Goal: Transaction & Acquisition: Book appointment/travel/reservation

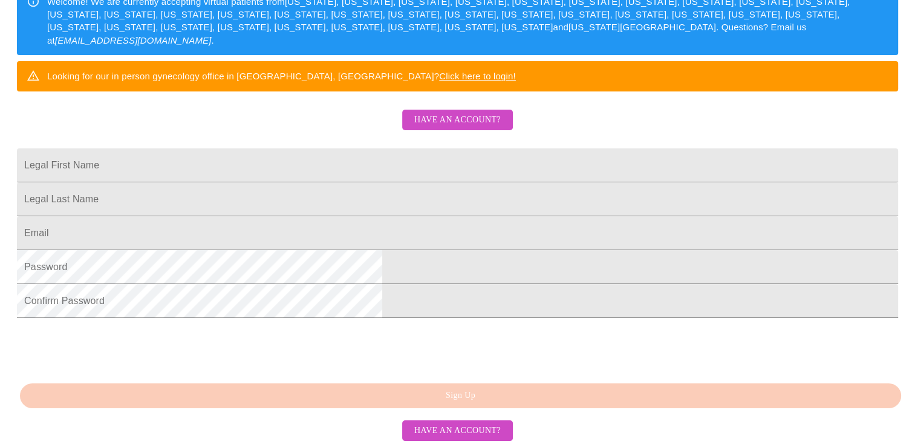
scroll to position [308, 0]
click at [362, 148] on input "Legal First Name" at bounding box center [458, 165] width 882 height 34
drag, startPoint x: 429, startPoint y: 106, endPoint x: 157, endPoint y: 146, distance: 274.7
click at [157, 146] on div "MyMenopauseRx Sign Up Welcome! We are currently accepting virtual patients from…" at bounding box center [458, 57] width 906 height 536
type input "[PERSON_NAME]"
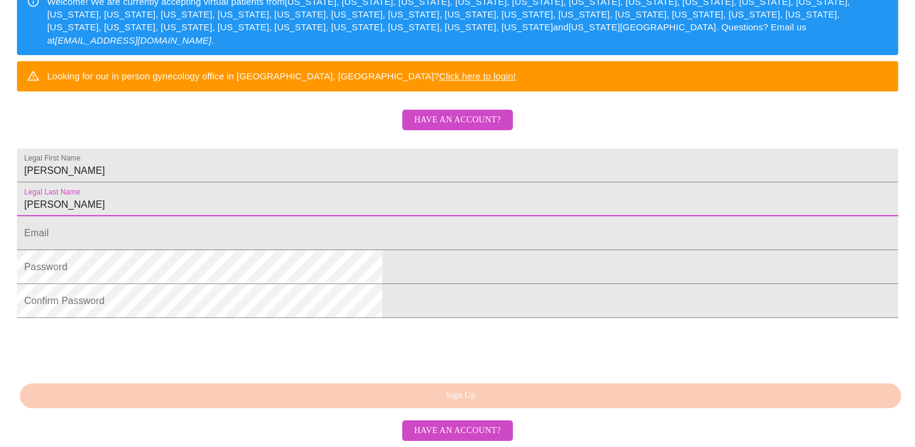
type input "[PERSON_NAME]"
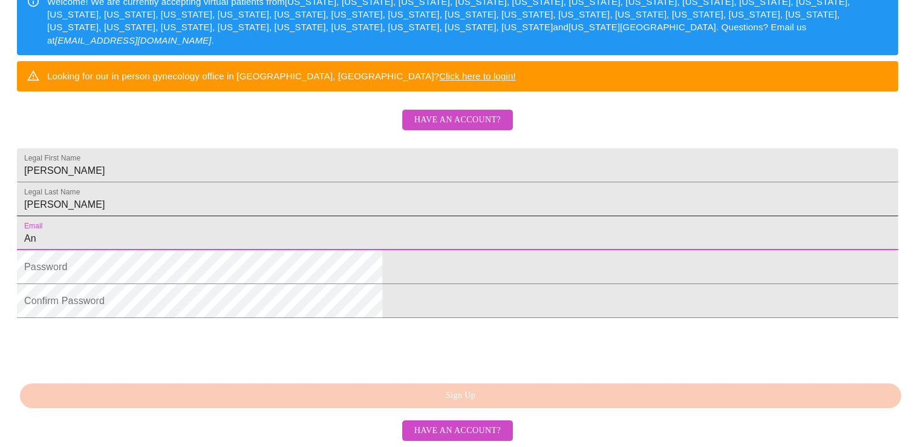
type input "[EMAIL_ADDRESS][DOMAIN_NAME]"
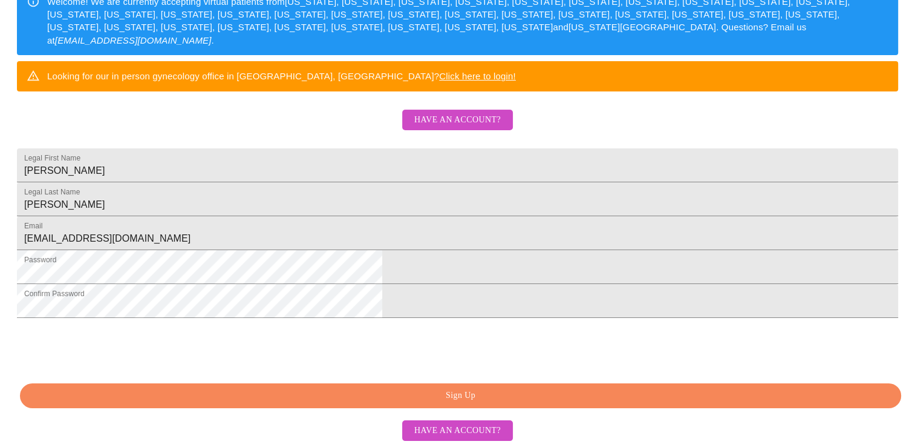
click at [419, 391] on span "Sign Up" at bounding box center [461, 395] width 854 height 15
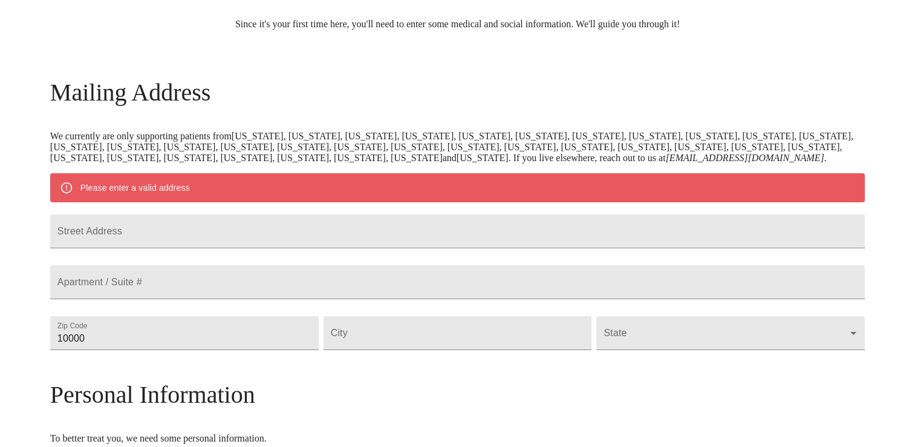
scroll to position [99, 0]
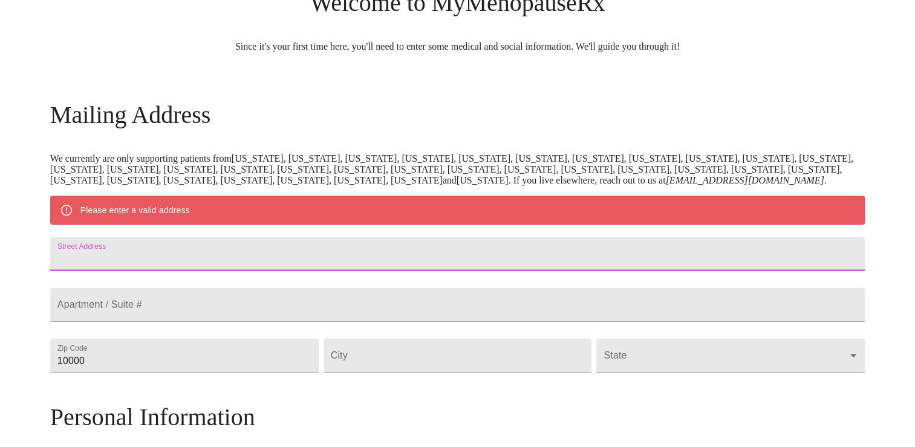
click at [240, 270] on input "Street Address" at bounding box center [457, 254] width 815 height 34
type input "[STREET_ADDRESS]"
type input "60177"
type input "South Elgin"
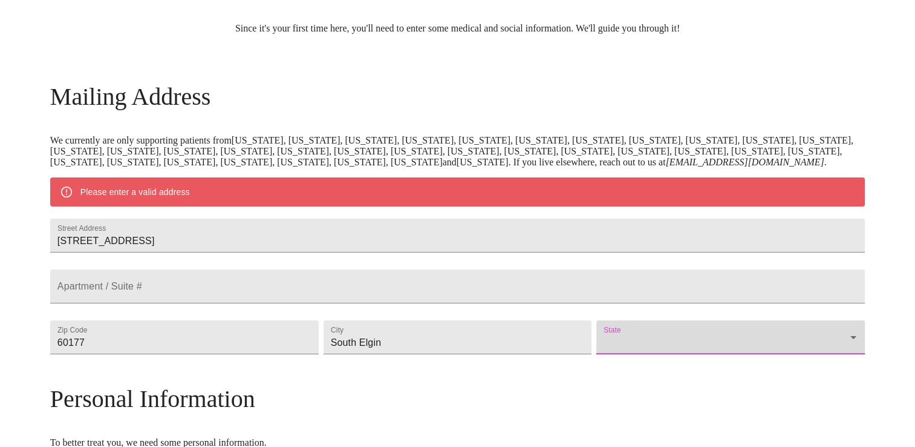
scroll to position [180, 0]
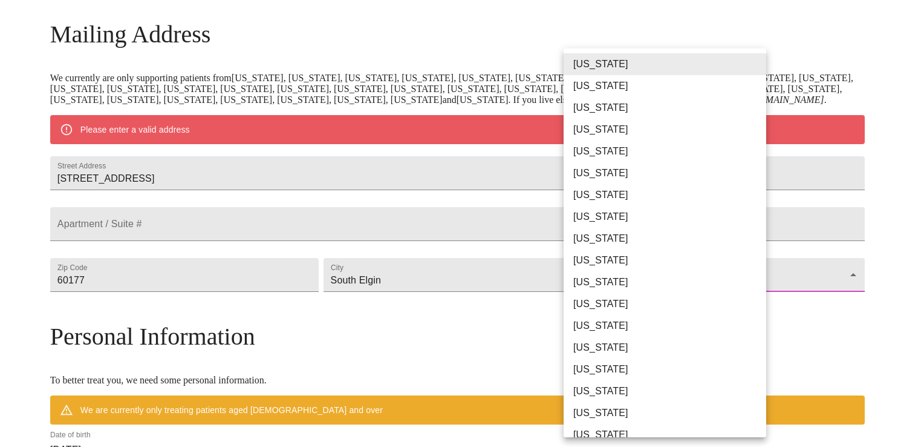
click at [659, 320] on body "MyMenopauseRx Welcome to MyMenopauseRx Since it's your first time here, you'll …" at bounding box center [462, 296] width 915 height 943
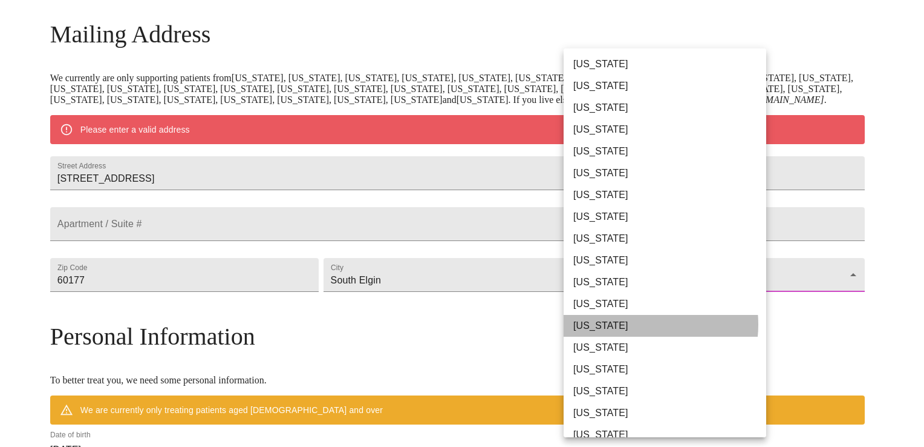
click at [636, 324] on li "[US_STATE]" at bounding box center [670, 326] width 212 height 22
type input "[US_STATE]"
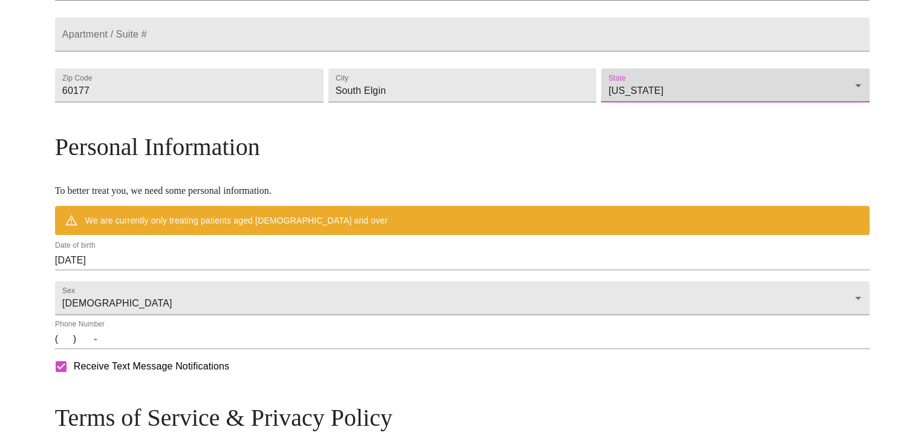
scroll to position [361, 0]
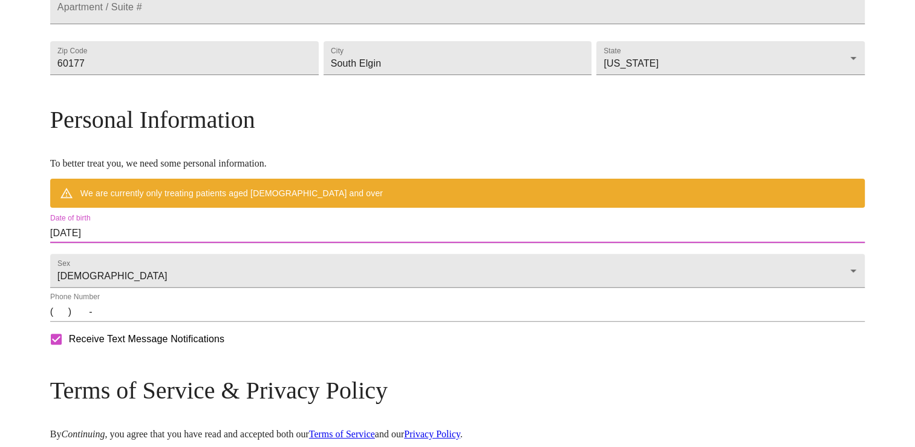
drag, startPoint x: 220, startPoint y: 272, endPoint x: 201, endPoint y: 275, distance: 18.9
click at [201, 243] on input "[DATE]" at bounding box center [457, 232] width 815 height 19
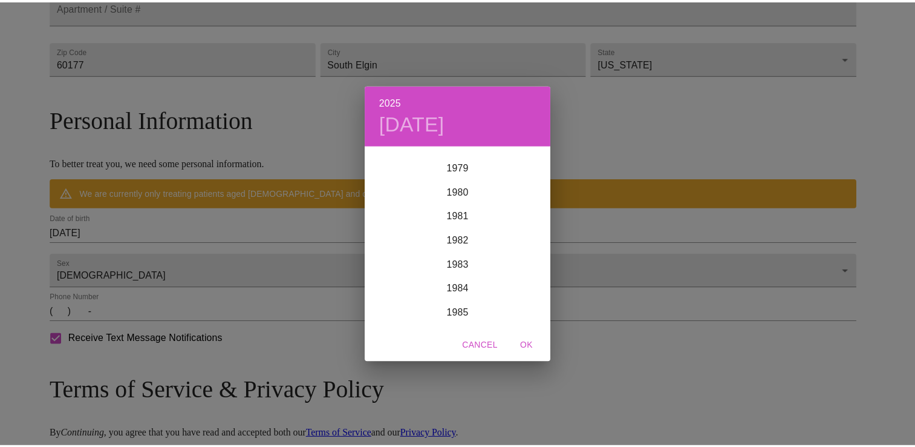
scroll to position [1908, 0]
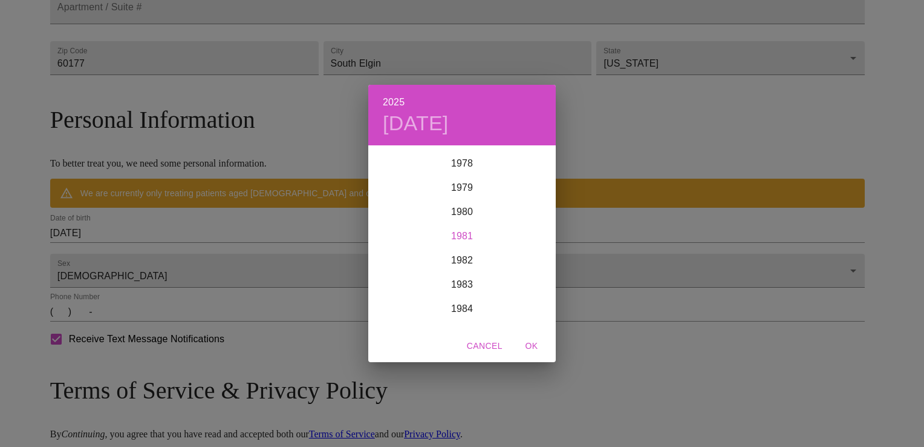
click at [471, 236] on div "1981" at bounding box center [462, 236] width 188 height 24
click at [463, 261] on div "Aug" at bounding box center [462, 260] width 62 height 45
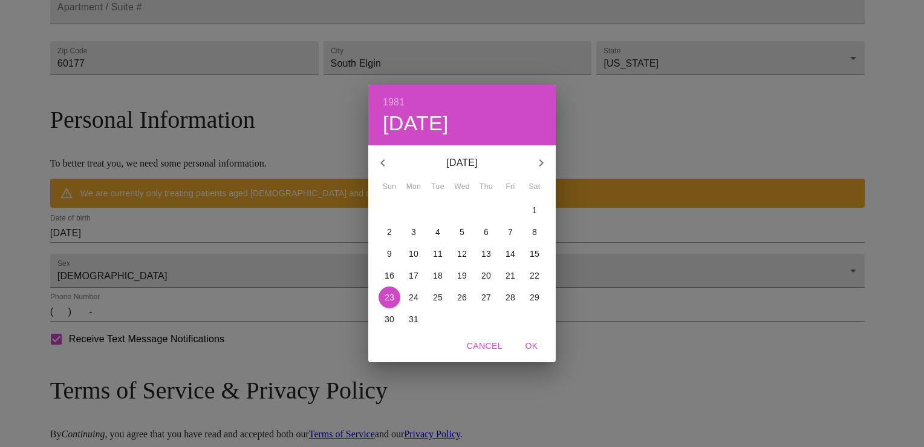
click at [391, 233] on p "2" at bounding box center [389, 232] width 5 height 12
click at [537, 347] on span "OK" at bounding box center [531, 345] width 29 height 15
type input "[DATE]"
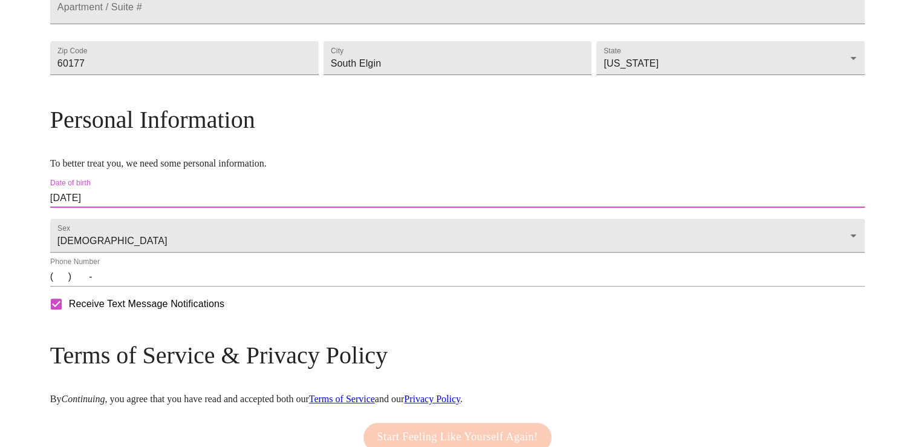
drag, startPoint x: 154, startPoint y: 326, endPoint x: 171, endPoint y: 321, distance: 17.0
click at [154, 286] on input "(   )    -" at bounding box center [457, 276] width 815 height 19
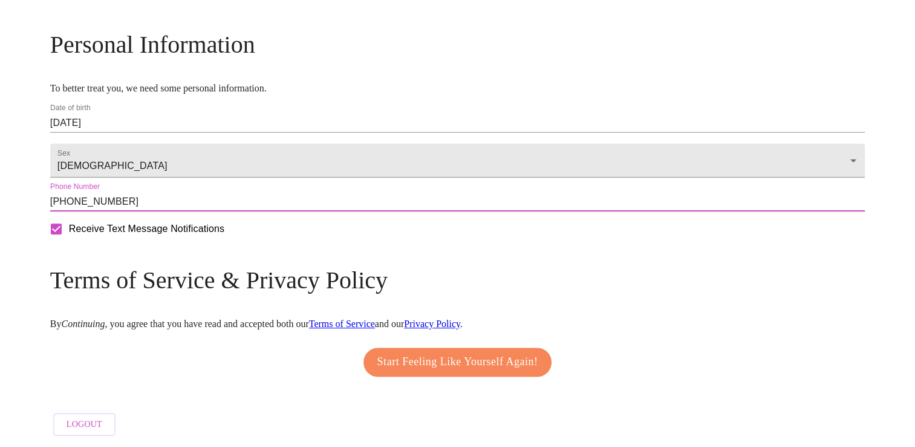
scroll to position [462, 0]
type input "[PHONE_NUMBER]"
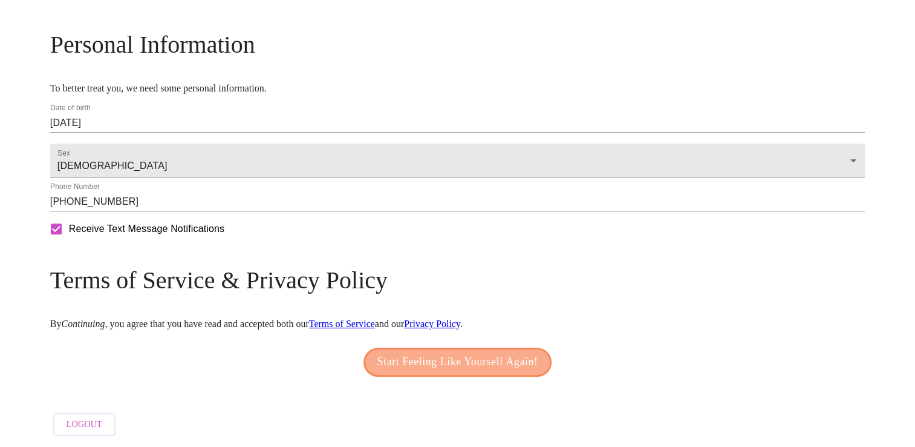
click at [489, 371] on span "Start Feeling Like Yourself Again!" at bounding box center [458, 361] width 161 height 19
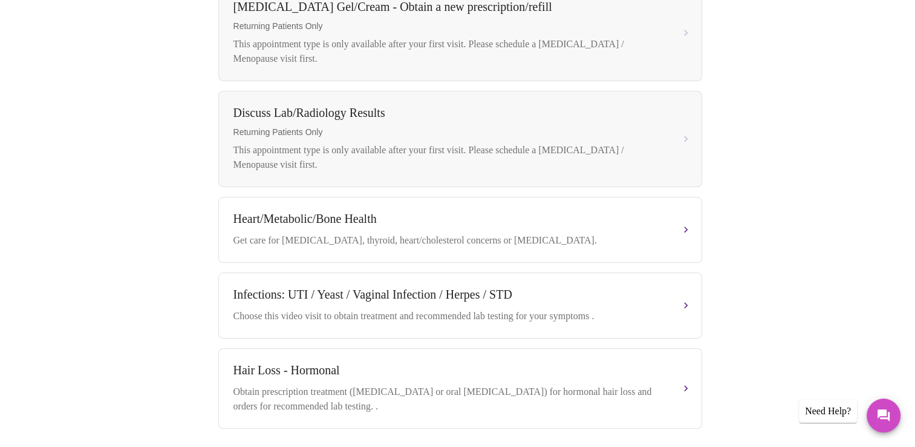
scroll to position [625, 0]
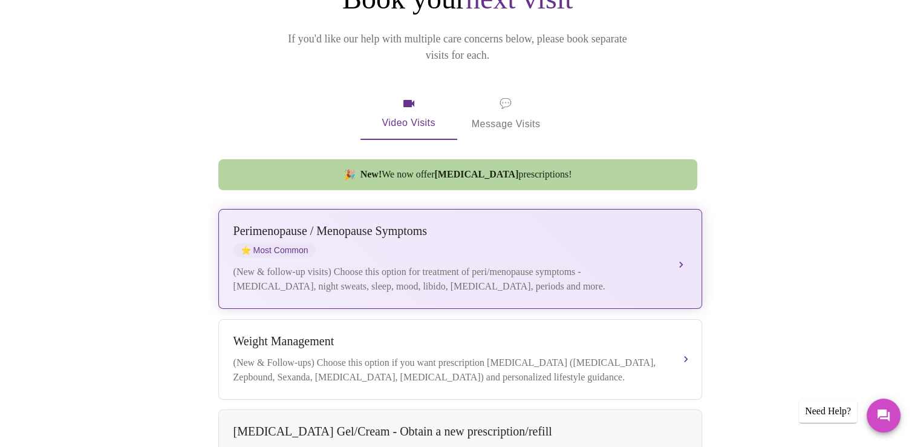
click at [501, 264] on div "(New & follow-up visits) Choose this option for treatment of peri/menopause sym…" at bounding box center [449, 278] width 430 height 29
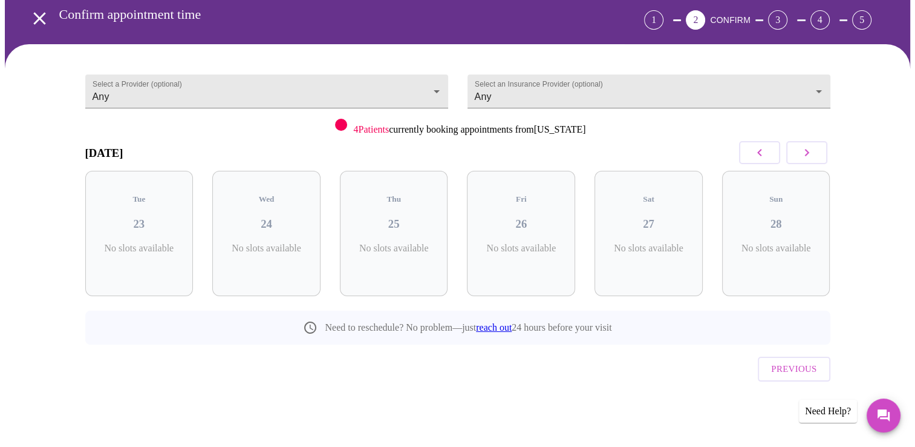
scroll to position [28, 0]
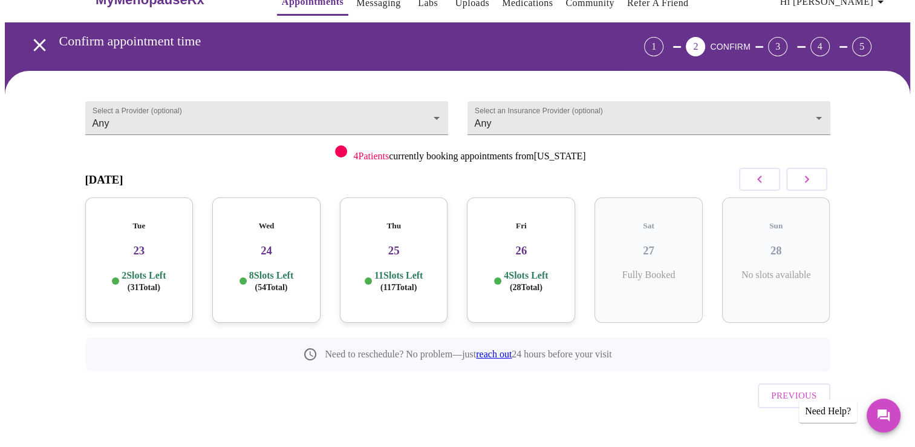
click at [143, 283] on span "( 31 Total)" at bounding box center [144, 287] width 33 height 9
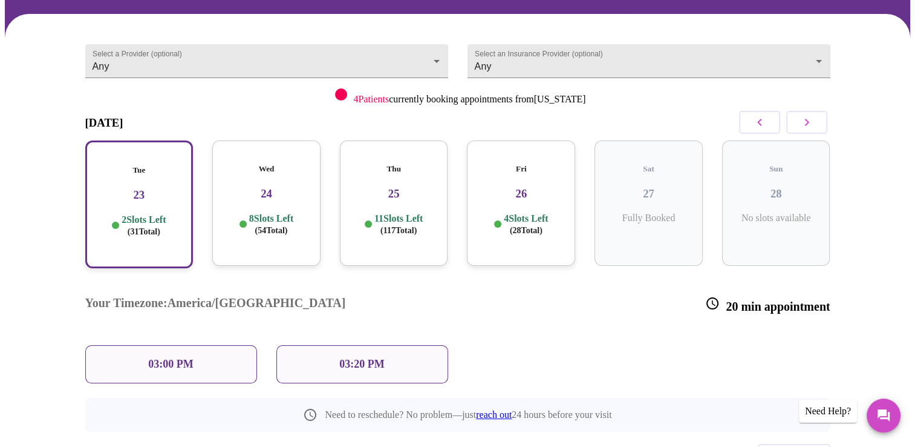
scroll to position [126, 0]
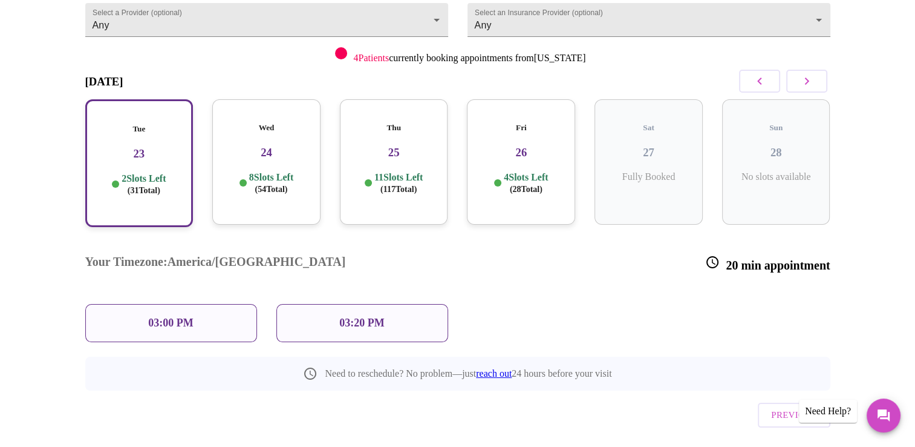
click at [280, 157] on div "Wed 24 8 Slots Left ( 54 Total)" at bounding box center [266, 161] width 108 height 125
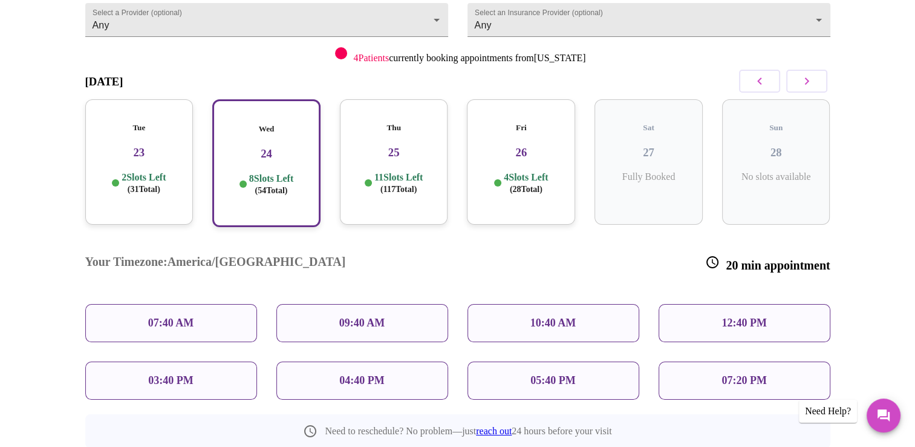
click at [550, 316] on p "10:40 AM" at bounding box center [554, 322] width 46 height 13
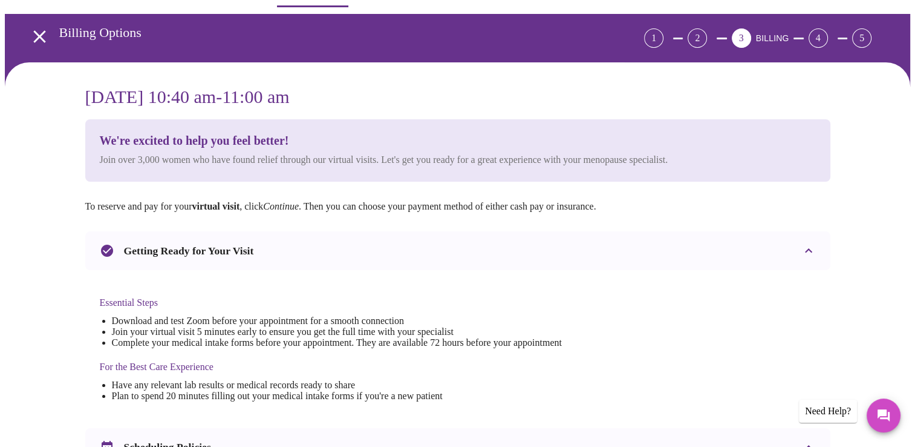
scroll to position [0, 0]
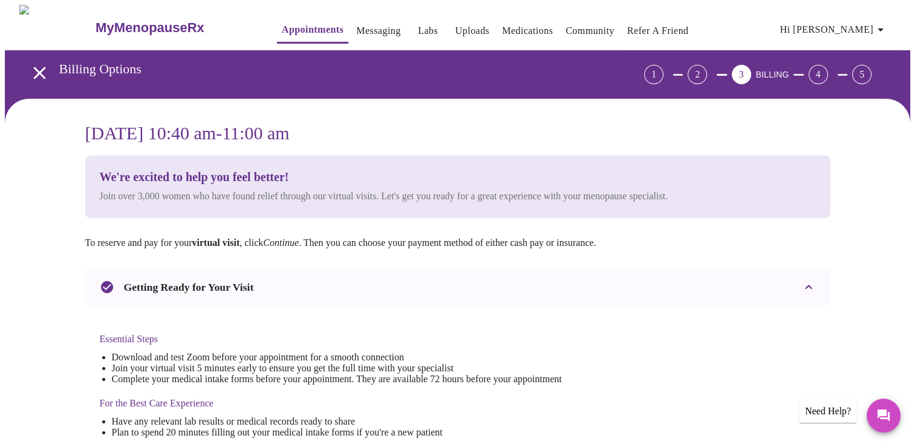
click at [707, 71] on div "2" at bounding box center [697, 74] width 19 height 19
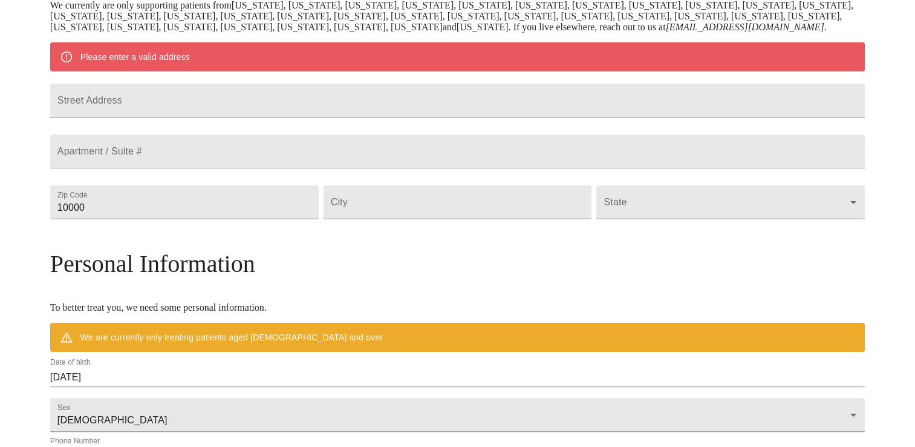
scroll to position [241, 0]
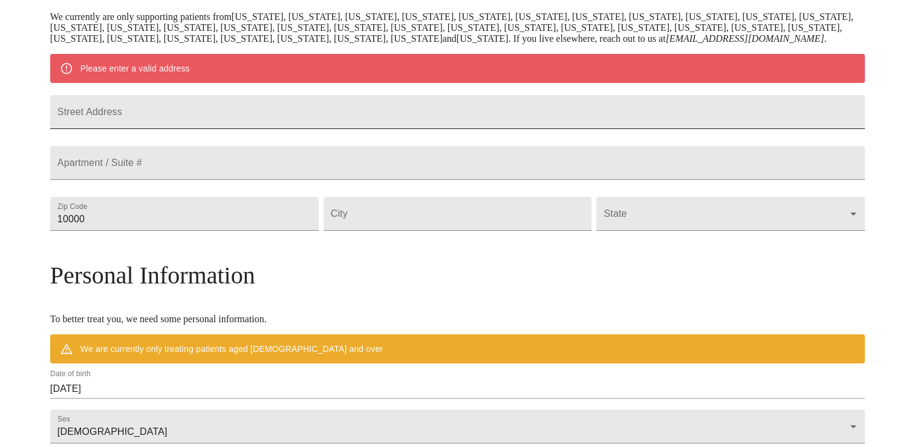
click at [237, 129] on input "Street Address" at bounding box center [457, 112] width 815 height 34
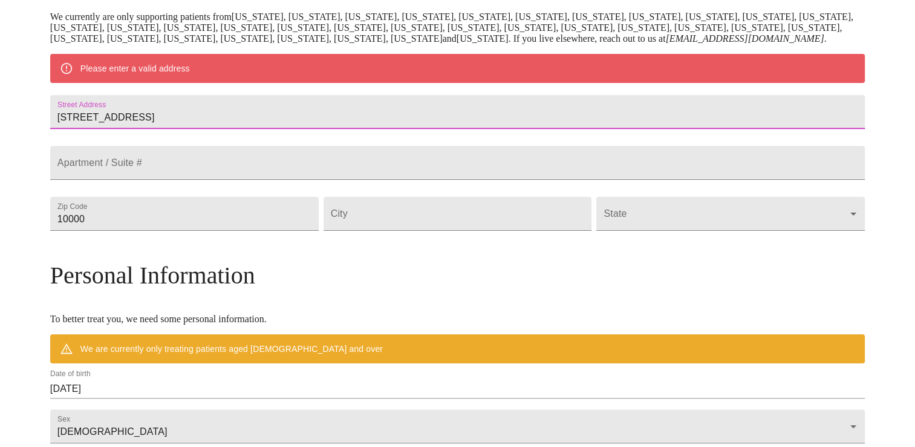
type input "[STREET_ADDRESS]"
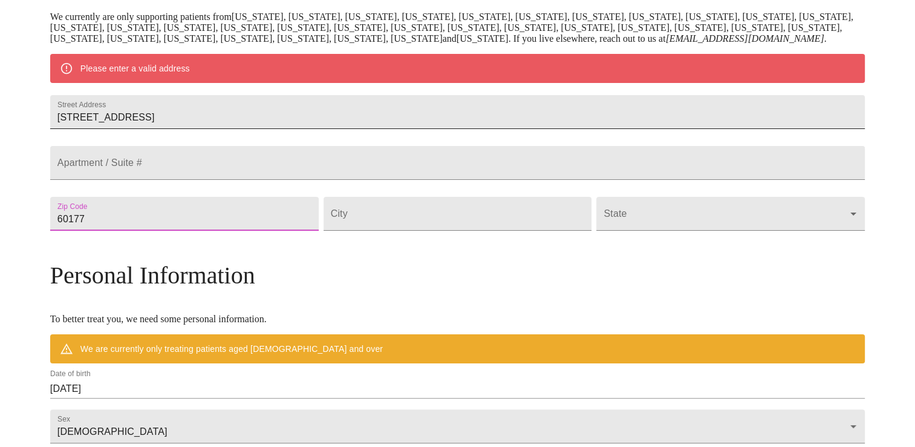
type input "60177"
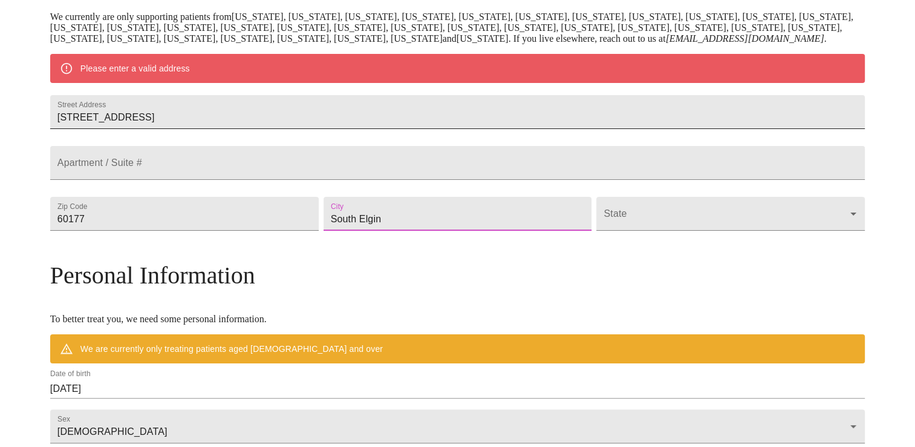
type input "South Elgin"
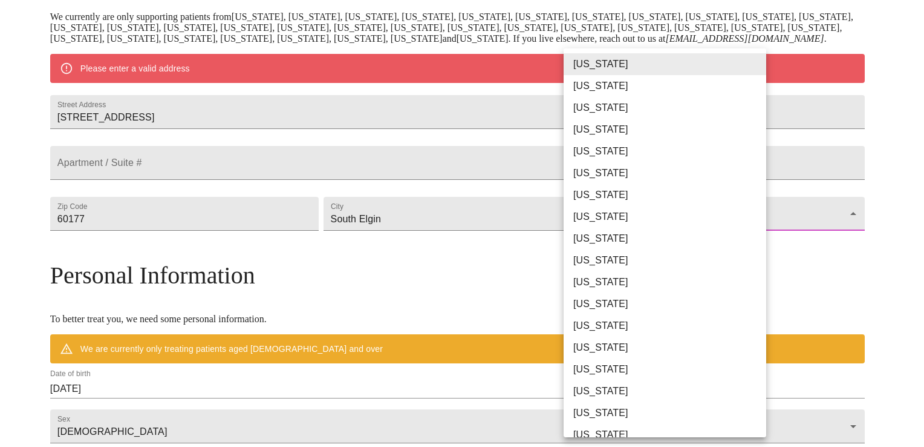
click at [681, 261] on body "MyMenopauseRx Welcome to MyMenopauseRx Since it's your first time here, you'll …" at bounding box center [462, 235] width 915 height 943
click at [612, 326] on li "[US_STATE]" at bounding box center [670, 326] width 212 height 22
type input "[US_STATE]"
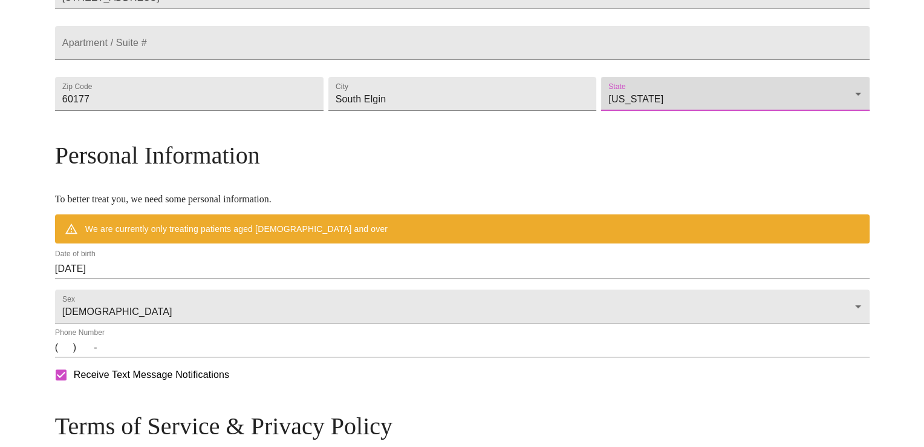
scroll to position [362, 0]
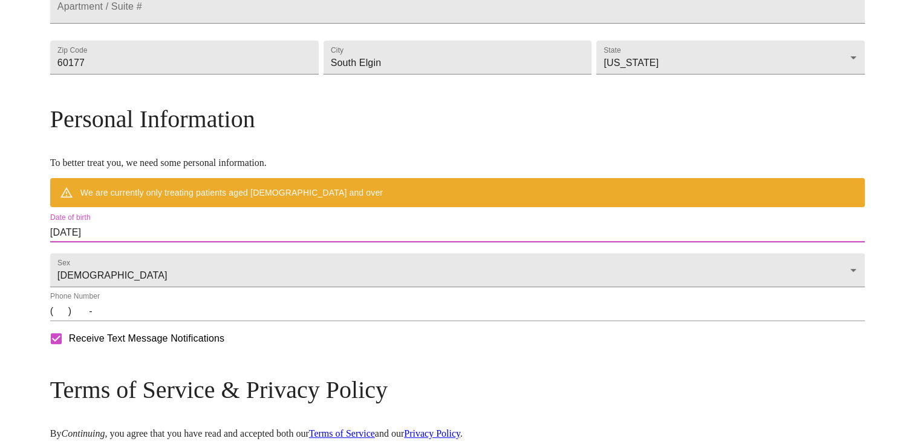
click at [163, 242] on input "[DATE]" at bounding box center [457, 232] width 815 height 19
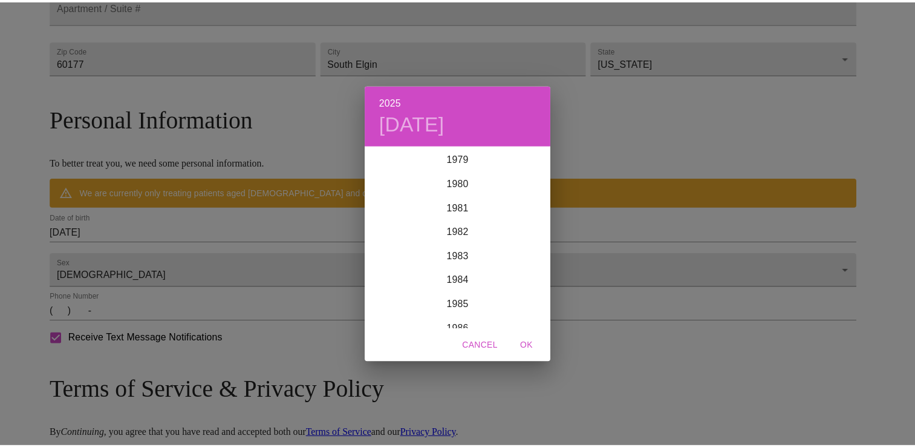
scroll to position [1952, 0]
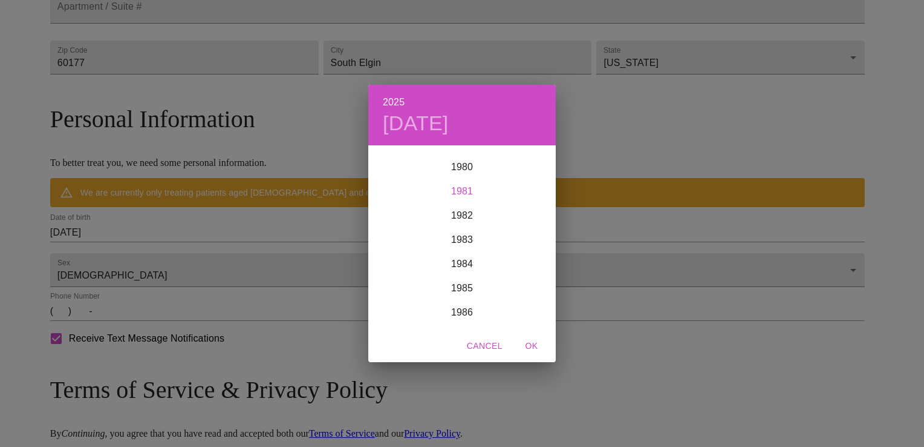
click at [456, 194] on div "1981" at bounding box center [462, 191] width 188 height 24
click at [464, 258] on div "Aug" at bounding box center [462, 260] width 62 height 45
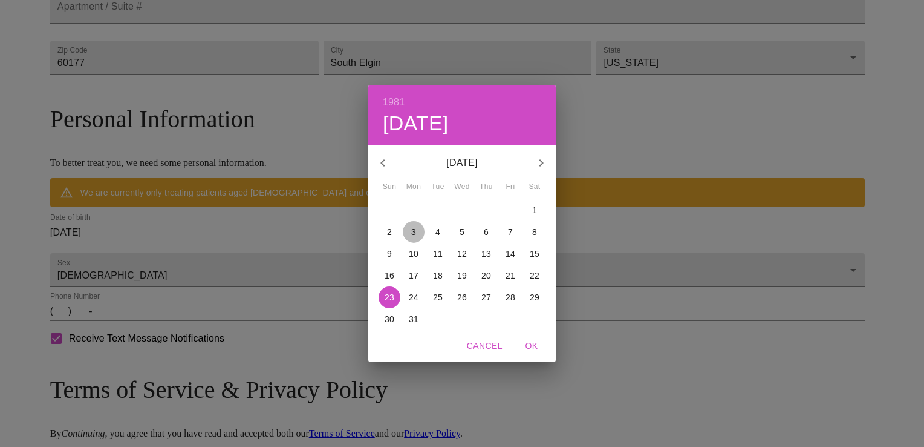
drag, startPoint x: 406, startPoint y: 231, endPoint x: 413, endPoint y: 232, distance: 7.4
click at [408, 231] on span "3" at bounding box center [414, 232] width 22 height 12
click at [390, 234] on p "2" at bounding box center [389, 232] width 5 height 12
click at [535, 344] on span "OK" at bounding box center [531, 345] width 29 height 15
type input "[DATE]"
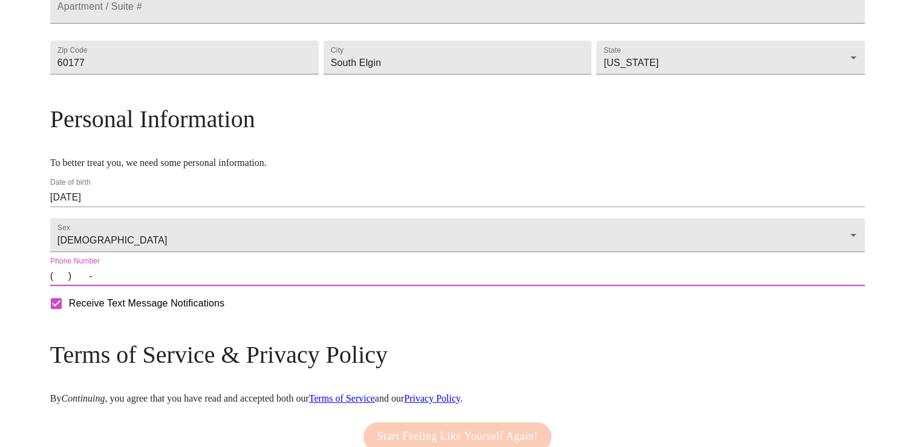
click at [155, 286] on input "(   )    -" at bounding box center [457, 275] width 815 height 19
type input "[PHONE_NUMBER]"
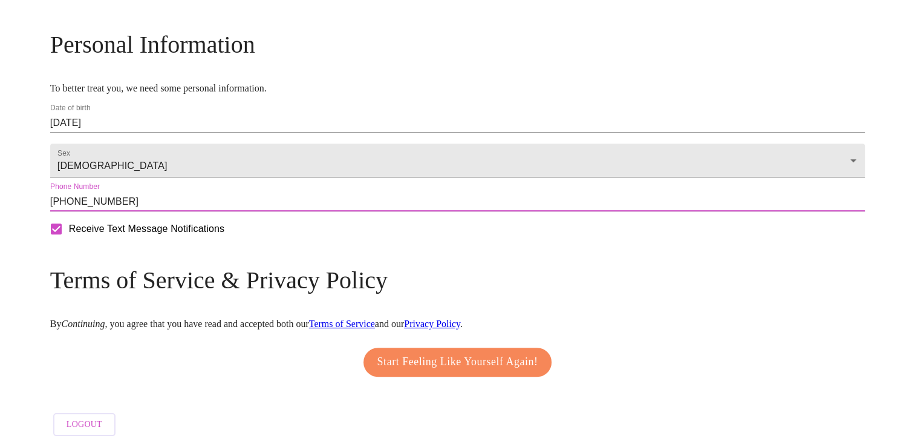
click at [460, 352] on span "Start Feeling Like Yourself Again!" at bounding box center [458, 361] width 161 height 19
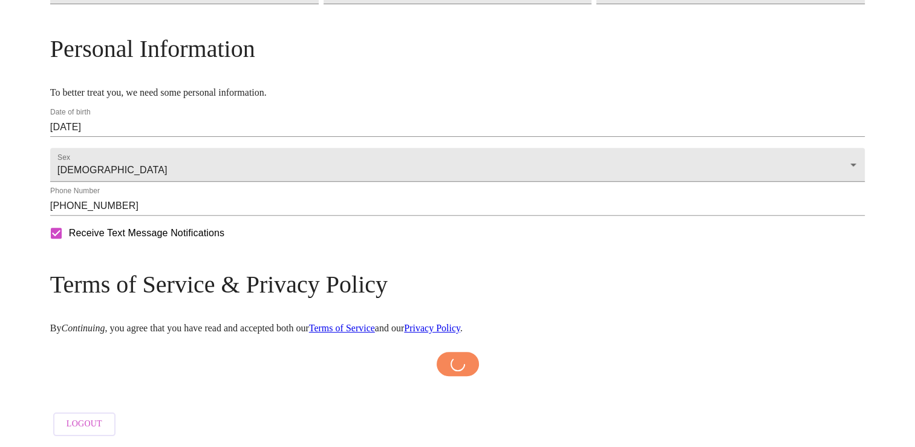
scroll to position [479, 0]
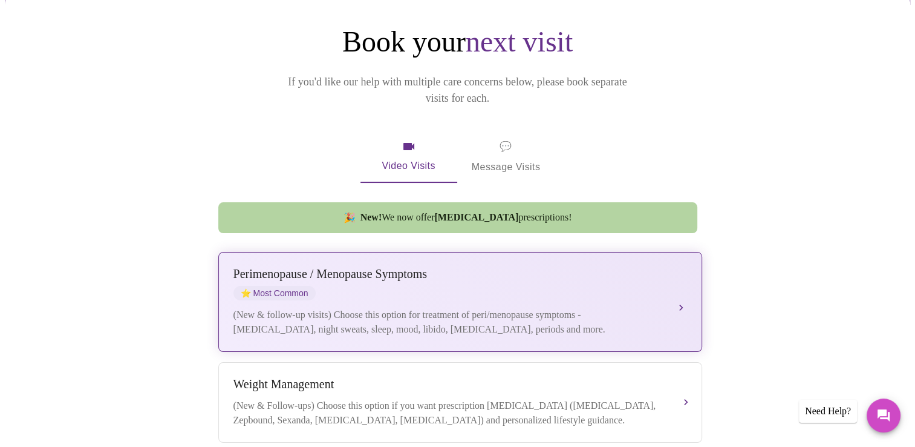
scroll to position [121, 0]
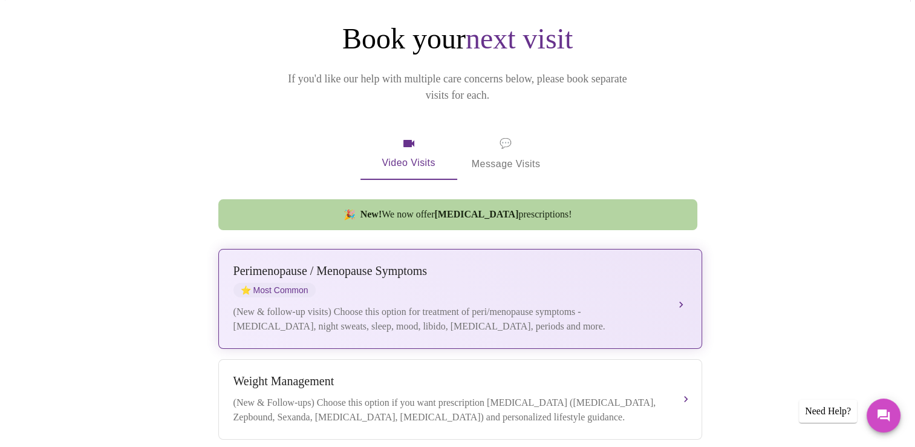
click at [676, 284] on button "[MEDICAL_DATA] / Menopause Symptoms ⭐ Most Common (New & follow-up visits) Choo…" at bounding box center [460, 299] width 484 height 100
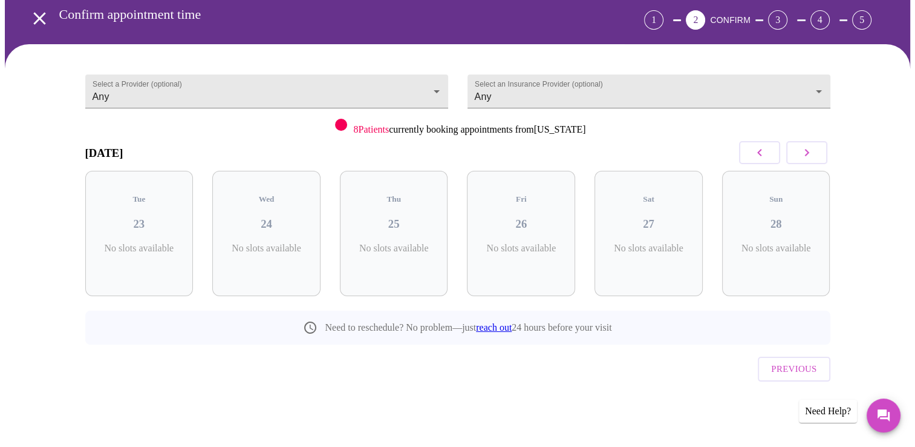
scroll to position [28, 0]
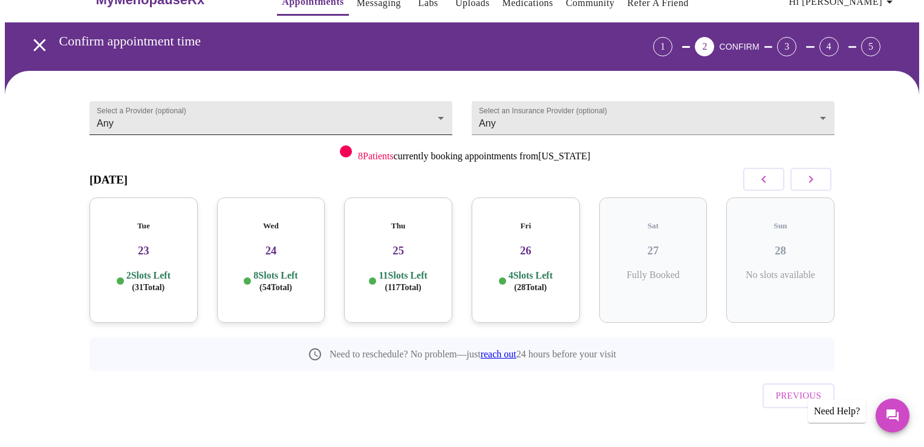
click at [427, 116] on body "MyMenopauseRx Appointments Messaging Labs Uploads Medications Community Refer a…" at bounding box center [462, 222] width 915 height 491
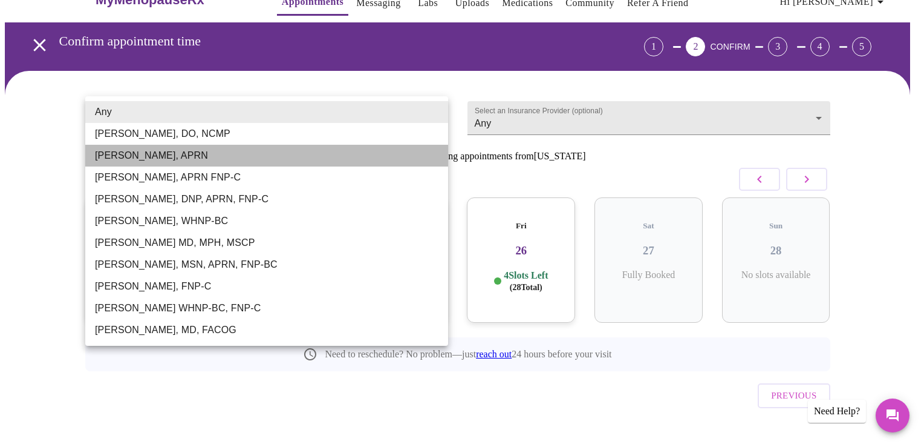
click at [366, 155] on li "[PERSON_NAME], APRN" at bounding box center [266, 156] width 363 height 22
type input "[PERSON_NAME], APRN"
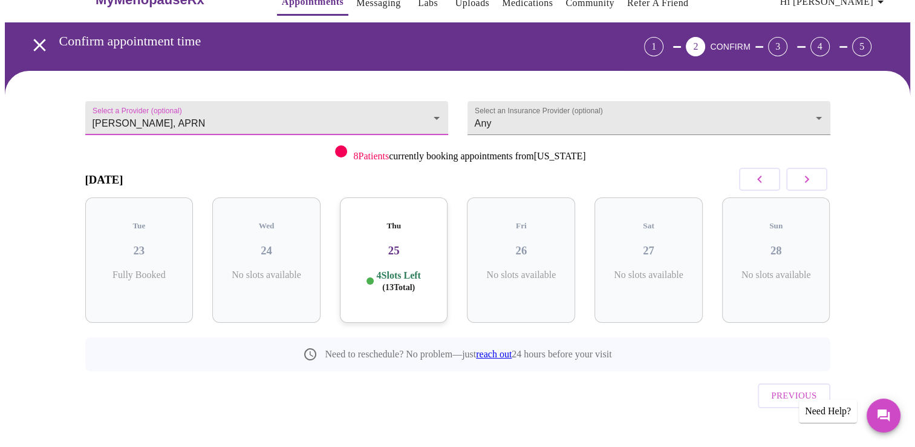
click at [394, 253] on div "Thu 25 4 Slots Left ( 13 Total)" at bounding box center [394, 259] width 108 height 125
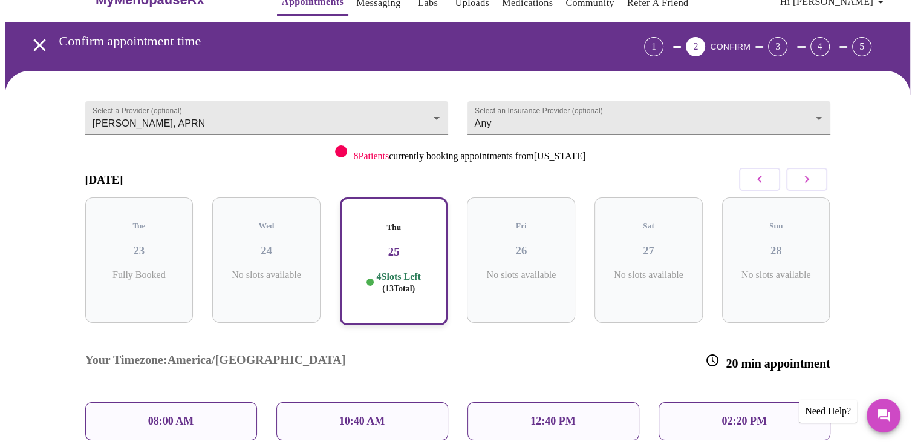
click at [361, 414] on p "10:40 AM" at bounding box center [362, 420] width 46 height 13
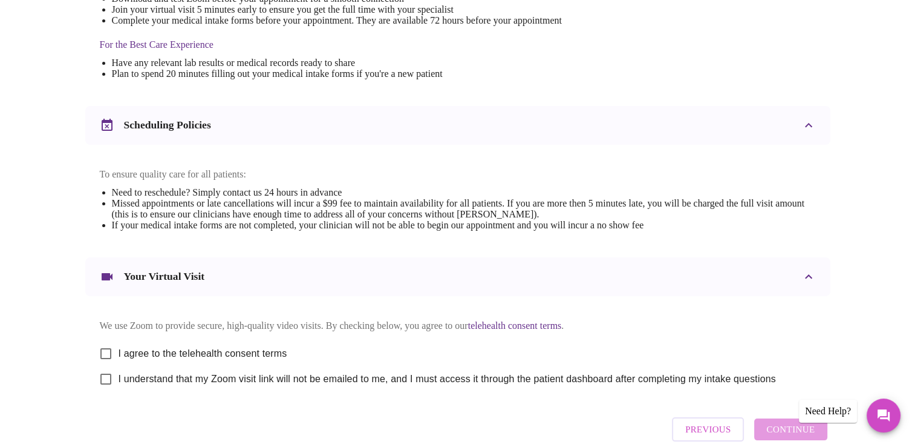
scroll to position [430, 0]
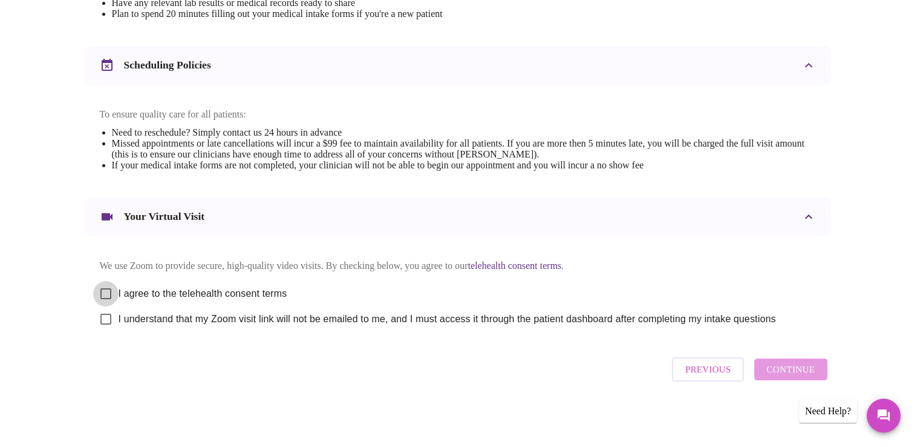
click at [104, 291] on input "I agree to the telehealth consent terms" at bounding box center [105, 293] width 25 height 25
checkbox input "true"
click at [106, 321] on input "I understand that my Zoom visit link will not be emailed to me, and I must acce…" at bounding box center [105, 318] width 25 height 25
checkbox input "true"
click at [787, 370] on span "Continue" at bounding box center [791, 369] width 48 height 16
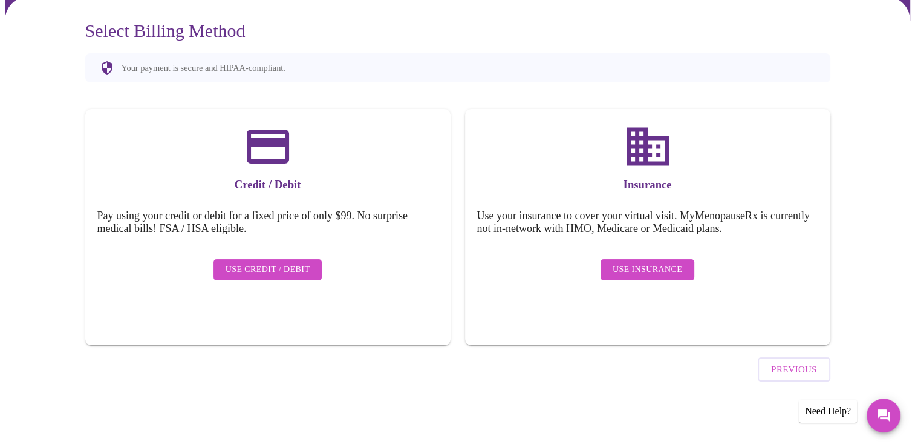
scroll to position [68, 0]
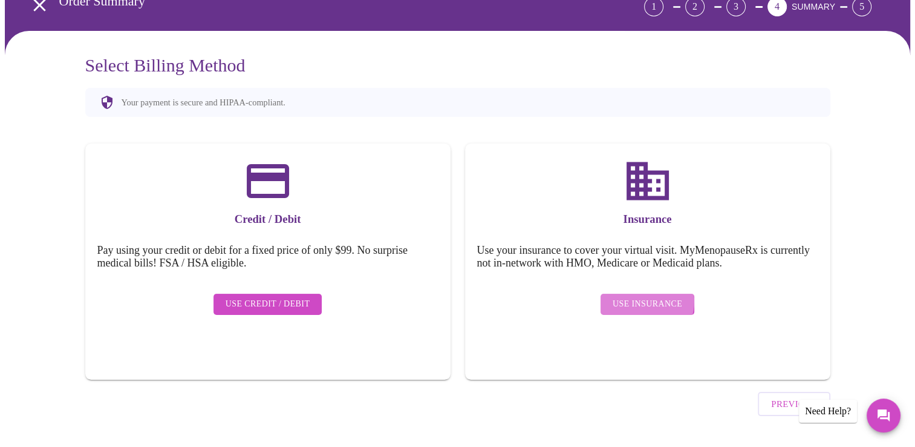
click at [643, 296] on span "Use Insurance" at bounding box center [648, 303] width 70 height 15
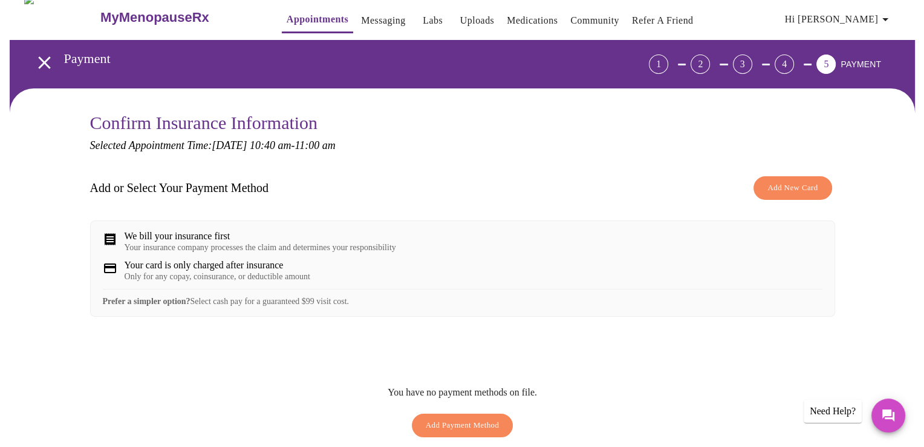
scroll to position [20, 0]
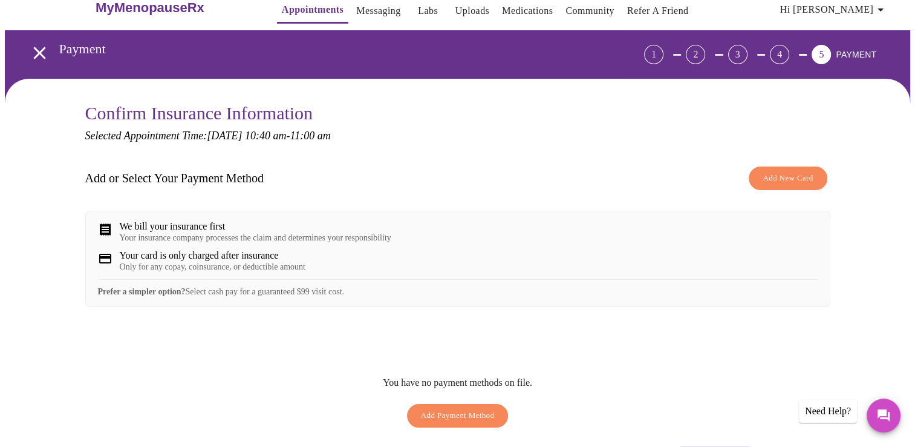
click at [779, 177] on span "Add New Card" at bounding box center [788, 178] width 50 height 14
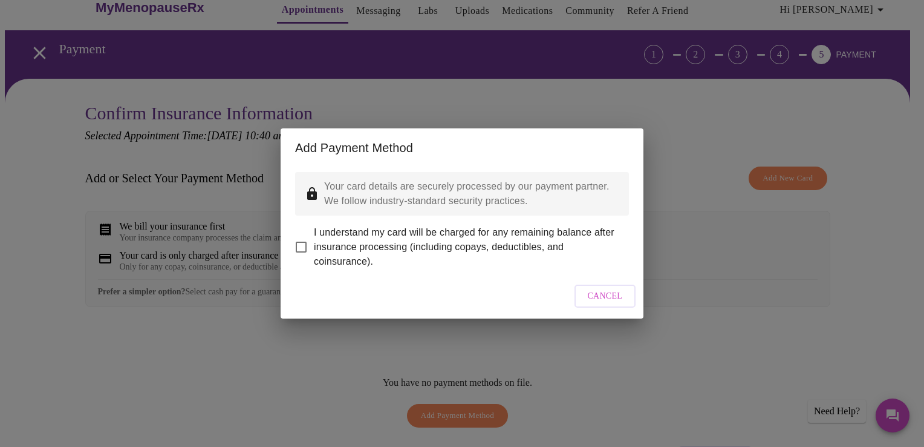
click at [307, 240] on input "I understand my card will be charged for any remaining balance after insurance …" at bounding box center [301, 246] width 25 height 25
checkbox input "true"
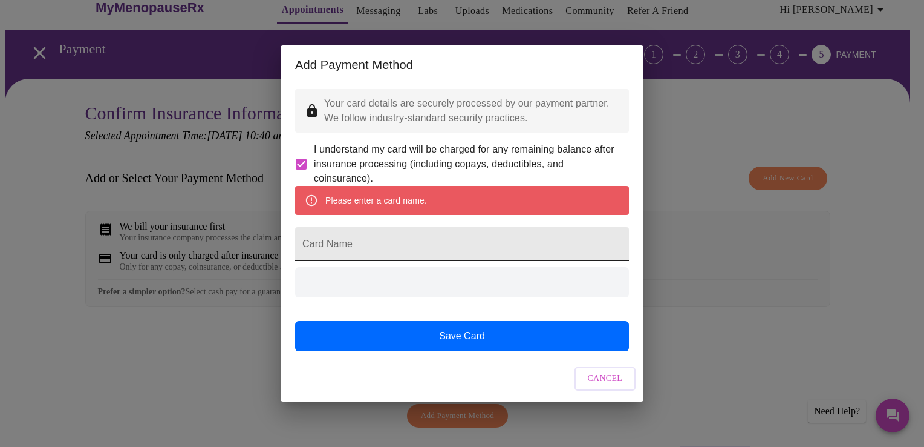
click at [339, 243] on input "Card Name" at bounding box center [462, 244] width 334 height 34
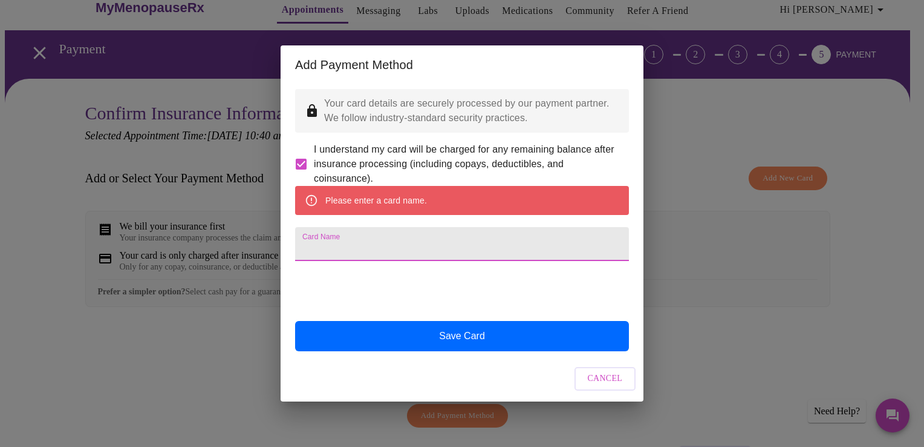
click at [341, 246] on input "Card Name" at bounding box center [462, 244] width 334 height 34
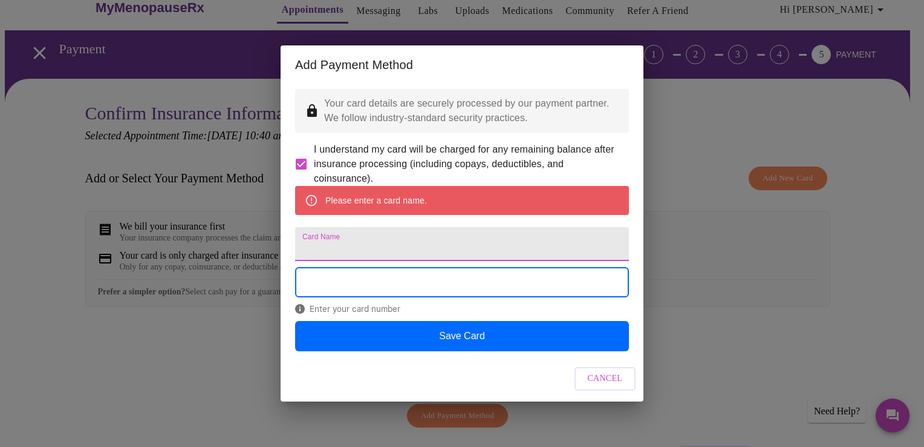
click at [445, 254] on input "Card Name" at bounding box center [462, 244] width 334 height 34
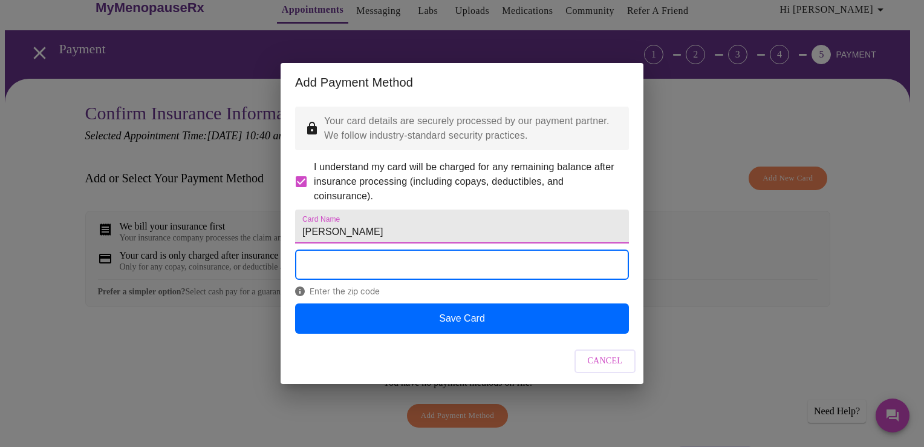
type input "[PERSON_NAME]"
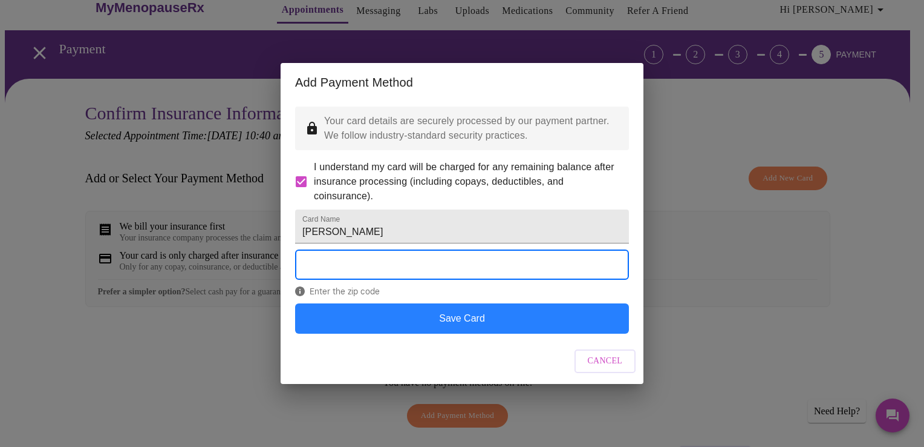
click at [442, 333] on button "Save Card" at bounding box center [462, 318] width 334 height 30
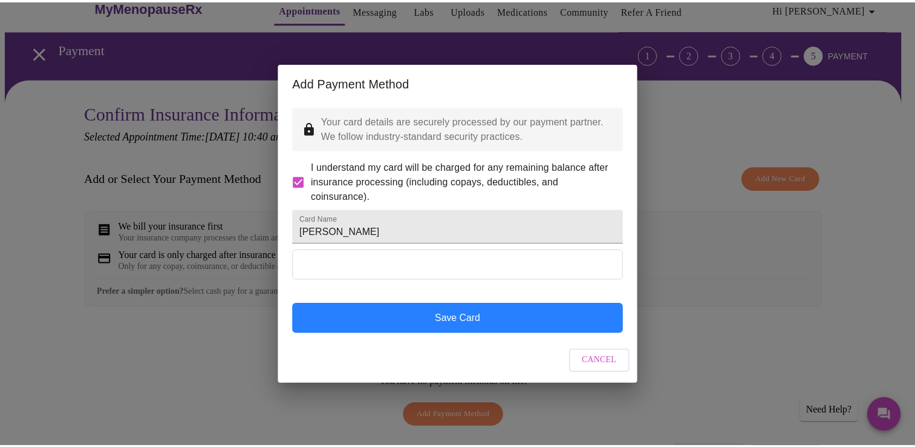
scroll to position [0, 0]
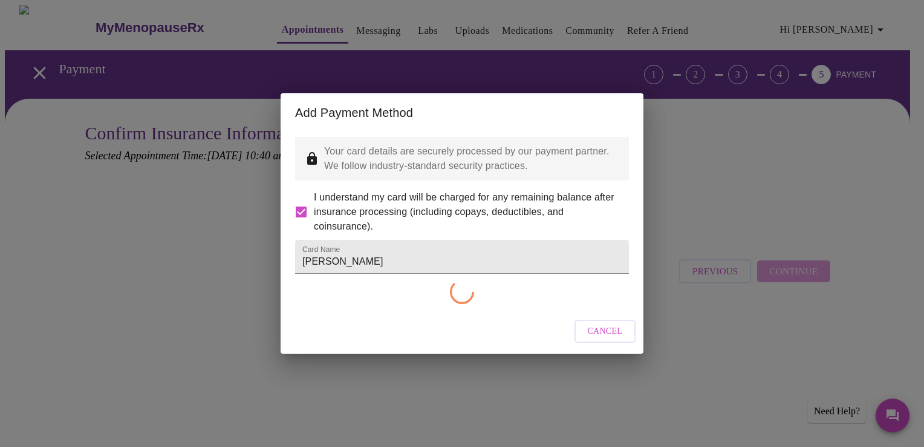
checkbox input "false"
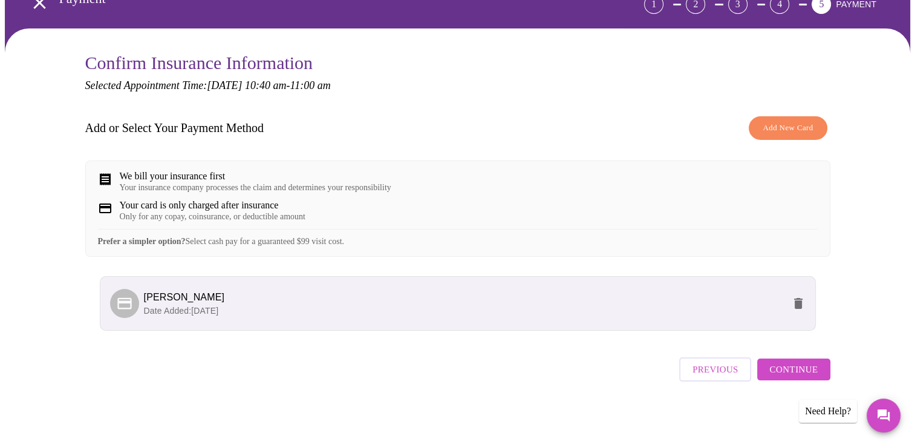
scroll to position [78, 0]
click at [250, 212] on div "Only for any copay, coinsurance, or deductible amount" at bounding box center [213, 217] width 186 height 10
click at [214, 173] on div "We bill your insurance first" at bounding box center [256, 176] width 272 height 11
click at [785, 121] on span "Add New Card" at bounding box center [788, 128] width 50 height 14
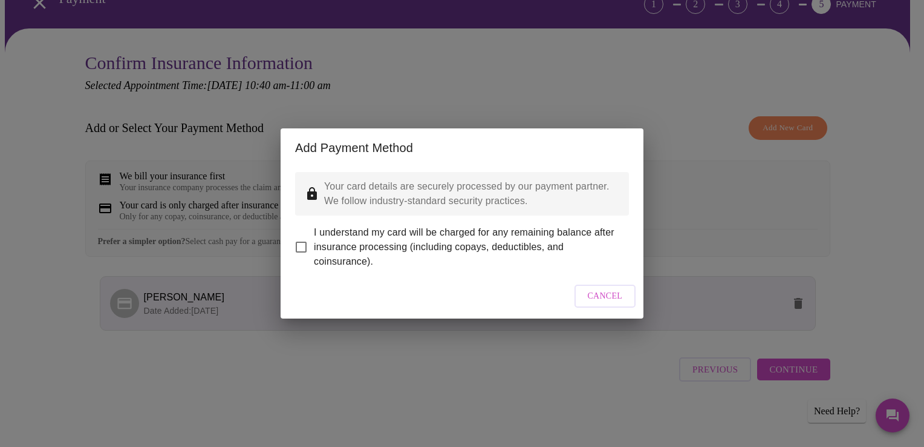
click at [306, 235] on input "I understand my card will be charged for any remaining balance after insurance …" at bounding box center [301, 246] width 25 height 25
checkbox input "true"
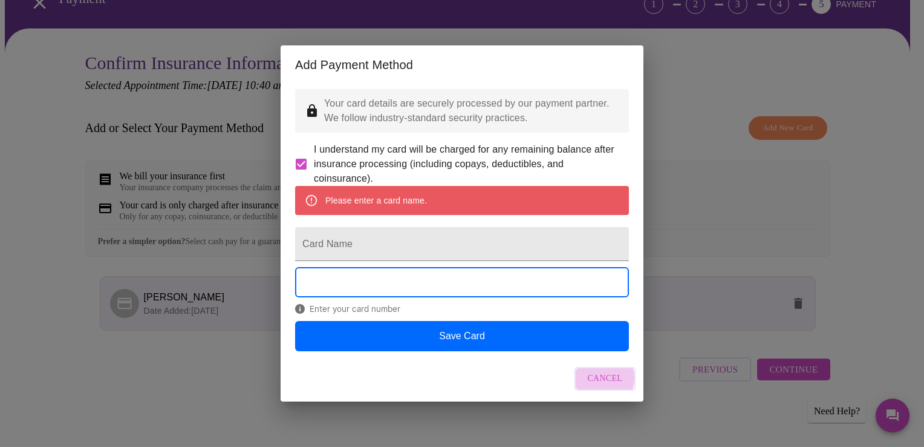
click at [593, 386] on span "Cancel" at bounding box center [605, 378] width 35 height 15
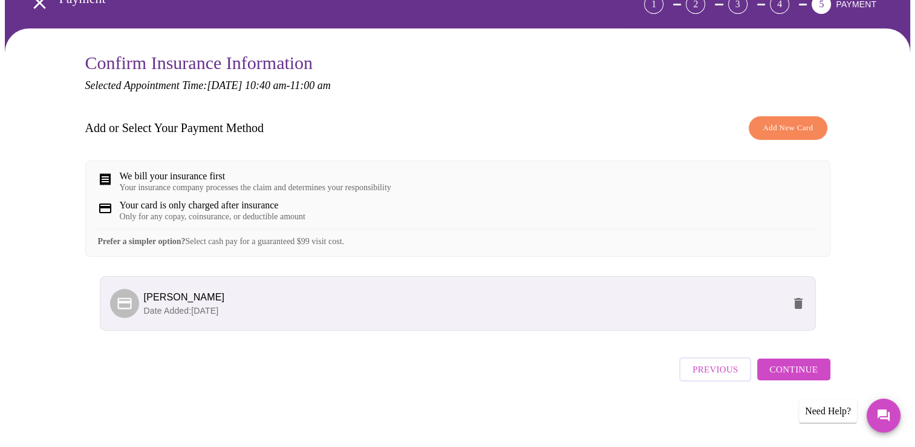
click at [797, 372] on span "Continue" at bounding box center [794, 369] width 48 height 16
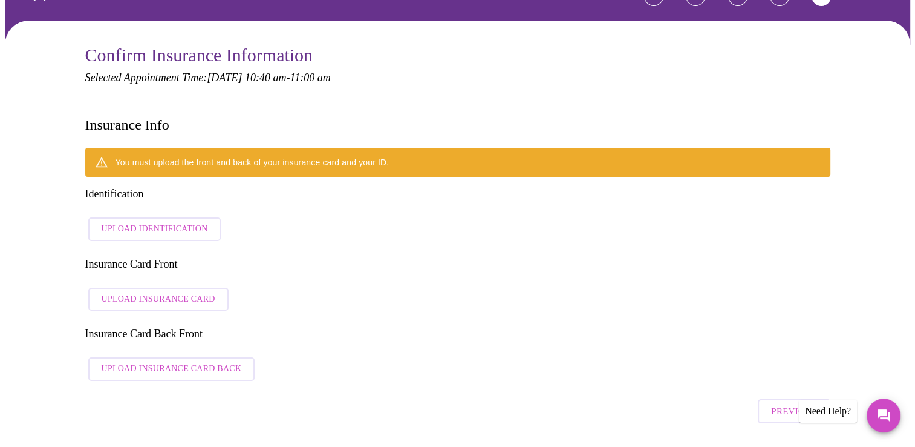
click at [170, 221] on span "Upload Identification" at bounding box center [155, 228] width 106 height 15
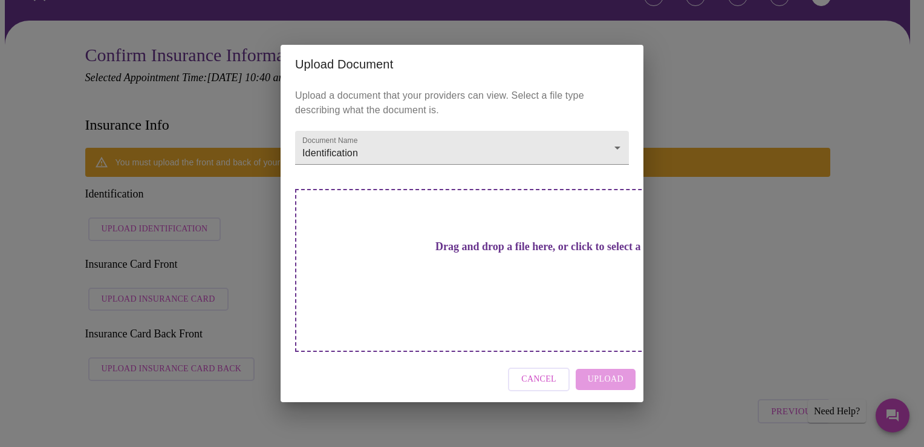
click at [439, 253] on h3 "Drag and drop a file here, or click to select a file" at bounding box center [547, 246] width 334 height 13
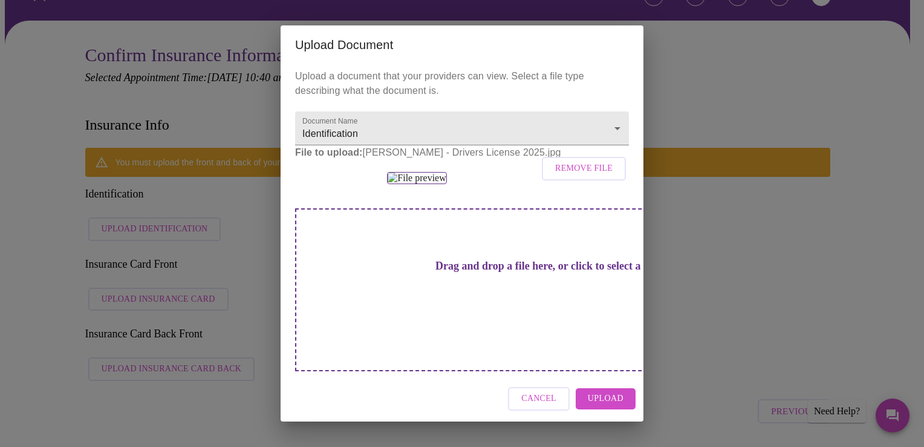
click at [608, 402] on span "Upload" at bounding box center [606, 398] width 36 height 15
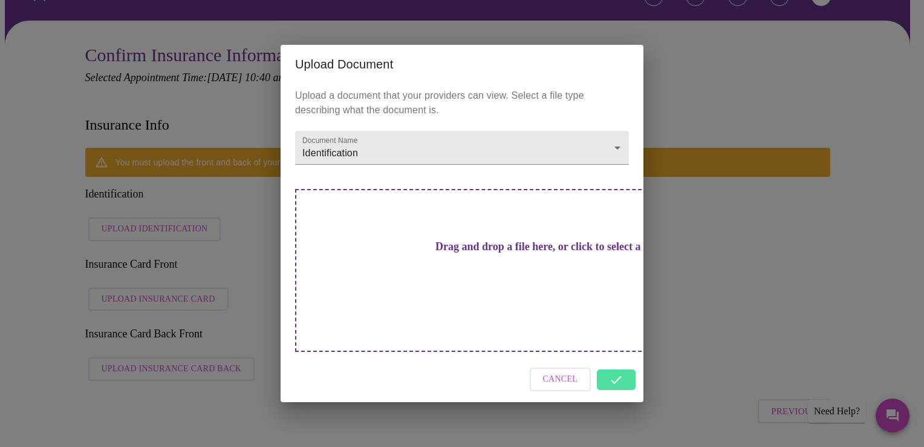
click at [622, 357] on div "Cancel" at bounding box center [462, 378] width 363 height 45
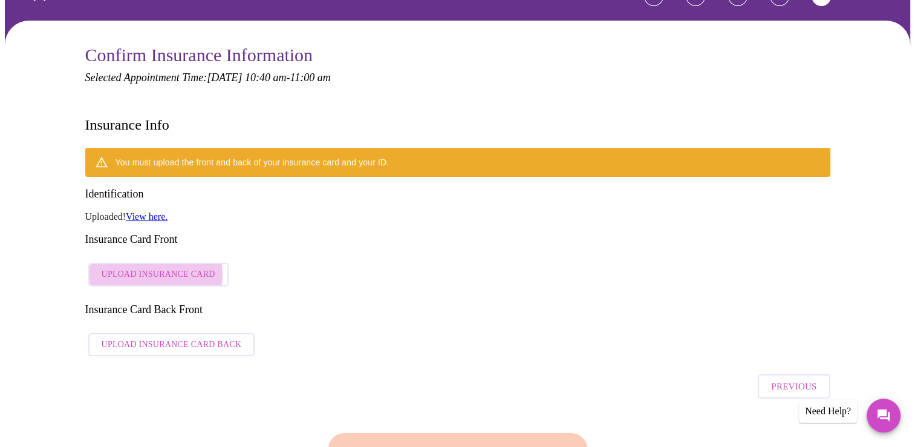
click at [147, 267] on span "Upload Insurance Card" at bounding box center [159, 274] width 114 height 15
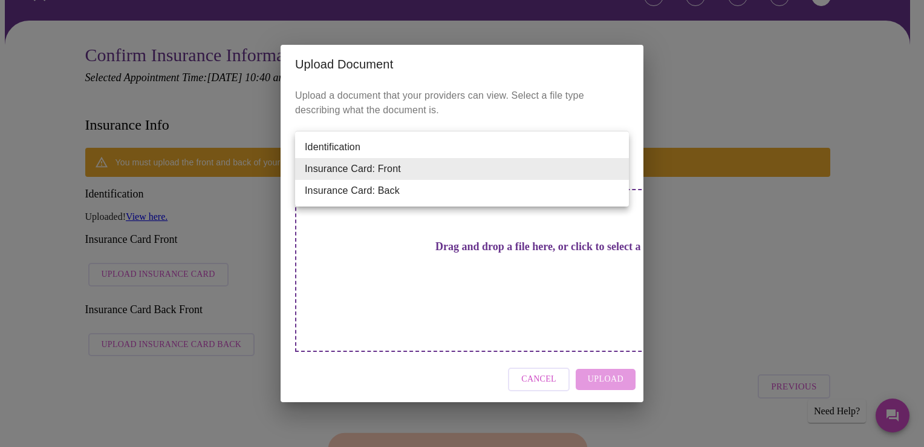
click at [356, 171] on li "Insurance Card: Front" at bounding box center [462, 169] width 334 height 22
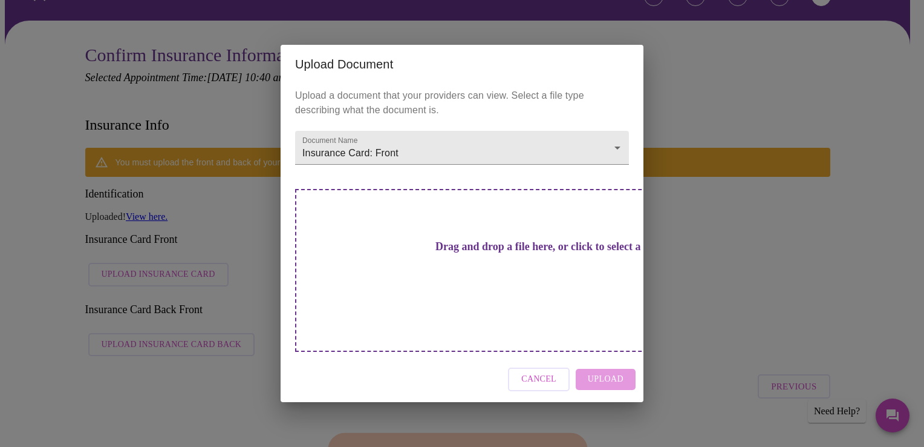
click at [415, 248] on div "Drag and drop a file here, or click to select a file" at bounding box center [546, 270] width 503 height 163
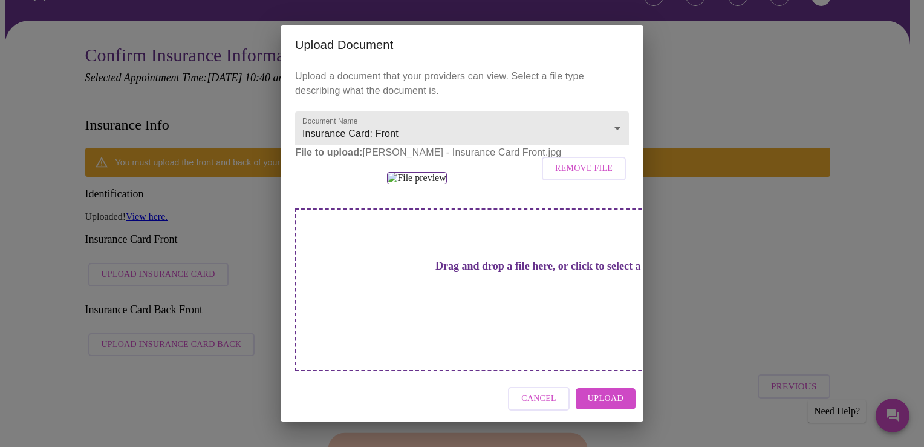
click at [607, 404] on span "Upload" at bounding box center [606, 398] width 36 height 15
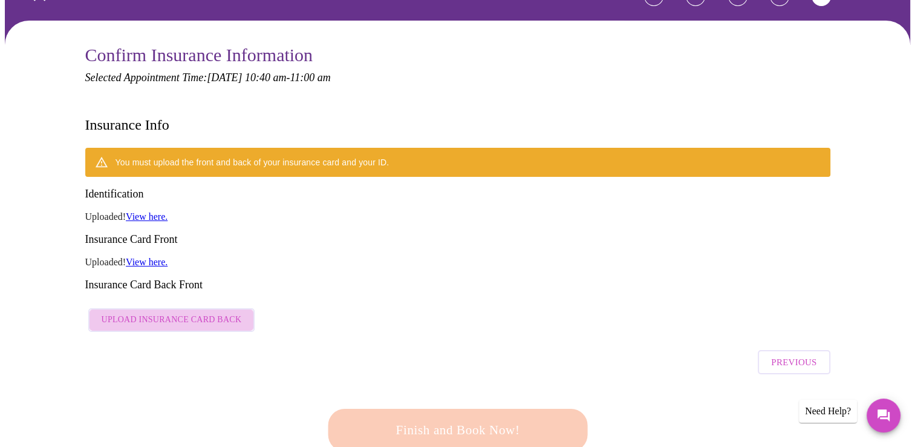
click at [178, 312] on span "Upload Insurance Card Back" at bounding box center [172, 319] width 140 height 15
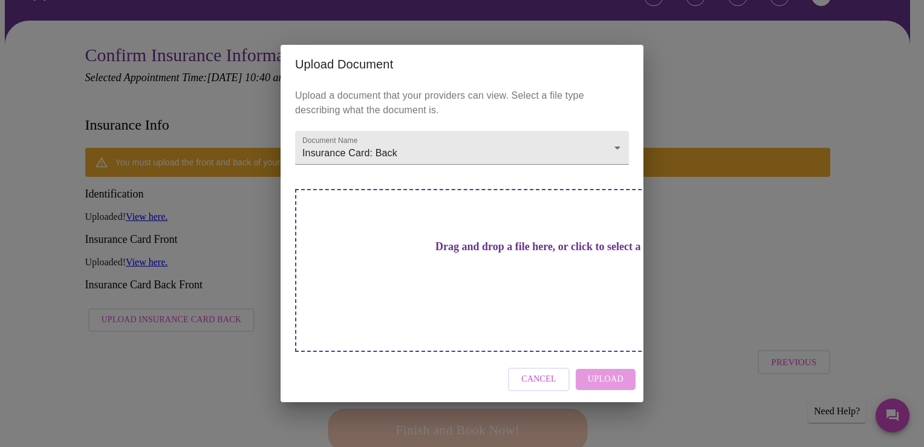
click at [523, 253] on h3 "Drag and drop a file here, or click to select a file" at bounding box center [547, 246] width 334 height 13
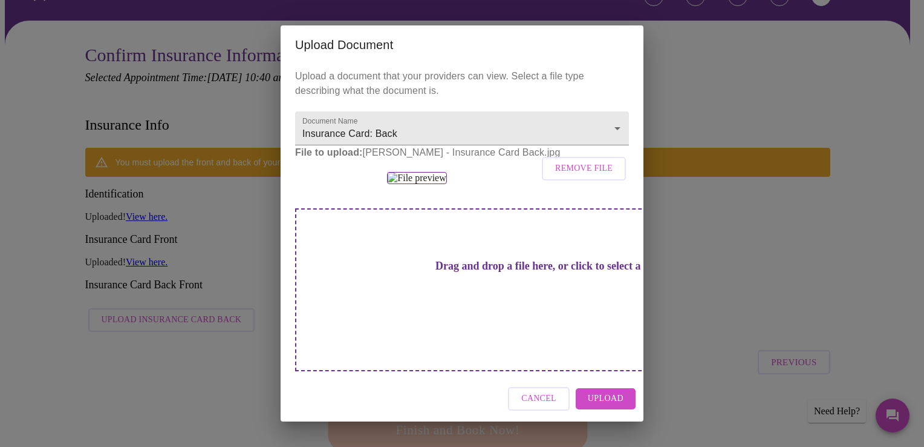
click at [614, 406] on span "Upload" at bounding box center [606, 398] width 36 height 15
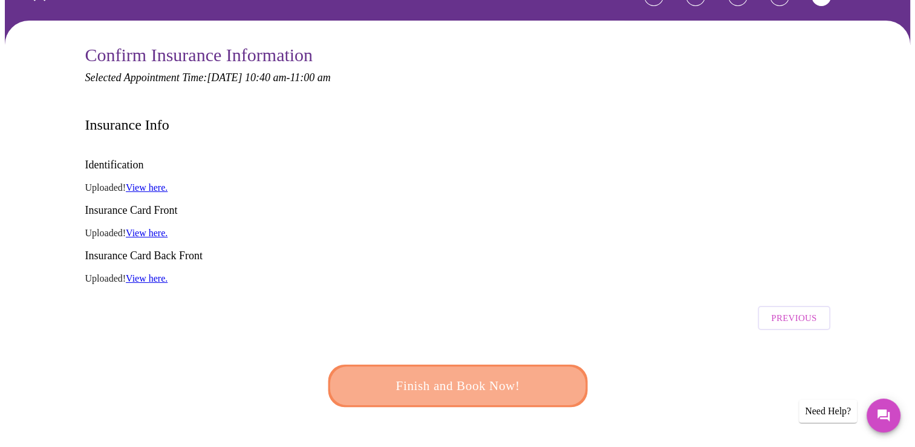
click at [467, 375] on span "Finish and Book Now!" at bounding box center [458, 386] width 224 height 22
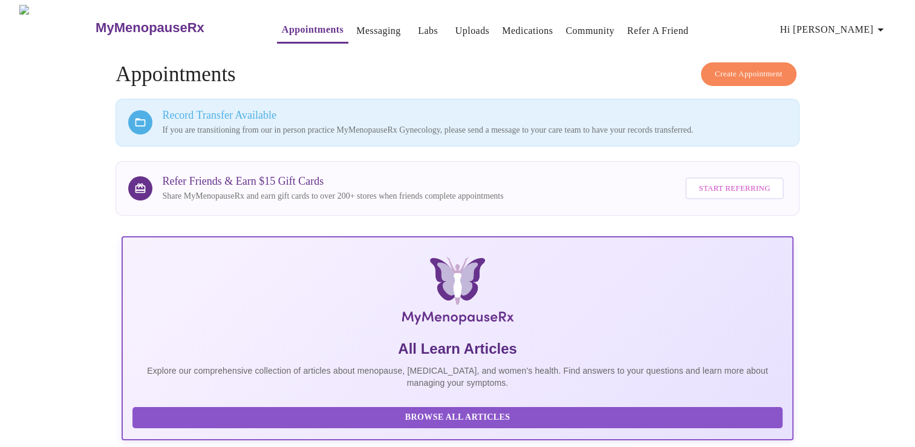
click at [289, 27] on link "Appointments" at bounding box center [313, 29] width 62 height 17
click at [733, 183] on span "Start Referring" at bounding box center [734, 189] width 71 height 14
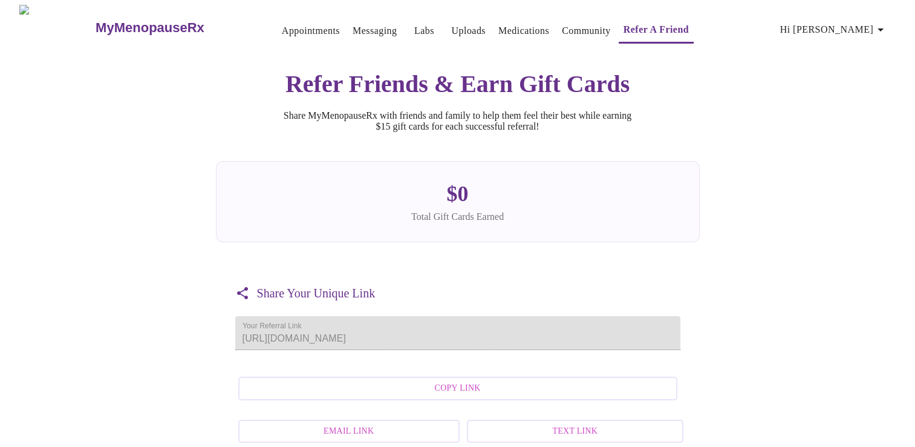
click at [282, 26] on link "Appointments" at bounding box center [311, 30] width 58 height 17
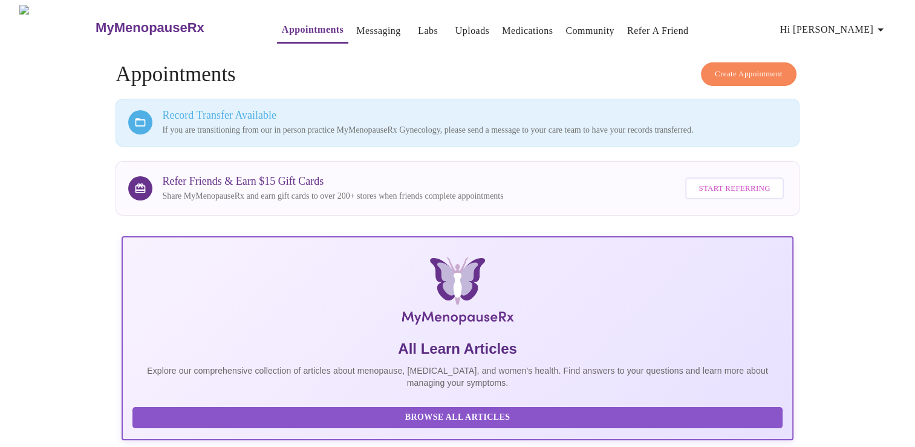
click at [837, 27] on span "Hi [PERSON_NAME]" at bounding box center [834, 29] width 108 height 17
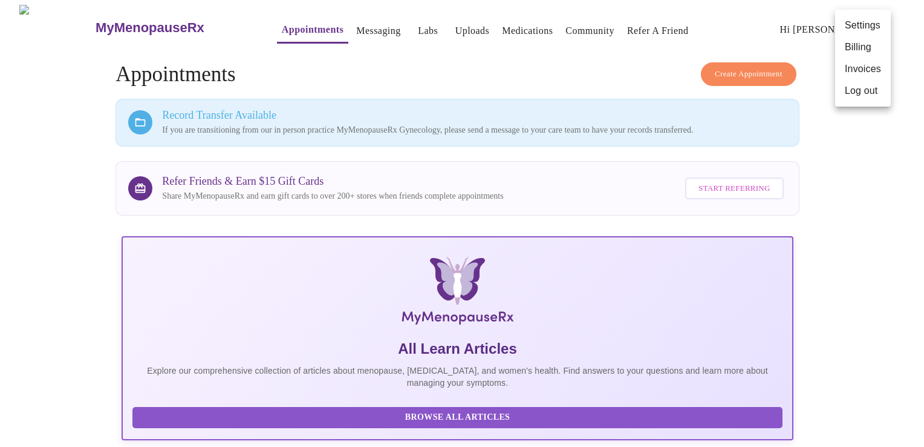
click at [898, 199] on div at bounding box center [462, 223] width 924 height 447
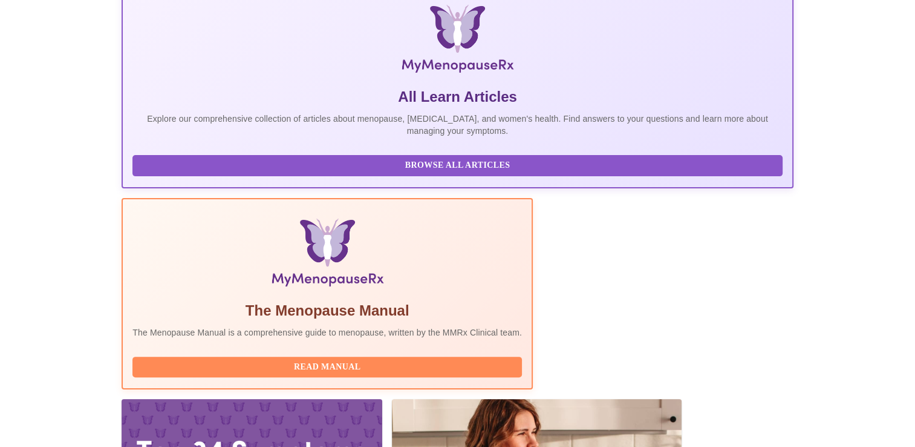
scroll to position [276, 0]
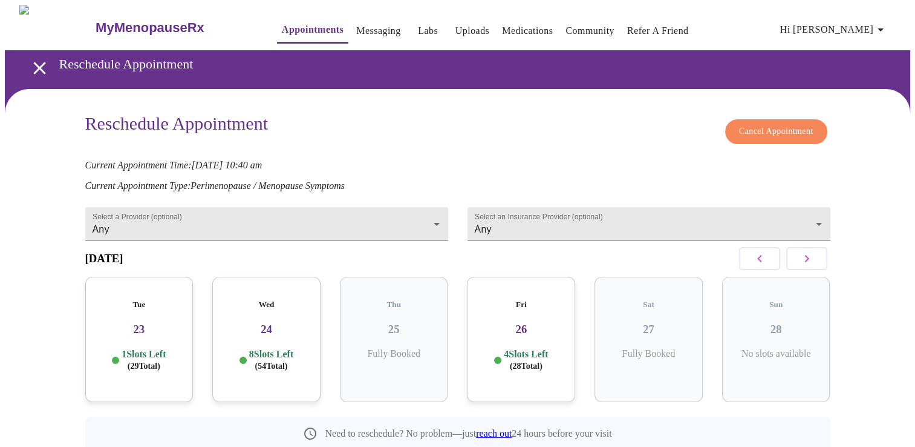
click at [263, 348] on p "8 Slots Left ( 54 Total)" at bounding box center [271, 360] width 44 height 24
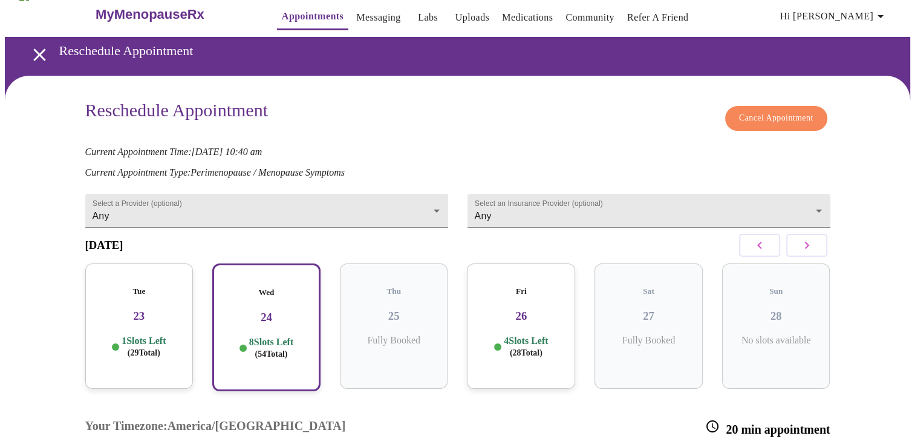
scroll to position [20, 0]
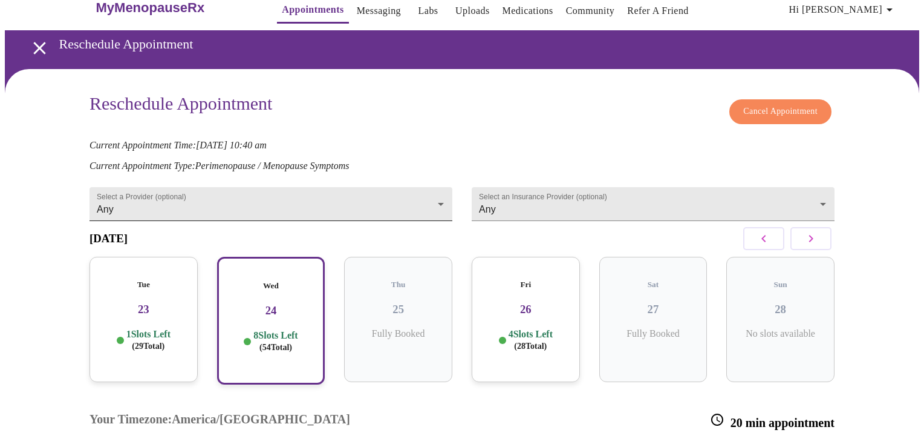
click at [266, 195] on body "MyMenopauseRx Appointments Messaging Labs Uploads Medications Community Refer a…" at bounding box center [462, 322] width 915 height 675
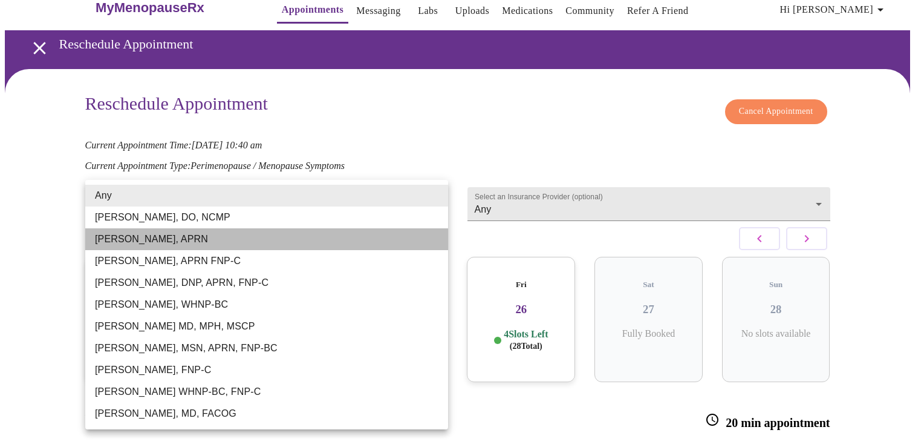
click at [174, 246] on li "[PERSON_NAME], APRN" at bounding box center [266, 239] width 363 height 22
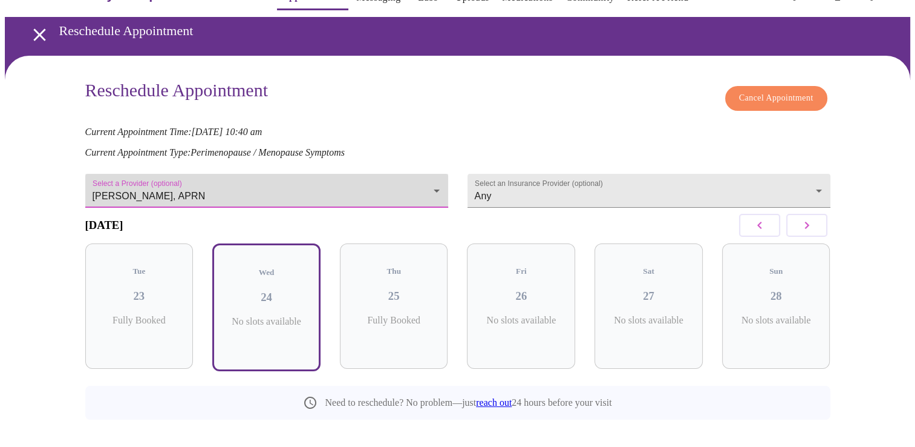
scroll to position [41, 0]
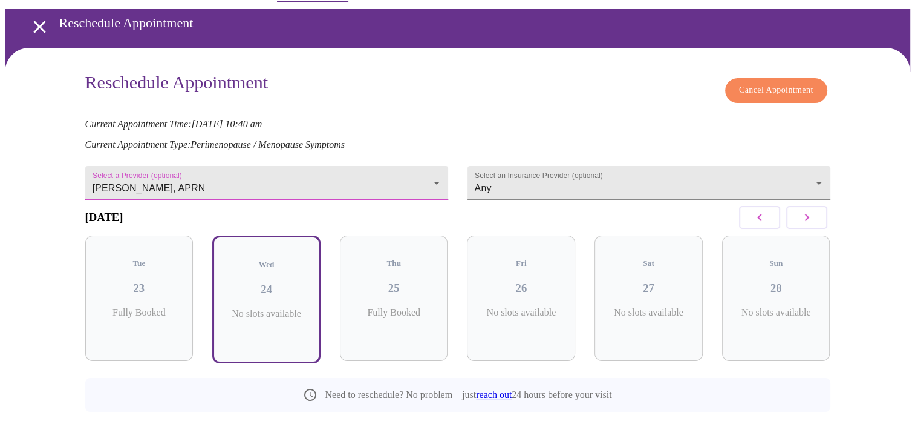
click at [417, 175] on body "MyMenopauseRx Appointments Messaging Labs Uploads Medications Community Refer a…" at bounding box center [458, 215] width 906 height 502
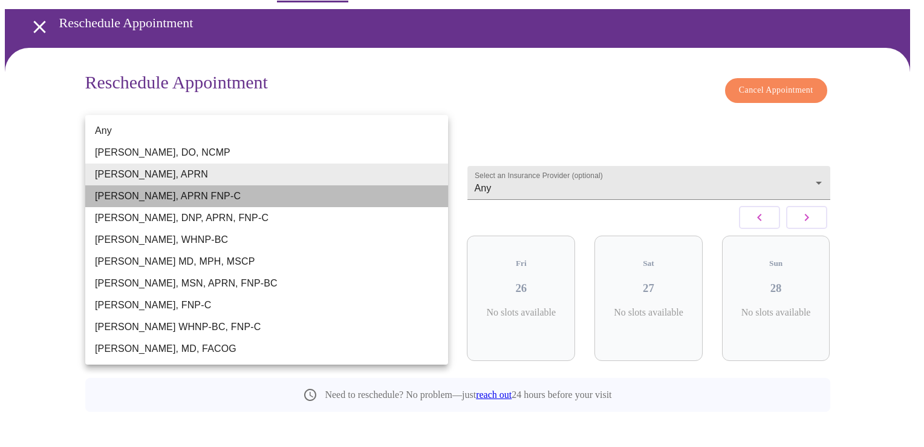
click at [221, 201] on li "[PERSON_NAME], APRN FNP-C" at bounding box center [266, 196] width 363 height 22
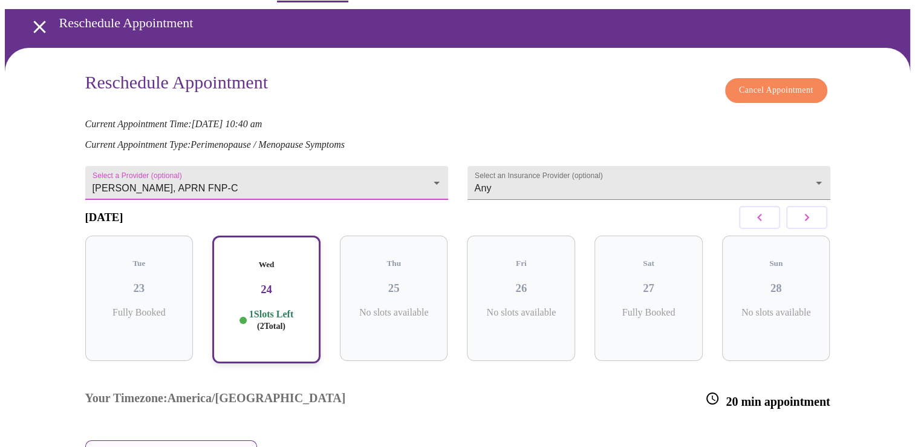
click at [220, 175] on body "MyMenopauseRx Appointments Messaging Labs Uploads Medications Community Refer a…" at bounding box center [458, 272] width 906 height 617
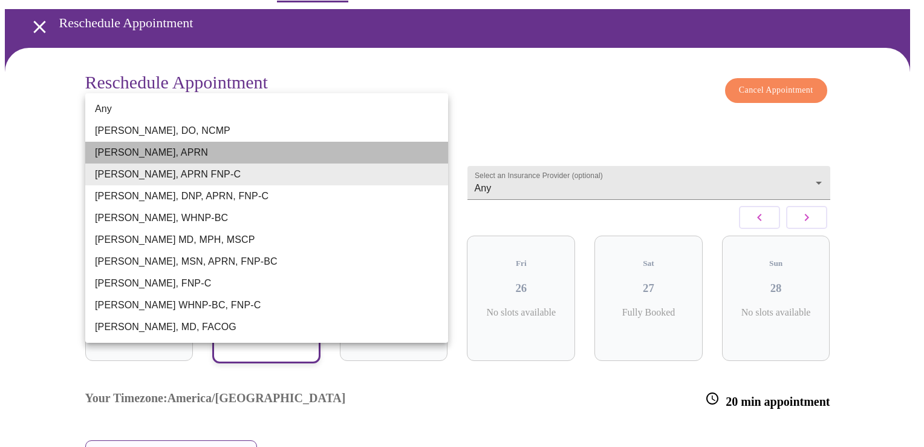
click at [211, 152] on li "[PERSON_NAME], APRN" at bounding box center [266, 153] width 363 height 22
type input "[PERSON_NAME], APRN"
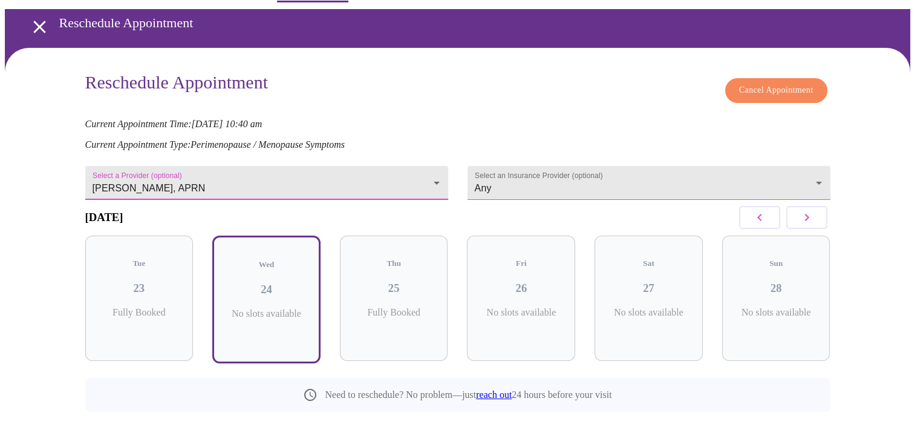
click at [809, 214] on icon "button" at bounding box center [807, 217] width 15 height 15
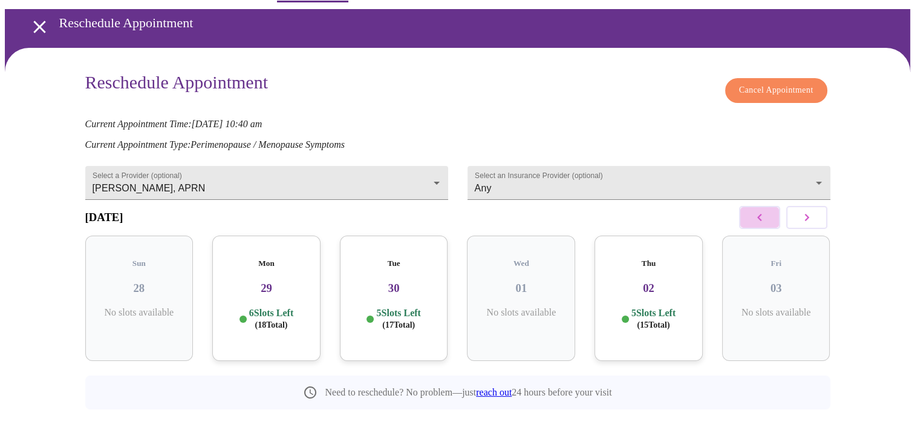
click at [756, 224] on icon "button" at bounding box center [760, 217] width 15 height 15
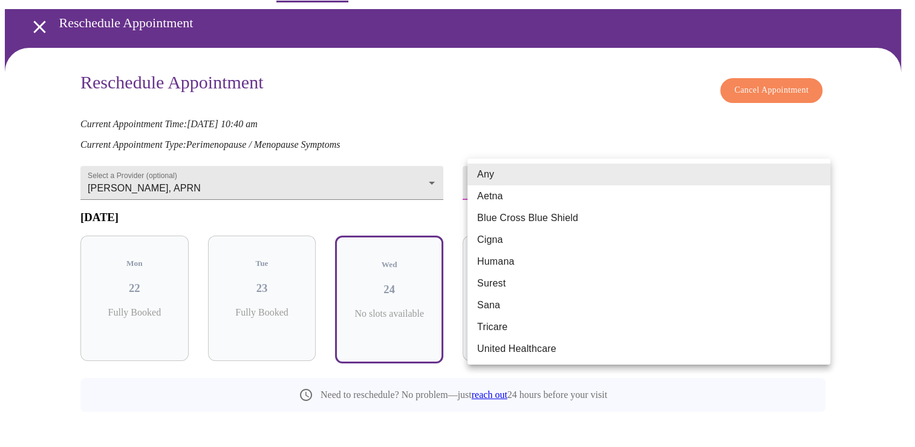
click at [520, 171] on body "MyMenopauseRx Appointments Messaging Labs Uploads Medications Community Refer a…" at bounding box center [458, 215] width 906 height 502
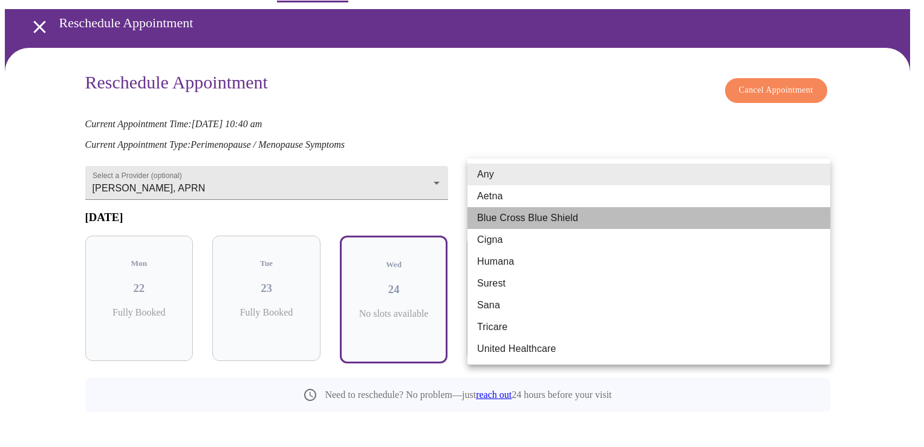
click at [521, 214] on li "Blue Cross Blue Shield" at bounding box center [649, 218] width 363 height 22
type input "Blue Cross Blue Shield"
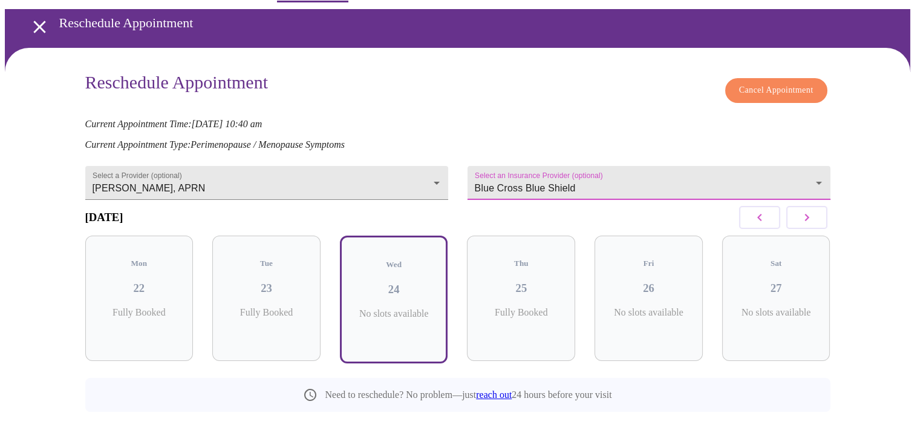
click at [34, 21] on icon "open drawer" at bounding box center [39, 27] width 12 height 12
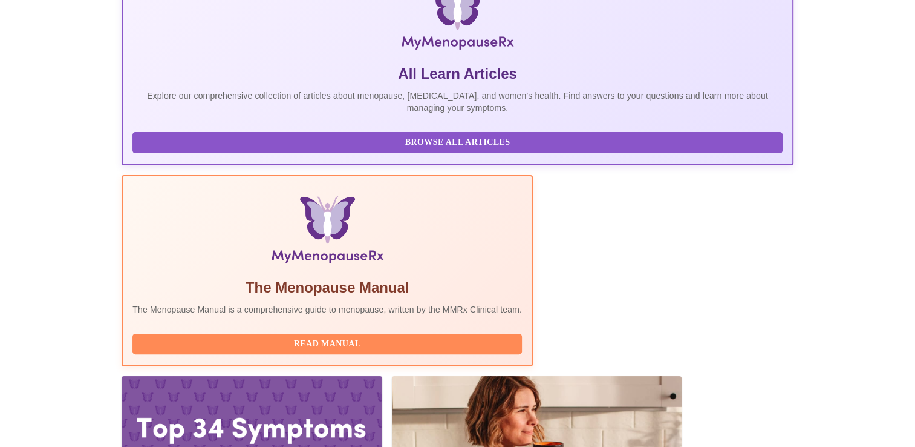
scroll to position [276, 0]
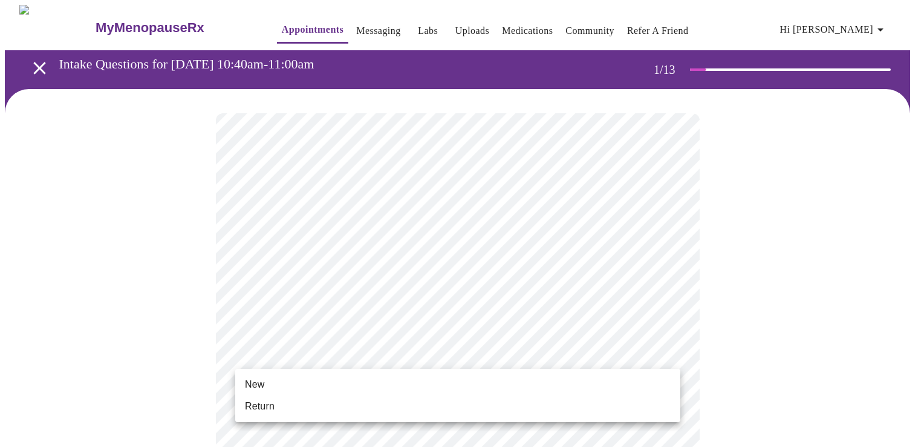
click at [281, 382] on li "New" at bounding box center [457, 384] width 445 height 22
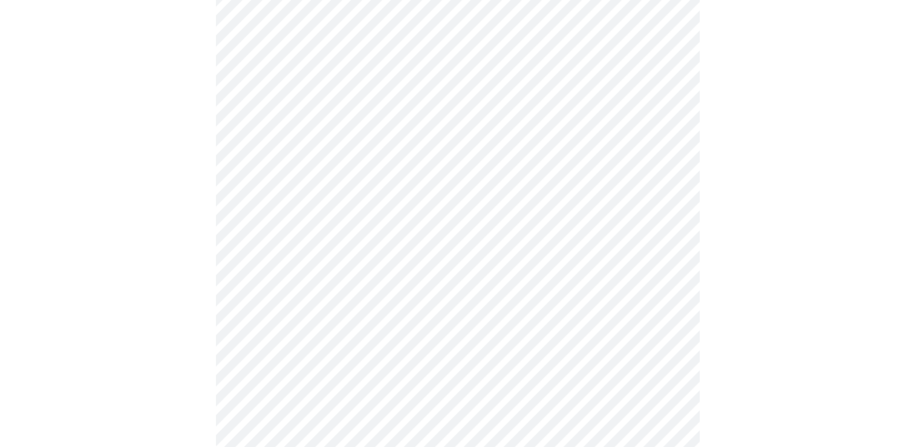
scroll to position [625, 0]
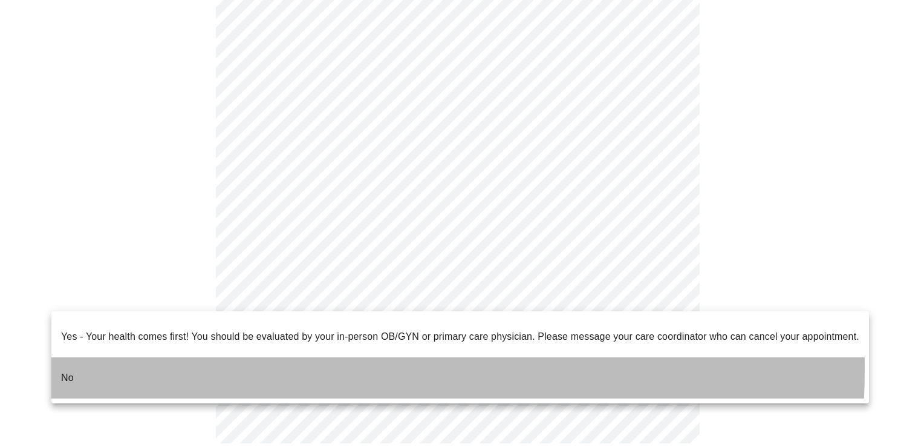
click at [195, 359] on li "No" at bounding box center [460, 377] width 818 height 41
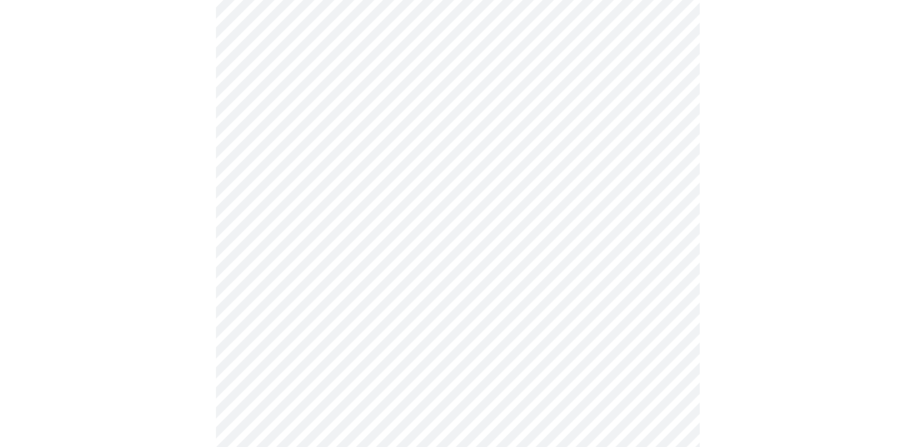
scroll to position [0, 0]
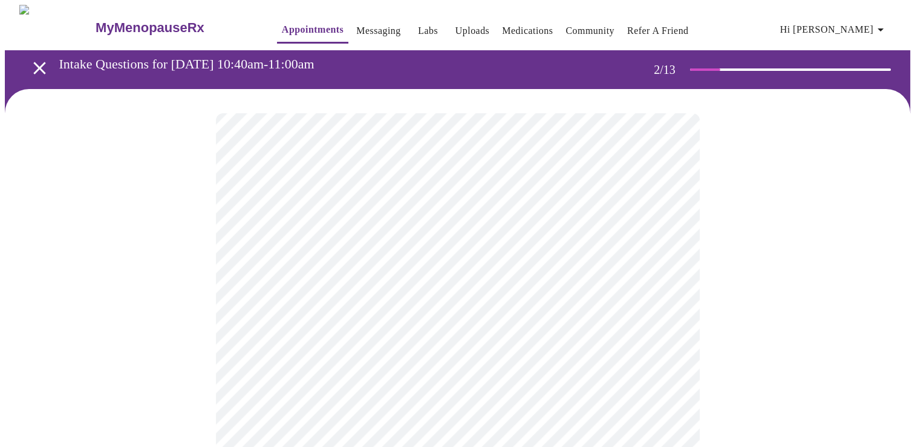
click at [472, 258] on body "MyMenopauseRx Appointments Messaging Labs Uploads Medications Community Refer a…" at bounding box center [458, 368] width 906 height 727
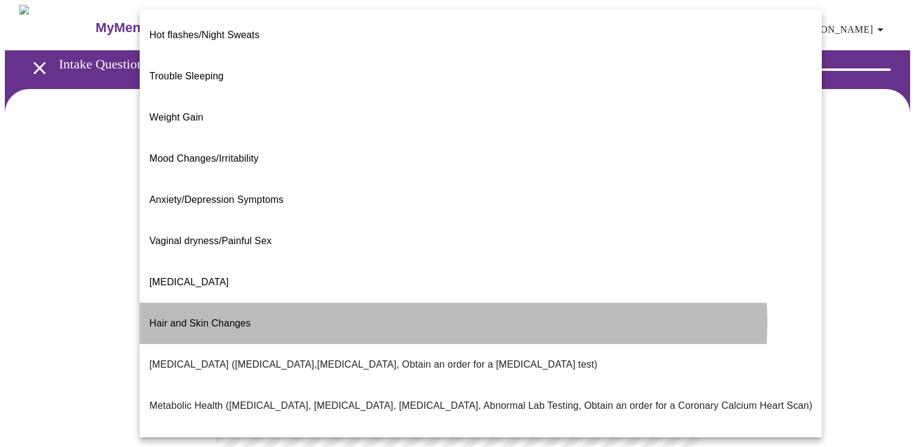
click at [433, 303] on li "Hair and Skin Changes" at bounding box center [481, 323] width 682 height 41
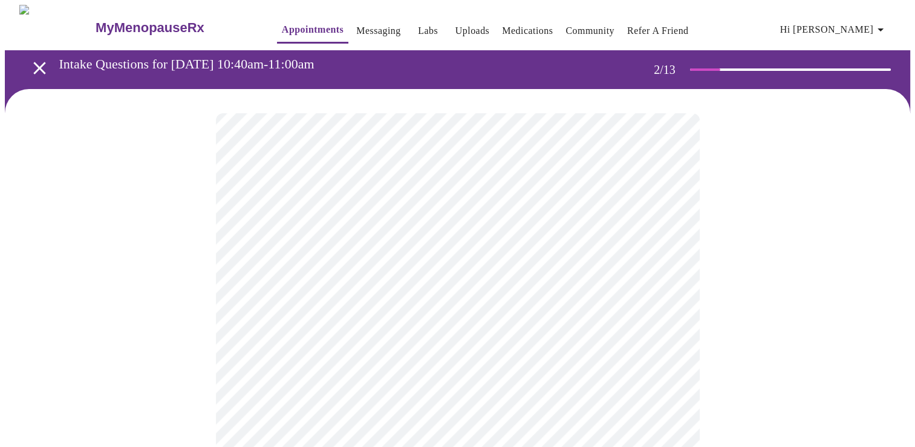
click at [433, 254] on body "MyMenopauseRx Appointments Messaging Labs Uploads Medications Community Refer a…" at bounding box center [458, 364] width 906 height 719
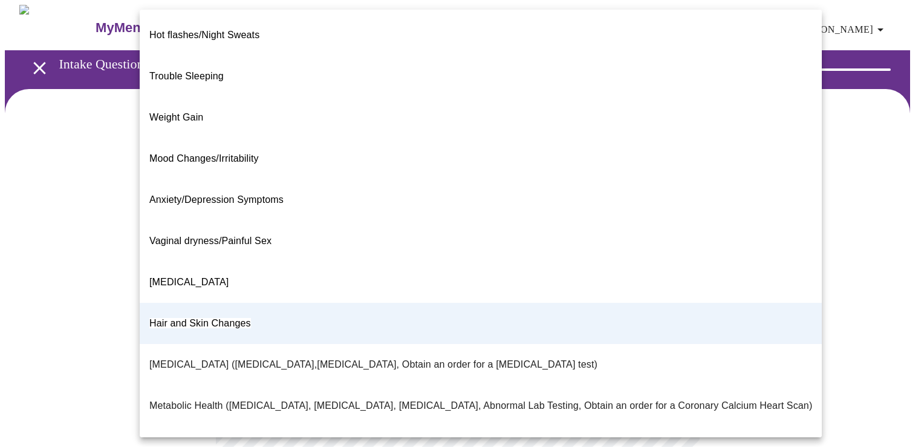
click at [337, 138] on li "Mood Changes/Irritability" at bounding box center [481, 158] width 682 height 41
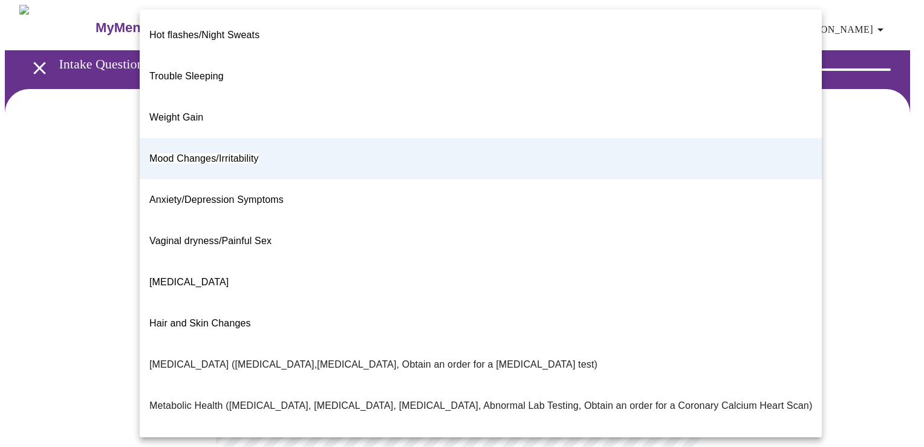
click at [344, 262] on body "MyMenopauseRx Appointments Messaging Labs Uploads Medications Community Refer a…" at bounding box center [462, 364] width 915 height 719
click at [257, 303] on li "Hair and Skin Changes" at bounding box center [481, 323] width 682 height 41
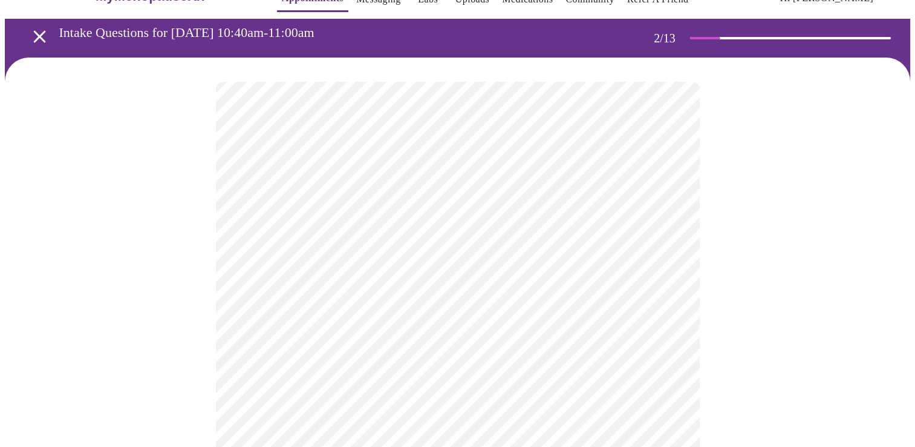
scroll to position [40, 0]
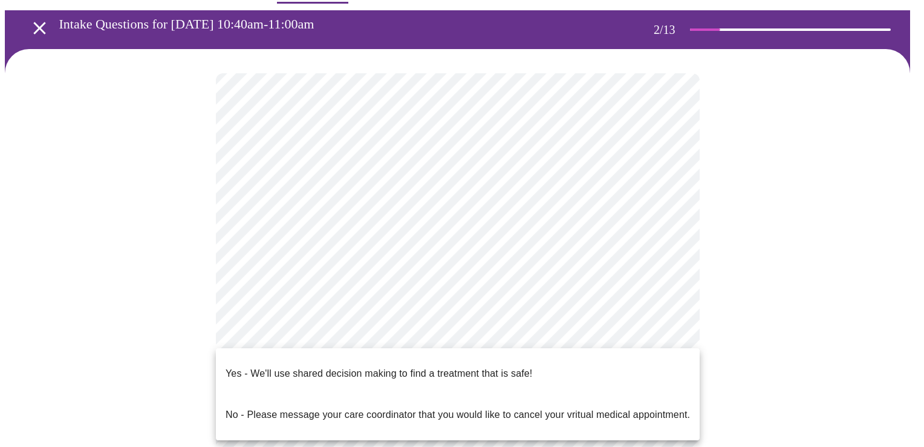
click at [380, 329] on body "MyMenopauseRx Appointments Messaging Labs Uploads Medications Community Refer a…" at bounding box center [462, 324] width 915 height 719
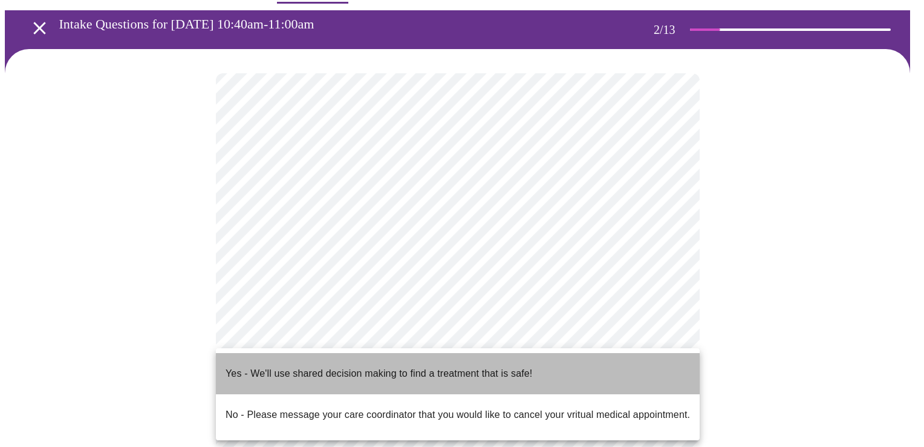
click at [335, 368] on p "Yes - We'll use shared decision making to find a treatment that is safe!" at bounding box center [379, 373] width 307 height 15
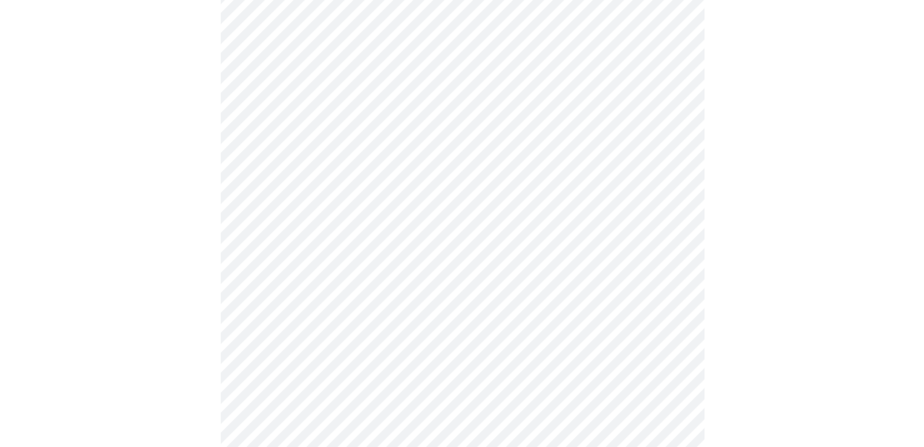
scroll to position [100, 0]
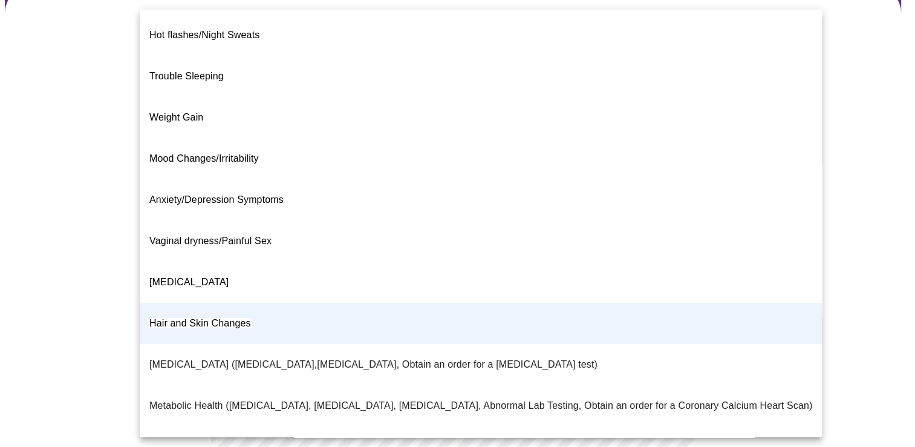
click at [388, 161] on body "MyMenopauseRx Appointments Messaging Labs Uploads Medications Community Refer a…" at bounding box center [458, 260] width 906 height 712
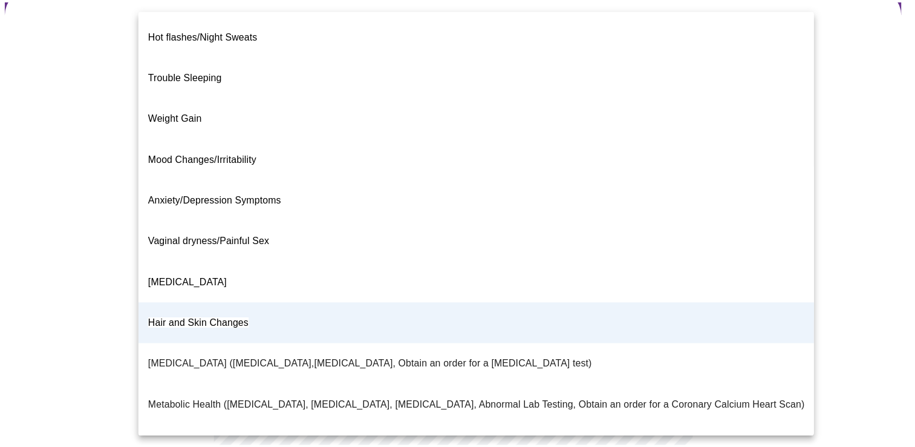
scroll to position [0, 0]
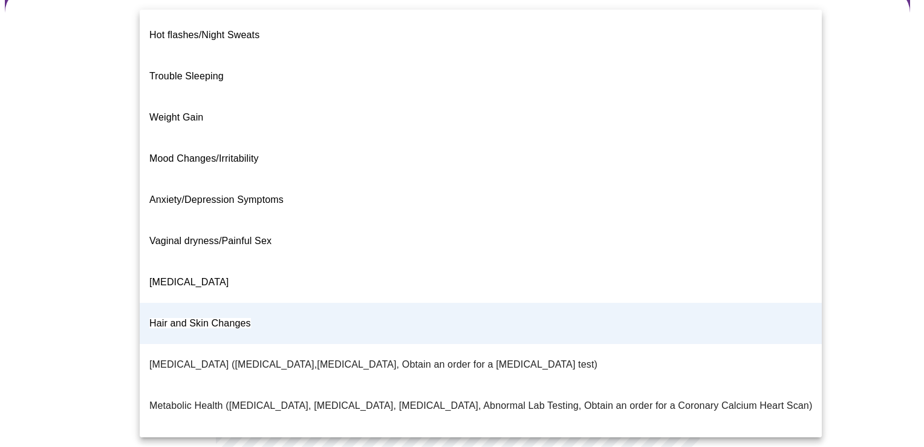
click at [826, 91] on div at bounding box center [462, 223] width 924 height 447
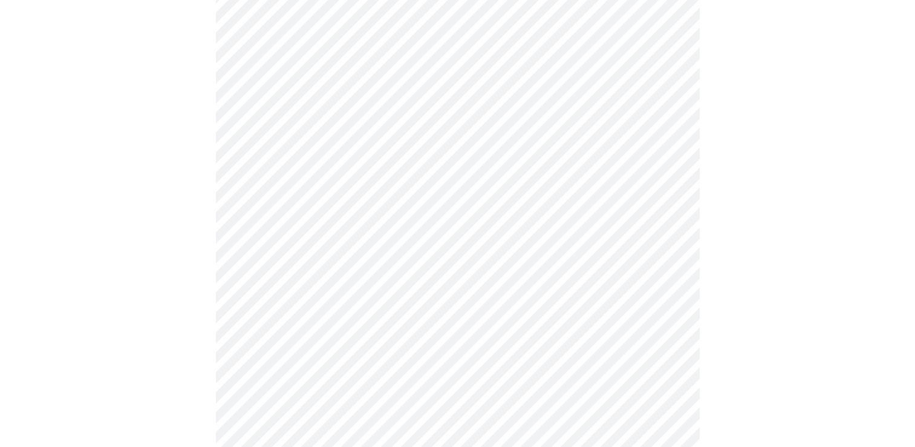
scroll to position [201, 0]
click at [165, 344] on div at bounding box center [458, 188] width 906 height 602
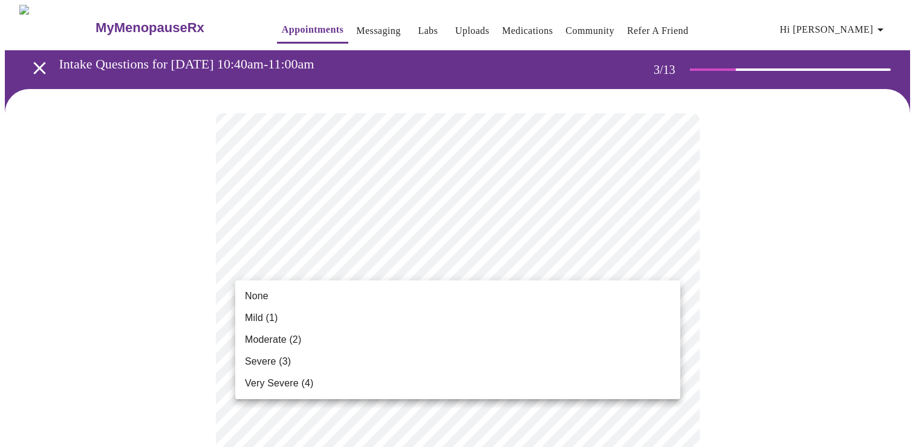
click at [440, 313] on li "Mild (1)" at bounding box center [457, 318] width 445 height 22
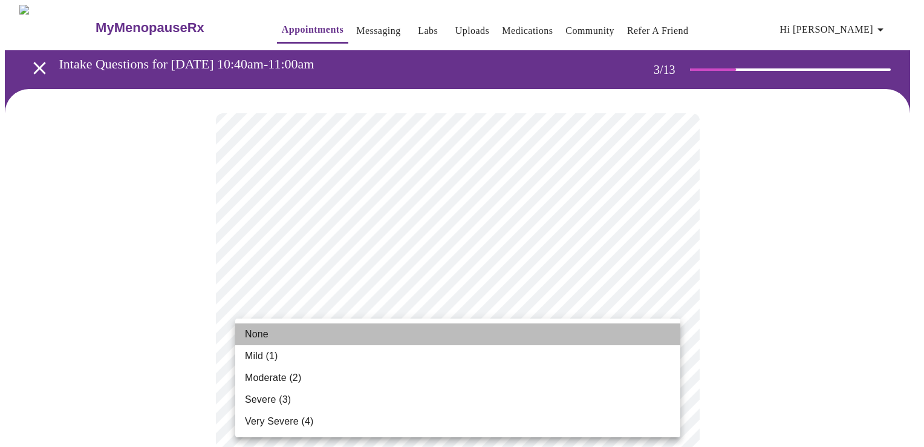
click at [437, 335] on li "None" at bounding box center [457, 334] width 445 height 22
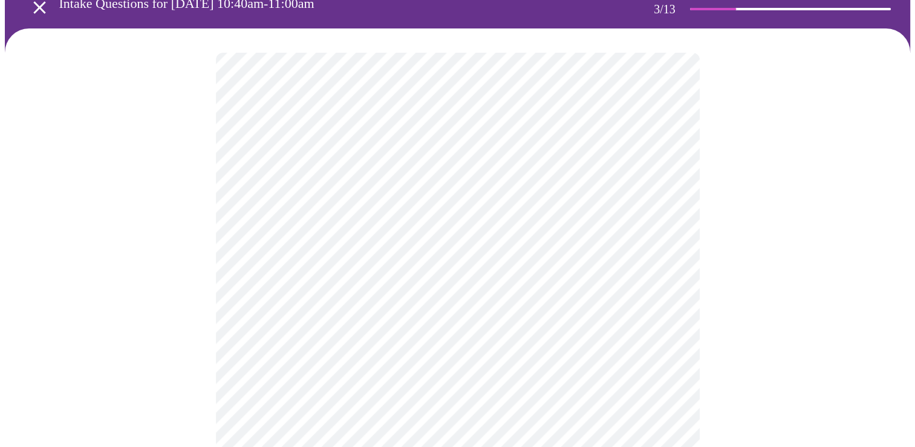
scroll to position [80, 0]
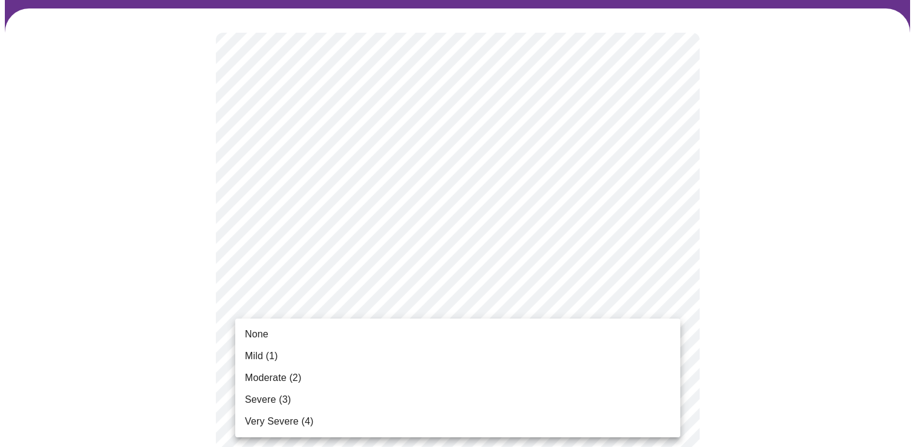
click at [436, 391] on li "Severe (3)" at bounding box center [457, 399] width 445 height 22
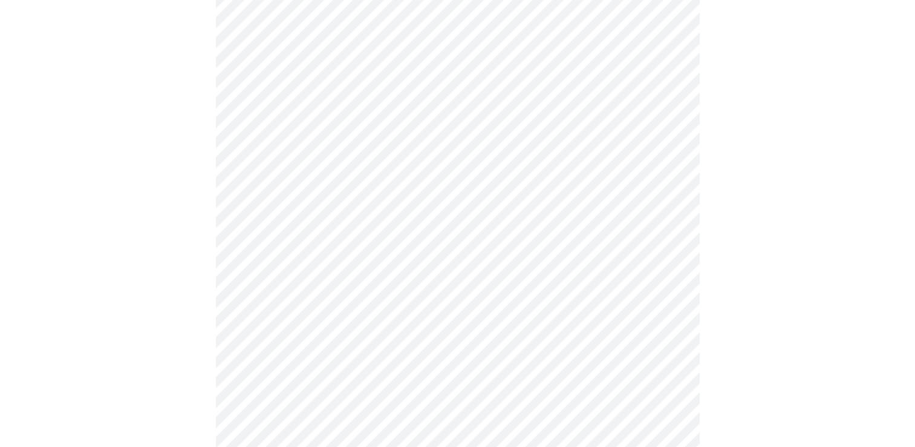
scroll to position [282, 0]
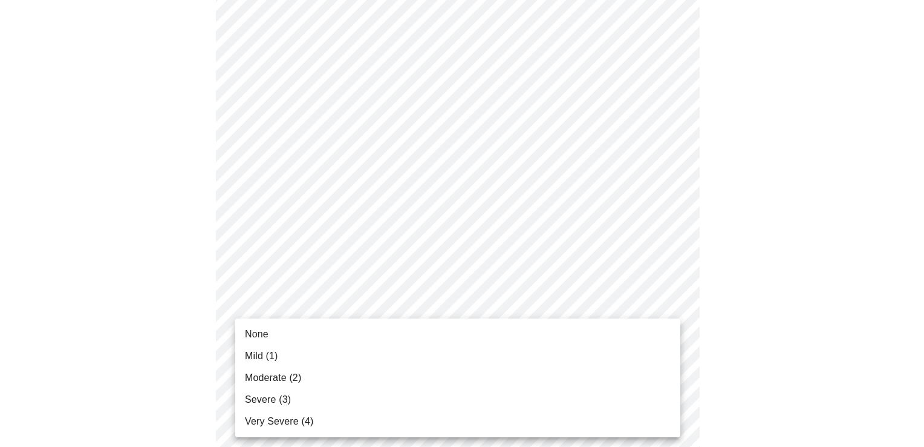
click at [445, 408] on li "Severe (3)" at bounding box center [457, 399] width 445 height 22
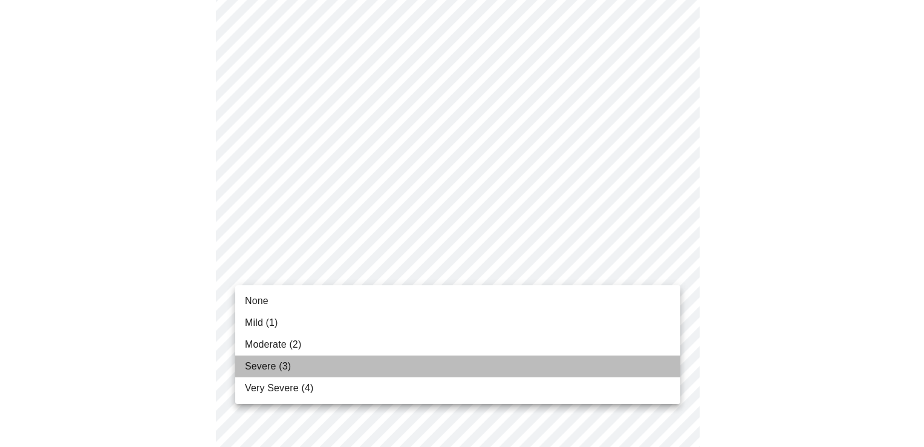
click at [404, 360] on li "Severe (3)" at bounding box center [457, 366] width 445 height 22
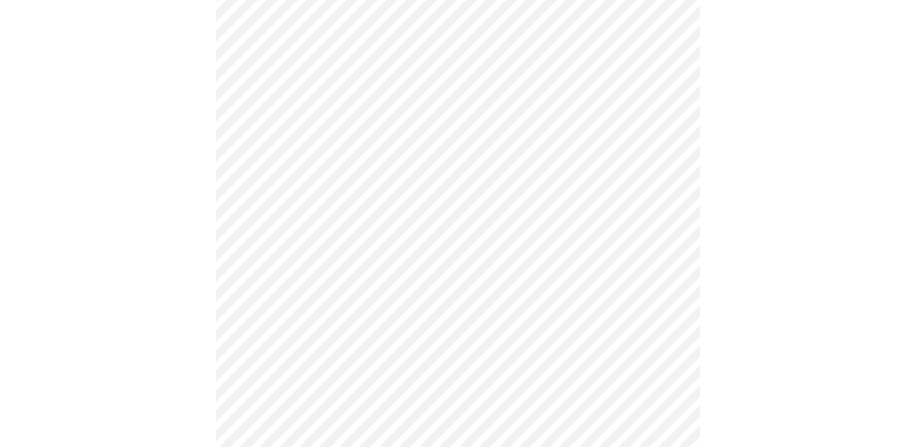
scroll to position [383, 0]
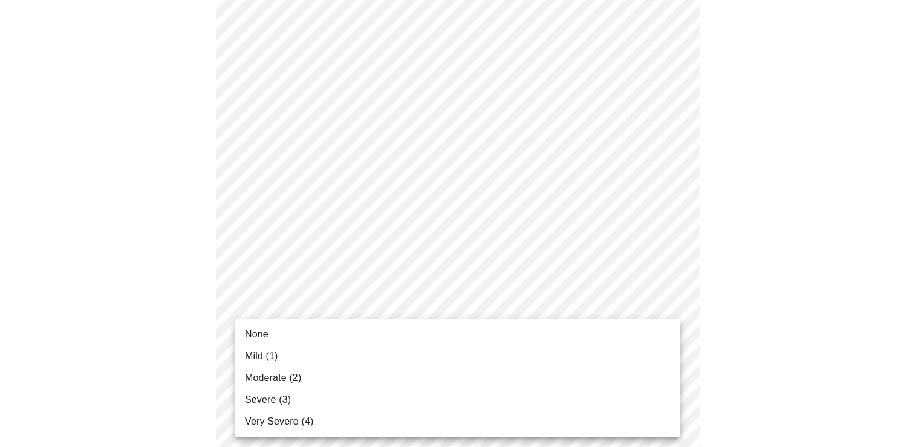
click at [404, 322] on body "MyMenopauseRx Appointments Messaging Labs Uploads Medications Community Refer a…" at bounding box center [462, 384] width 915 height 1524
click at [399, 349] on li "Mild (1)" at bounding box center [457, 356] width 445 height 22
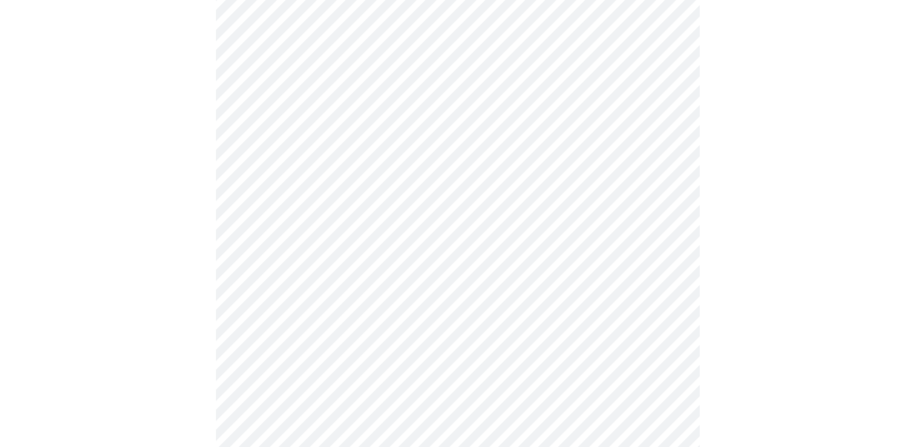
click at [413, 331] on body "MyMenopauseRx Appointments Messaging Labs Uploads Medications Community Refer a…" at bounding box center [458, 375] width 906 height 1507
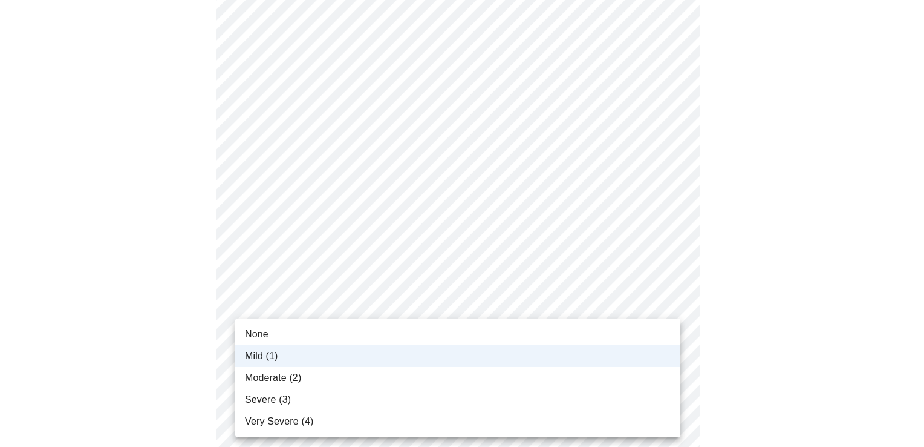
click at [413, 334] on li "None" at bounding box center [457, 334] width 445 height 22
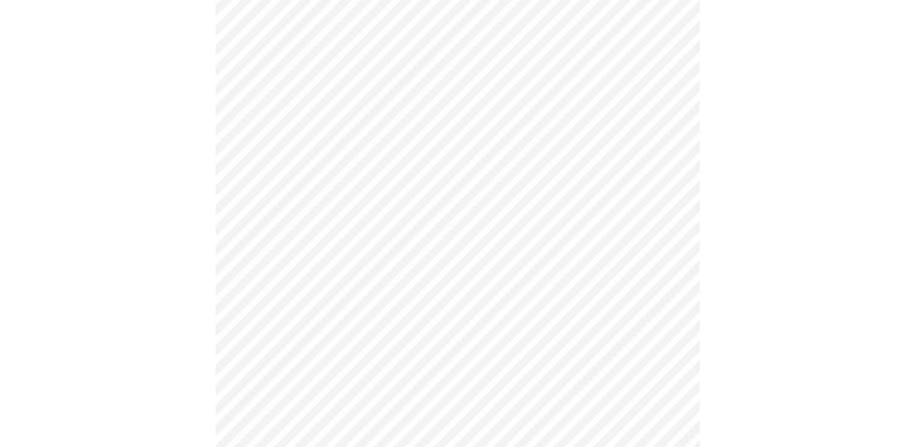
scroll to position [463, 0]
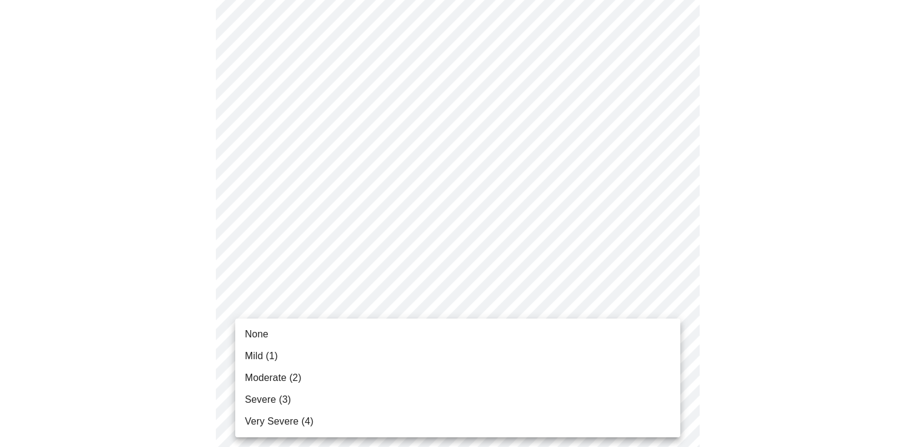
click at [422, 338] on body "MyMenopauseRx Appointments Messaging Labs Uploads Medications Community Refer a…" at bounding box center [462, 294] width 915 height 1507
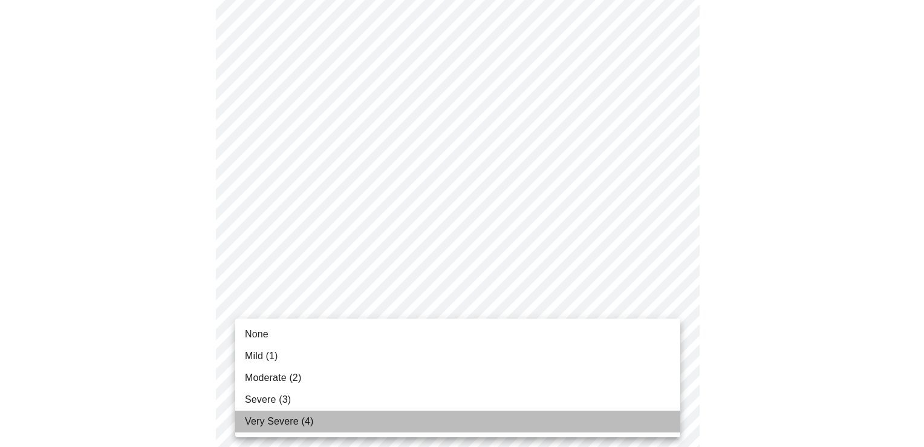
click at [345, 418] on li "Very Severe (4)" at bounding box center [457, 421] width 445 height 22
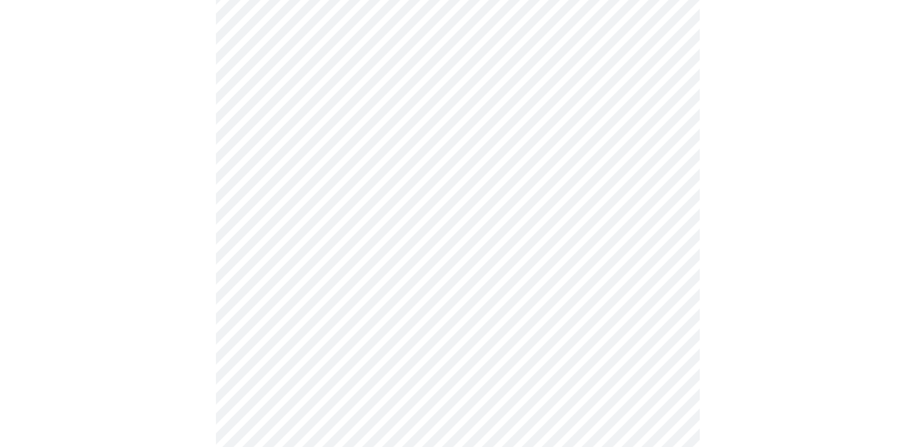
scroll to position [545, 0]
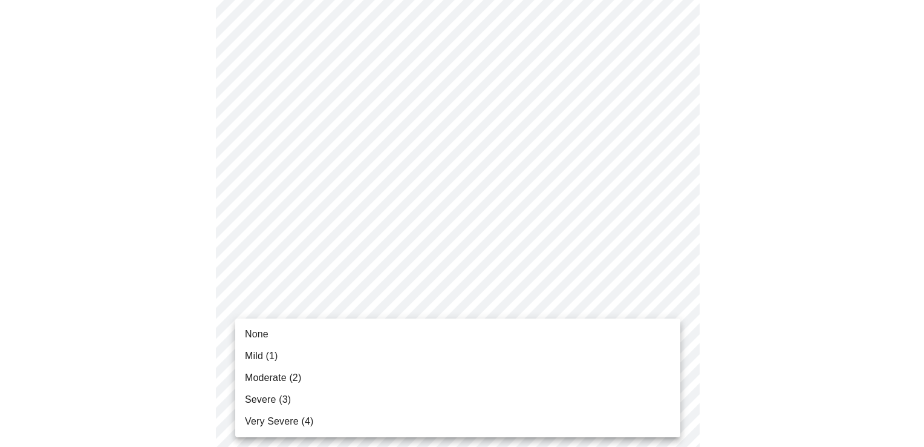
click at [378, 352] on body "MyMenopauseRx Appointments Messaging Labs Uploads Medications Community Refer a…" at bounding box center [462, 205] width 915 height 1490
click at [373, 379] on li "Moderate (2)" at bounding box center [457, 378] width 445 height 22
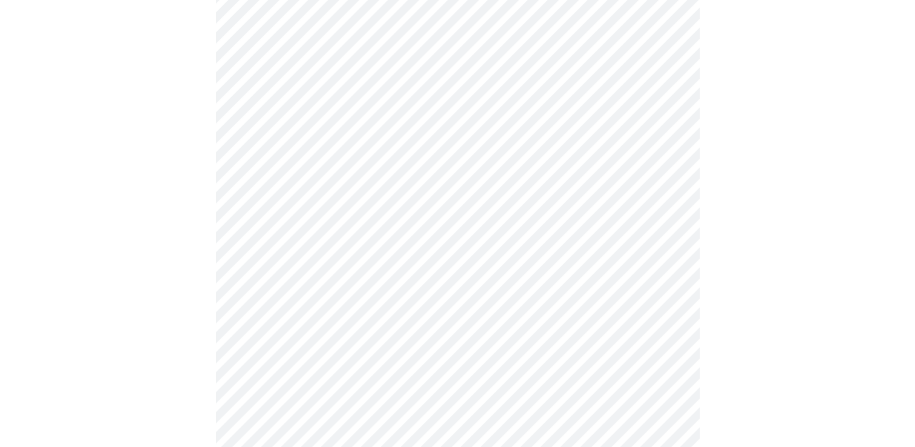
scroll to position [605, 0]
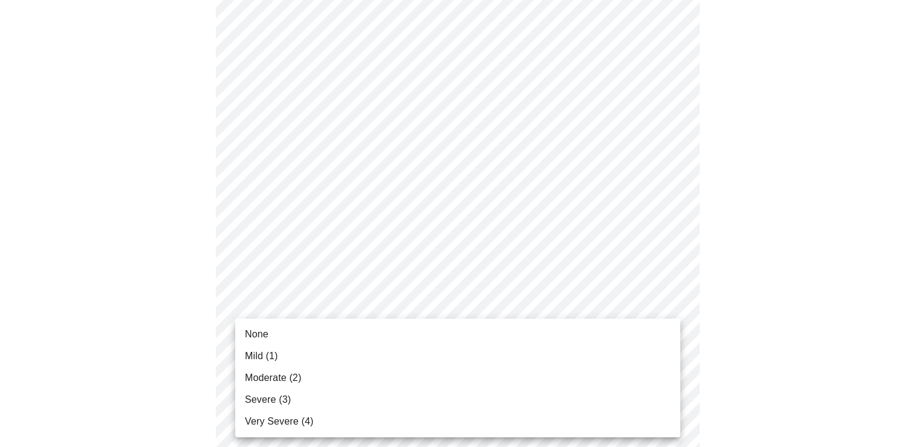
click at [379, 387] on body "MyMenopauseRx Appointments Messaging Labs Uploads Medications Community Refer a…" at bounding box center [462, 136] width 915 height 1473
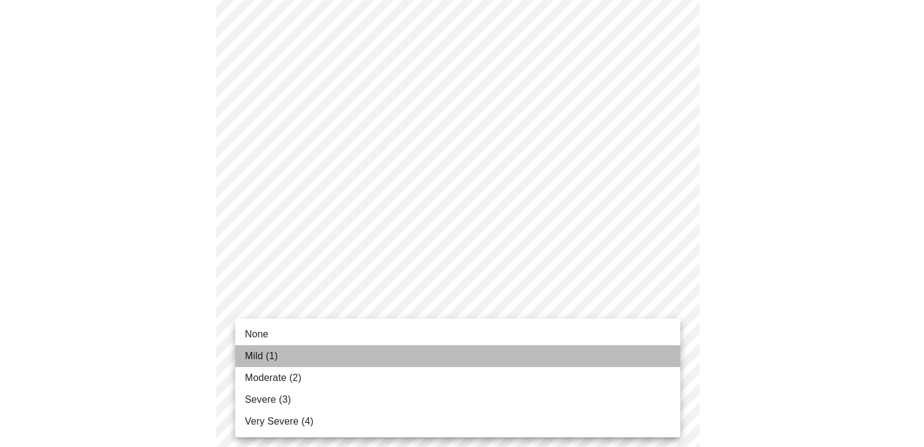
click at [378, 358] on li "Mild (1)" at bounding box center [457, 356] width 445 height 22
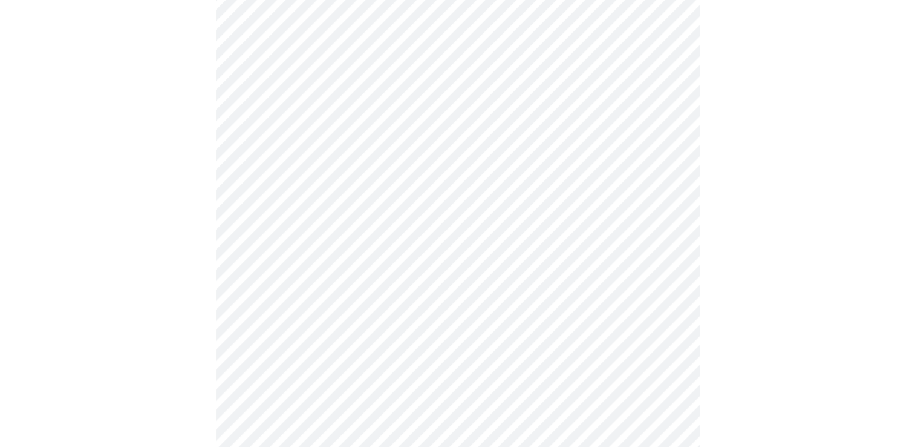
scroll to position [705, 0]
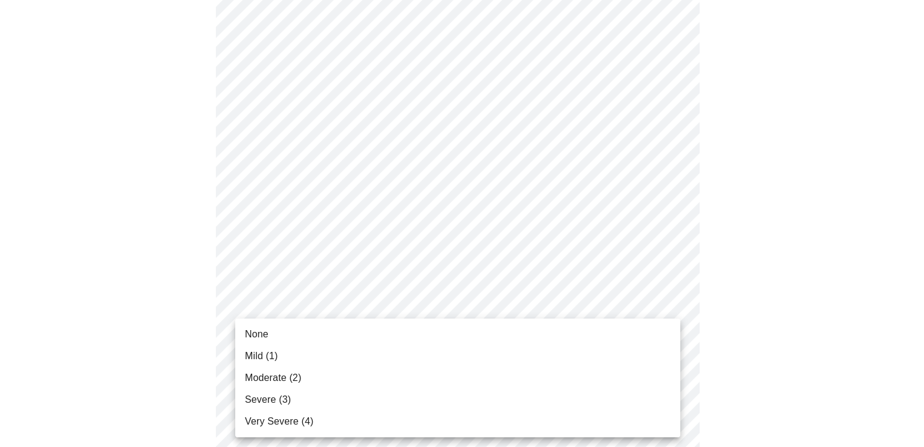
click at [379, 380] on body "MyMenopauseRx Appointments Messaging Labs Uploads Medications Community Refer a…" at bounding box center [462, 27] width 915 height 1456
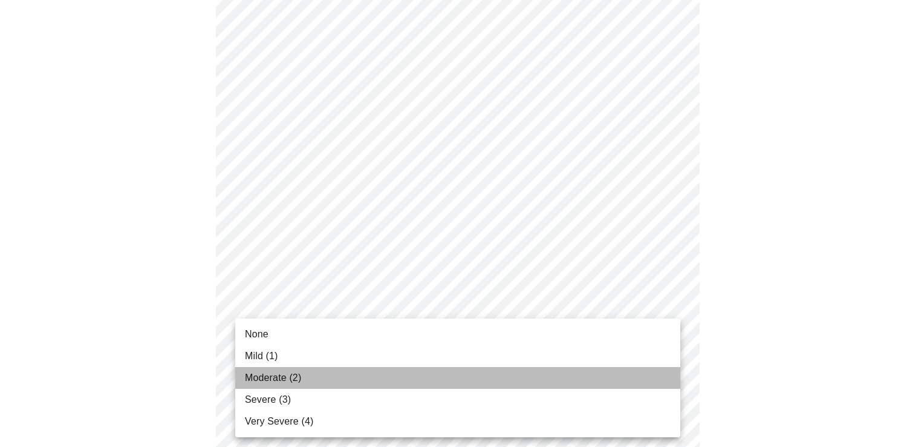
click at [375, 384] on li "Moderate (2)" at bounding box center [457, 378] width 445 height 22
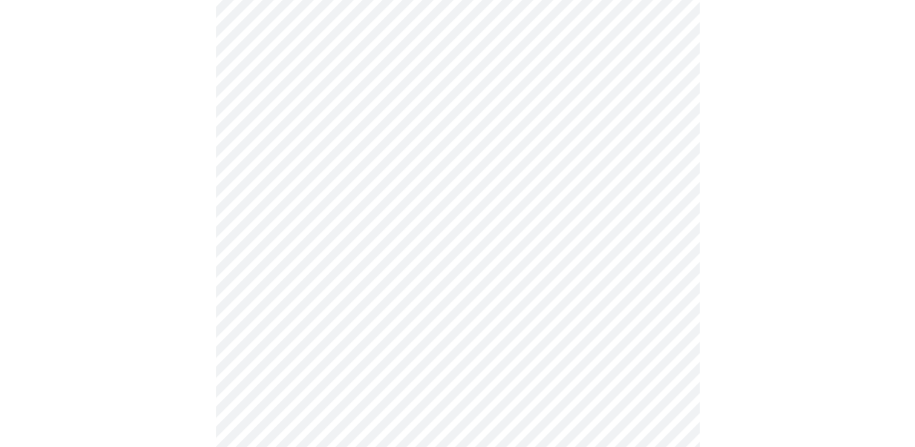
click at [379, 384] on body "MyMenopauseRx Appointments Messaging Labs Uploads Medications Community Refer a…" at bounding box center [458, 18] width 906 height 1439
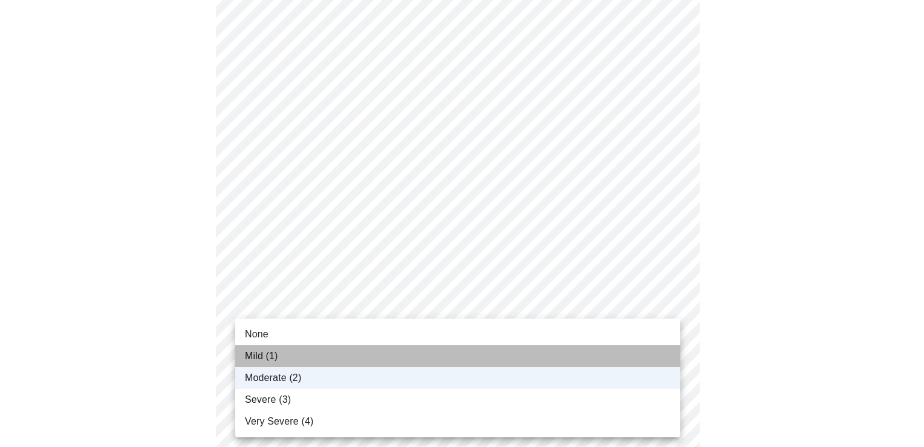
click at [376, 358] on li "Mild (1)" at bounding box center [457, 356] width 445 height 22
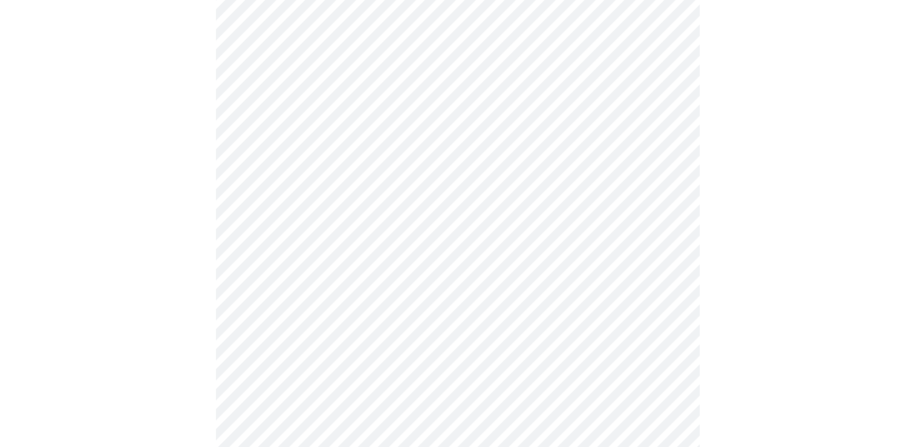
scroll to position [847, 0]
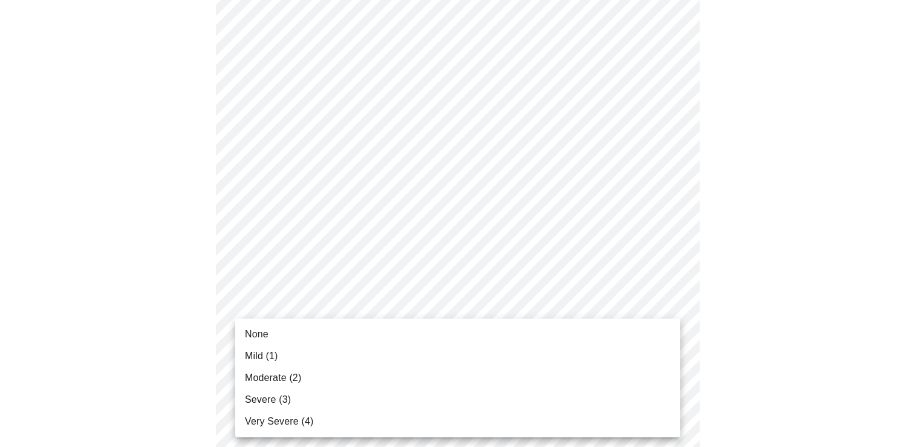
click at [388, 345] on li "Mild (1)" at bounding box center [457, 356] width 445 height 22
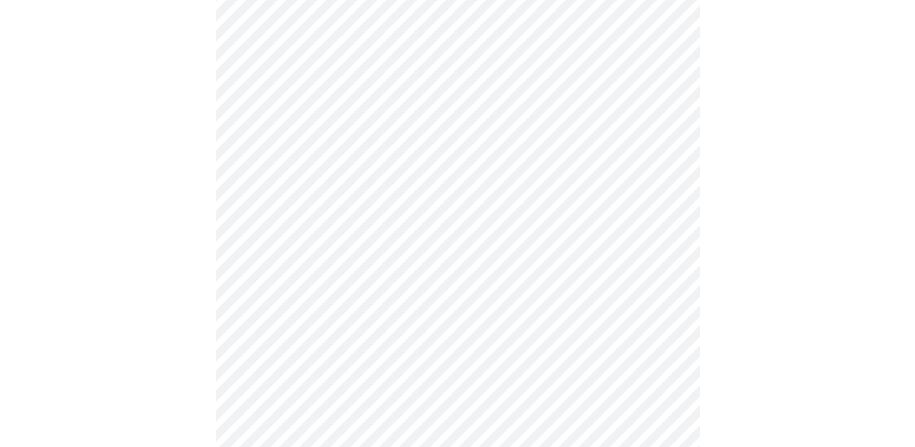
scroll to position [383, 0]
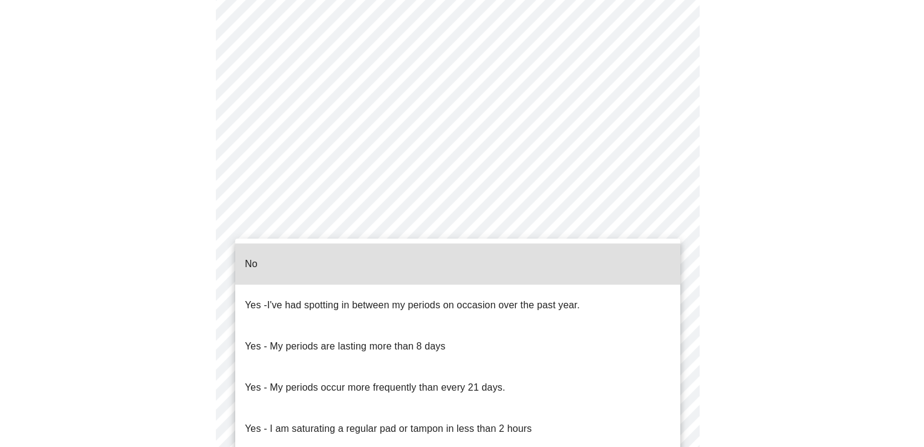
click at [373, 353] on body "MyMenopauseRx Appointments Messaging Labs Uploads Medications Community Refer a…" at bounding box center [462, 218] width 915 height 1193
click at [378, 421] on p "Yes - I am saturating a regular pad or tampon in less than 2 hours" at bounding box center [388, 428] width 287 height 15
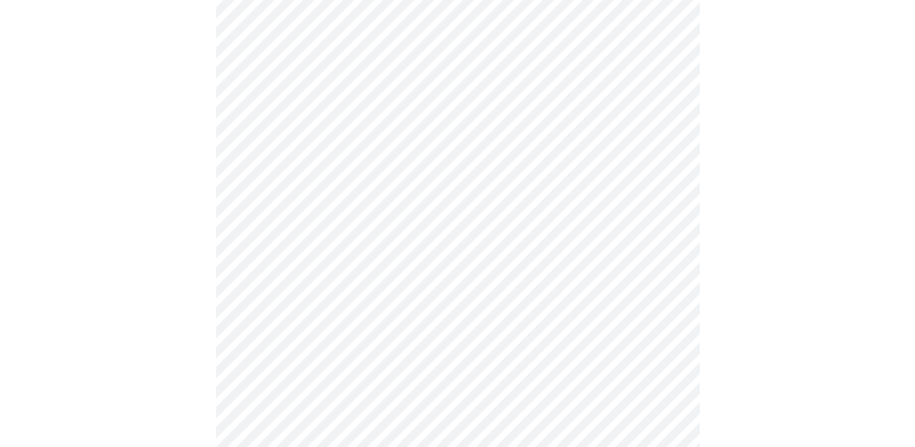
scroll to position [484, 0]
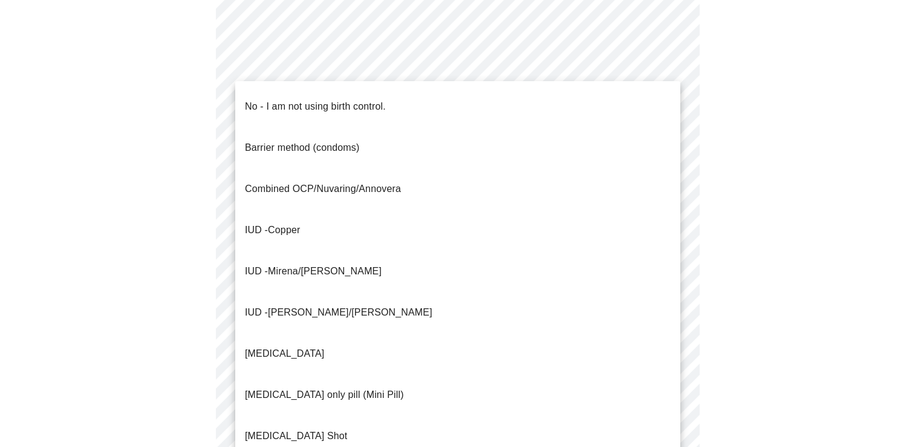
click at [387, 350] on body "MyMenopauseRx Appointments Messaging Labs Uploads Medications Community Refer a…" at bounding box center [462, 114] width 915 height 1186
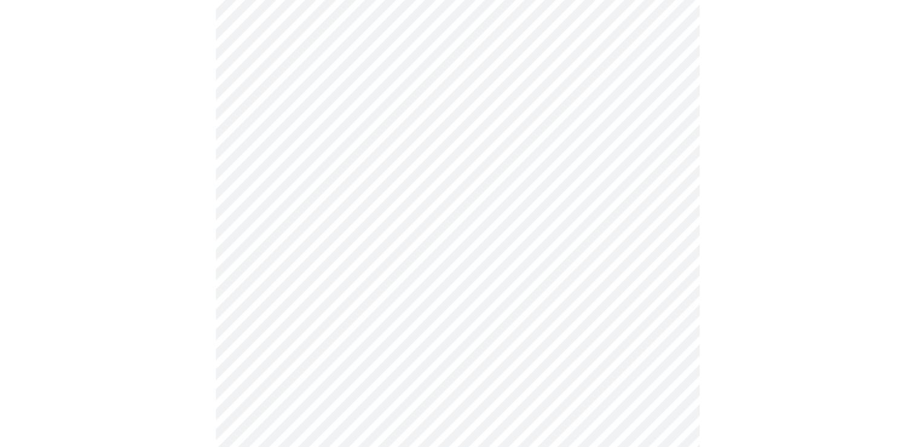
scroll to position [584, 0]
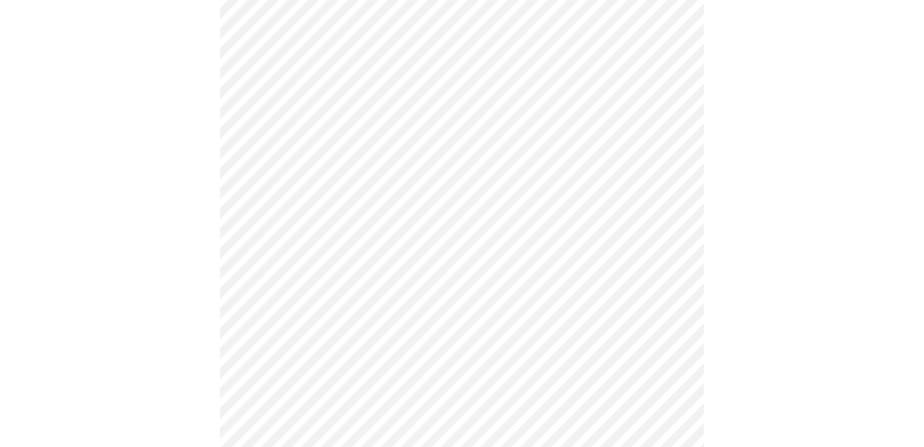
click at [310, 324] on body "MyMenopauseRx Appointments Messaging Labs Uploads Medications Community Refer a…" at bounding box center [462, 9] width 915 height 1179
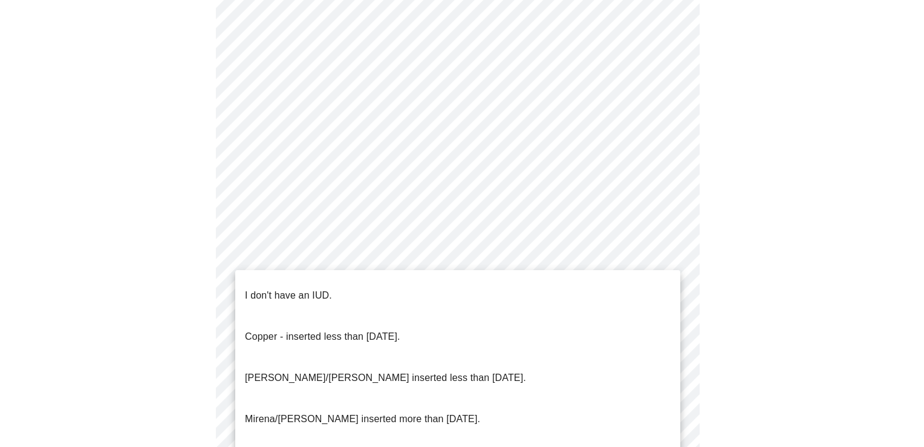
click at [307, 288] on p "I don't have an IUD." at bounding box center [288, 295] width 87 height 15
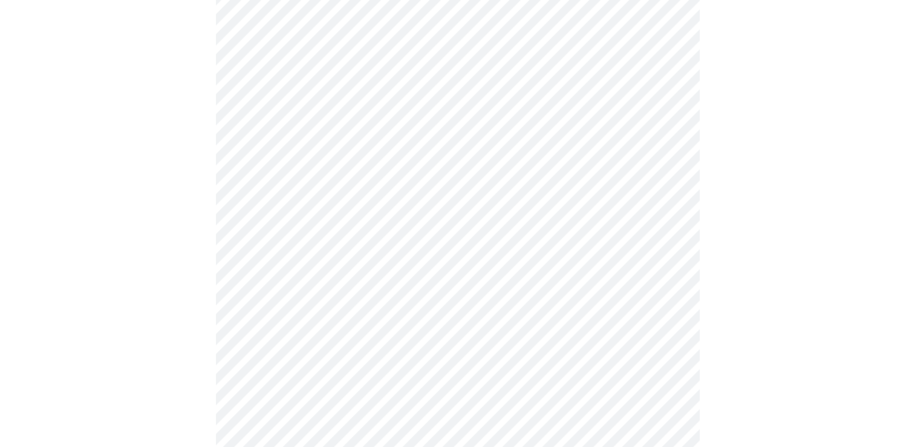
scroll to position [686, 0]
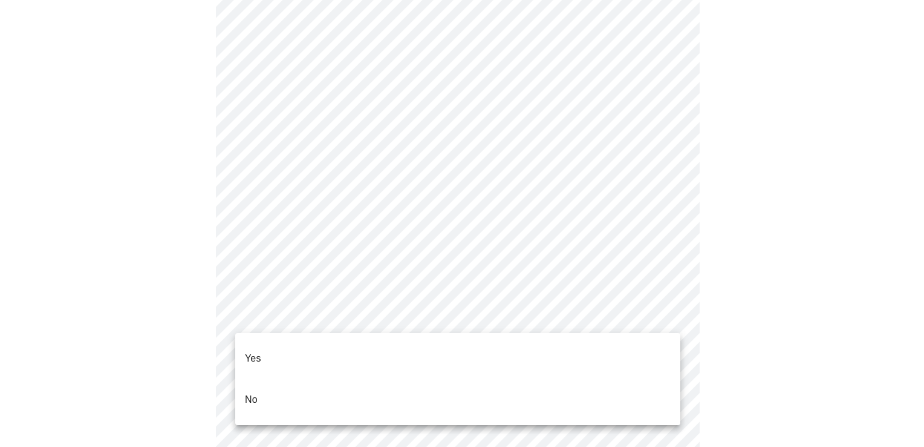
click at [283, 350] on li "Yes" at bounding box center [457, 358] width 445 height 41
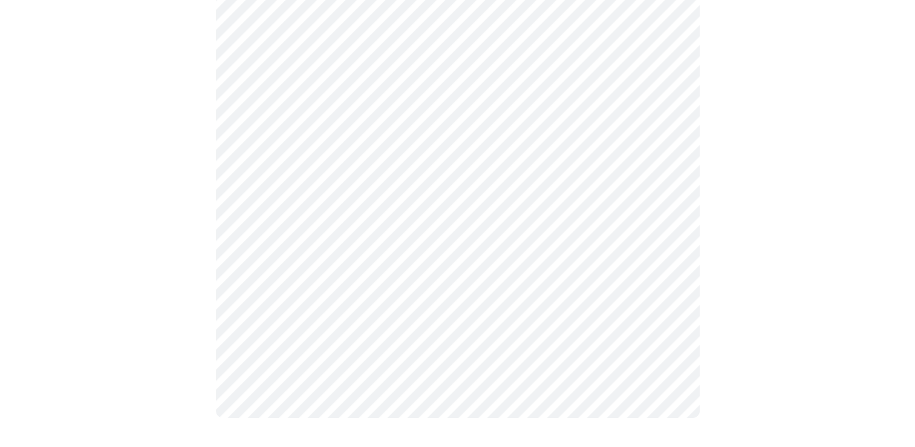
scroll to position [0, 0]
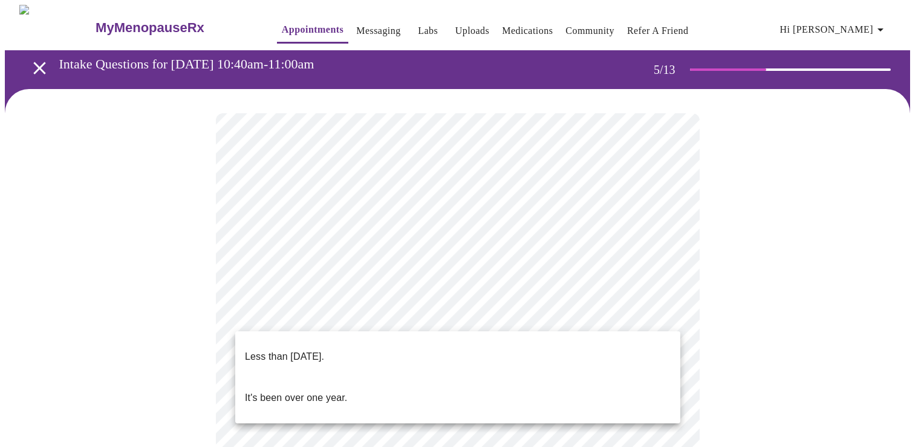
click at [334, 390] on p "It's been over one year." at bounding box center [296, 397] width 102 height 15
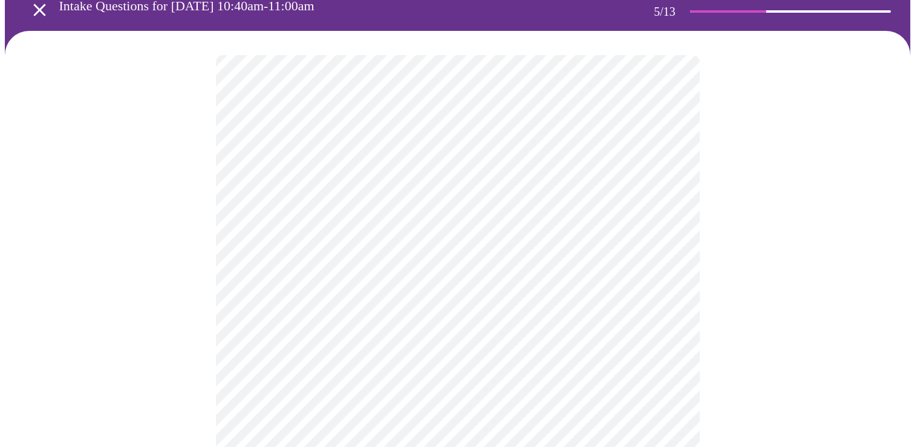
scroll to position [61, 0]
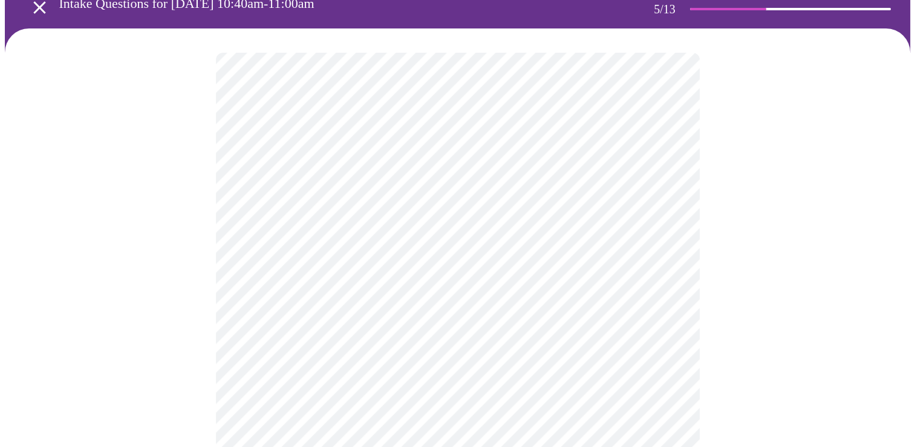
click at [341, 359] on body "MyMenopauseRx Appointments Messaging Labs Uploads Medications Community Refer a…" at bounding box center [458, 430] width 906 height 972
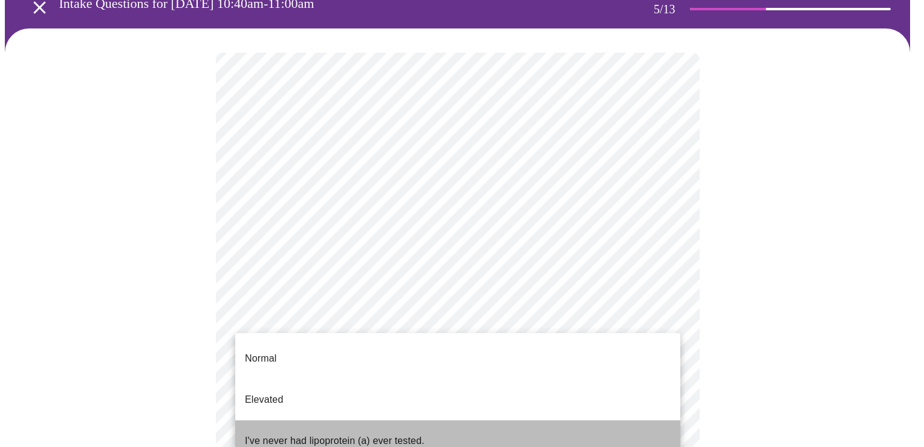
click at [353, 433] on p "I've never had lipoprotein (a) ever tested." at bounding box center [335, 440] width 180 height 15
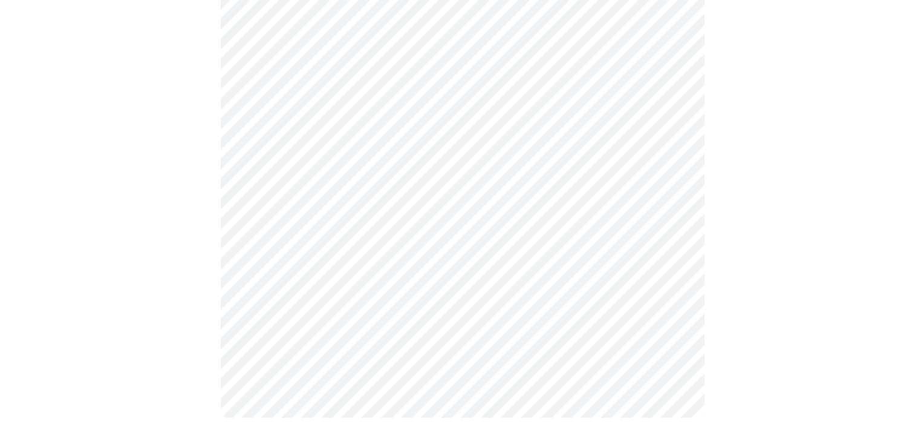
scroll to position [0, 0]
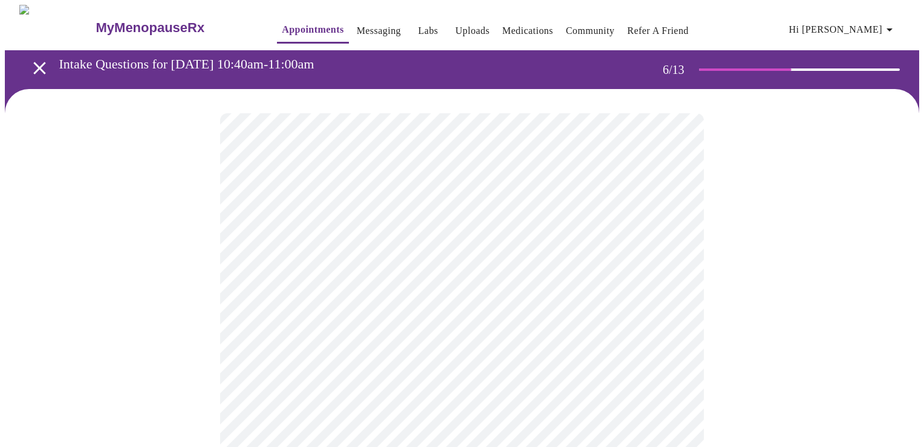
click at [322, 351] on body "MyMenopauseRx Appointments Messaging Labs Uploads Medications Community Refer a…" at bounding box center [462, 328] width 915 height 646
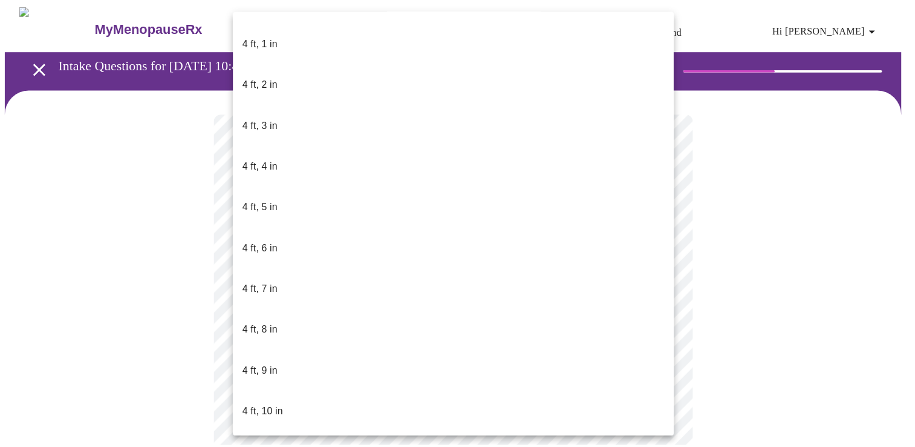
scroll to position [584, 0]
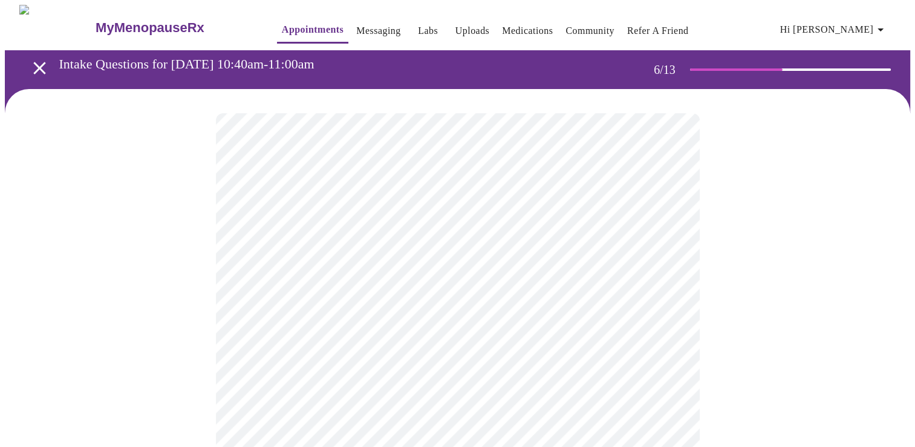
click at [760, 277] on div at bounding box center [458, 366] width 906 height 554
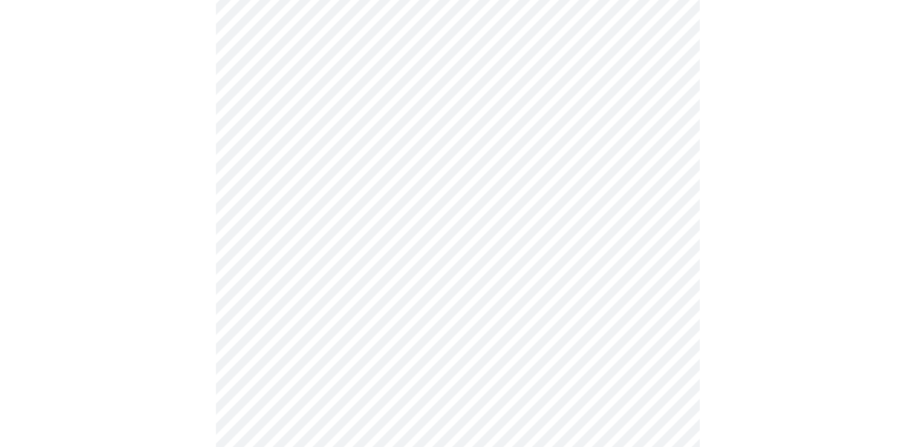
scroll to position [3086, 0]
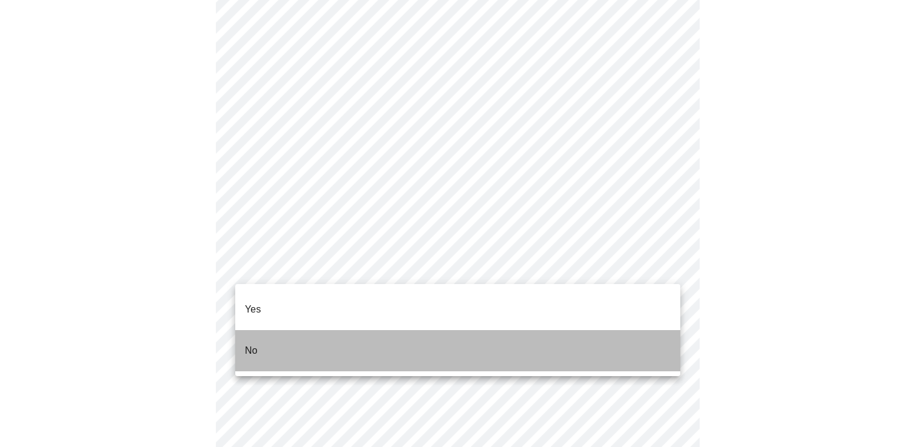
click at [286, 330] on li "No" at bounding box center [457, 350] width 445 height 41
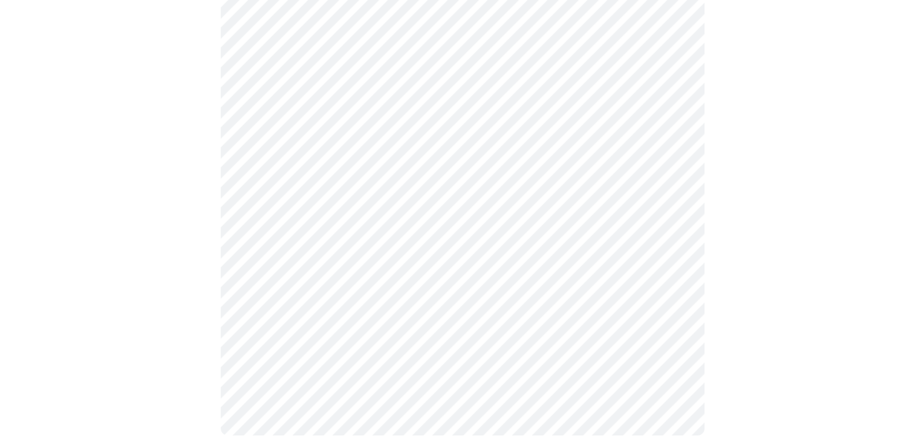
scroll to position [726, 0]
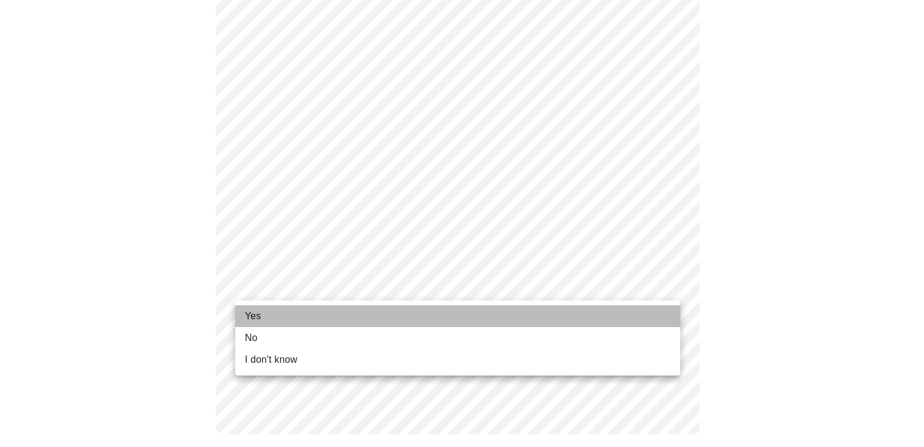
click at [322, 319] on li "Yes" at bounding box center [457, 316] width 445 height 22
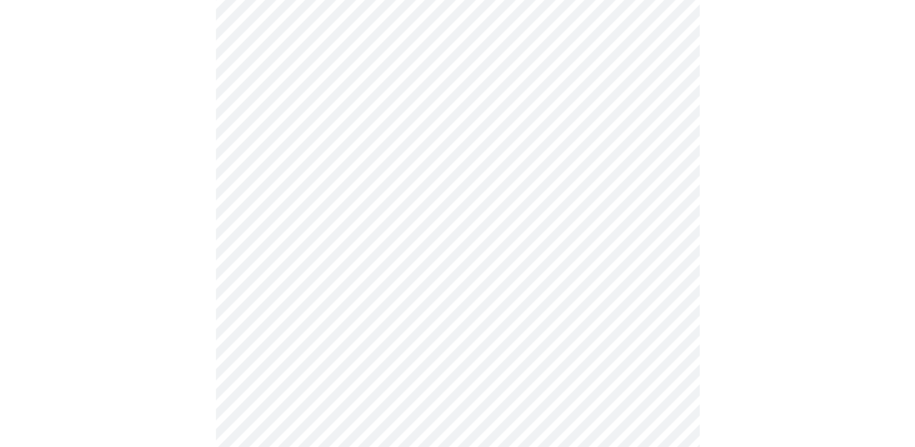
scroll to position [0, 0]
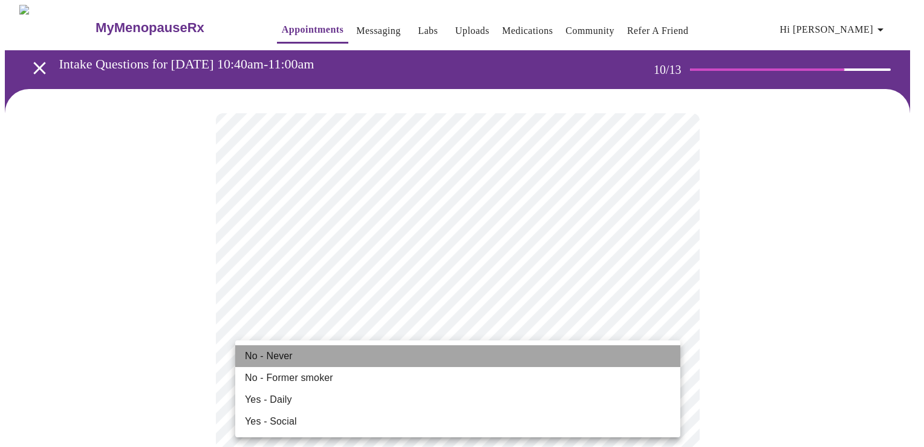
click at [334, 356] on li "No - Never" at bounding box center [457, 356] width 445 height 22
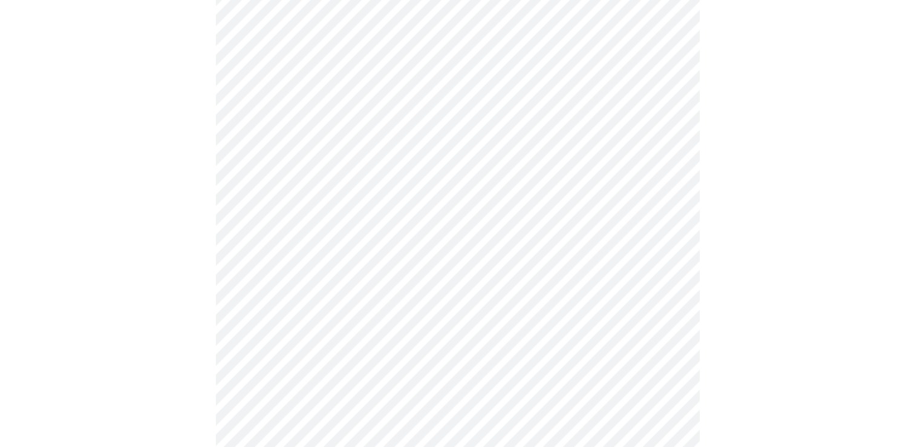
scroll to position [867, 0]
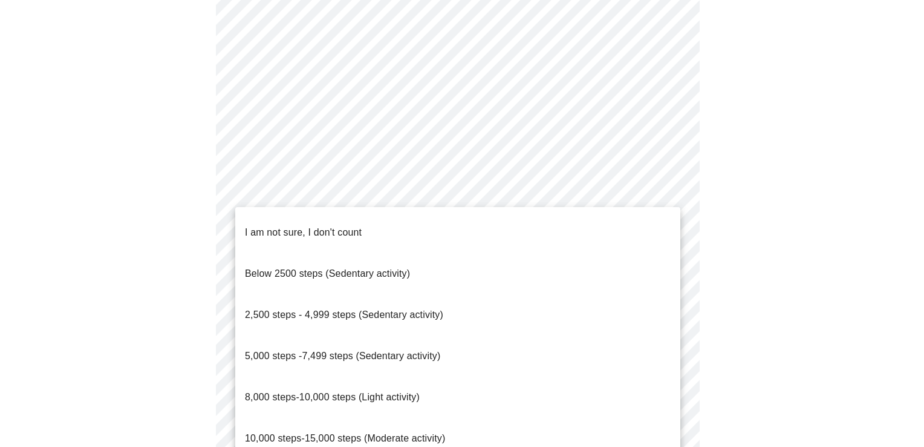
click at [337, 390] on p "8,000 steps-10,000 steps (Light activity)" at bounding box center [332, 397] width 175 height 15
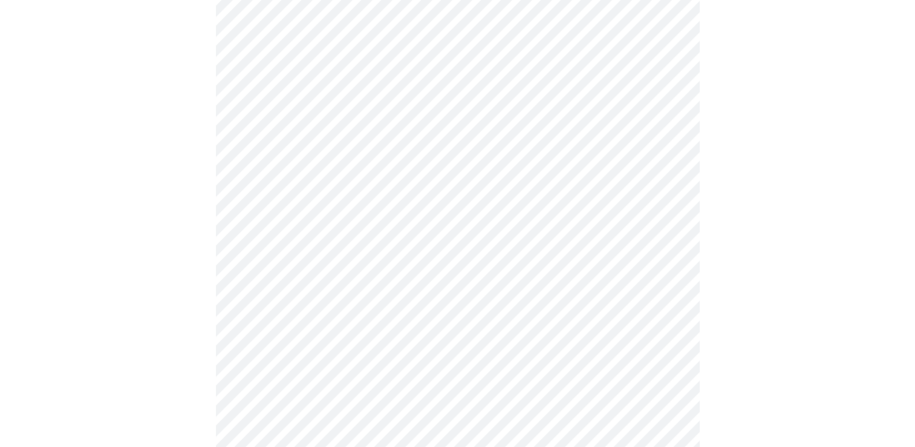
scroll to position [968, 0]
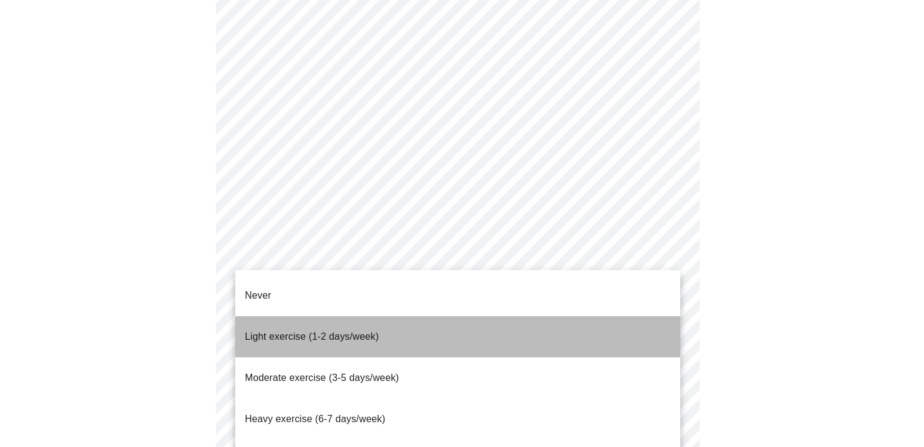
click at [341, 331] on span "Light exercise (1-2 days/week)" at bounding box center [312, 336] width 134 height 10
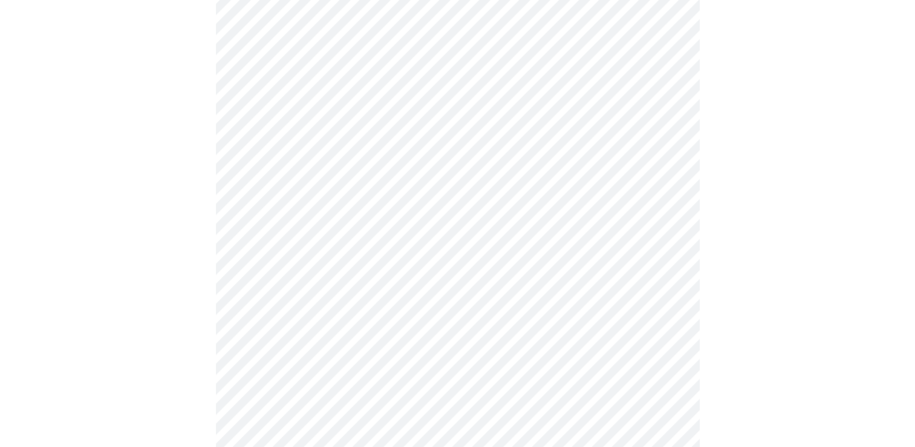
scroll to position [1068, 0]
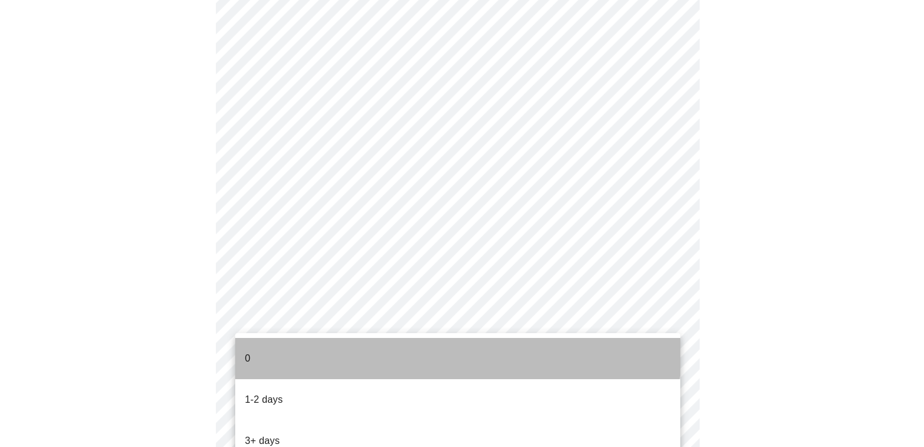
click at [365, 347] on li "0" at bounding box center [457, 358] width 445 height 41
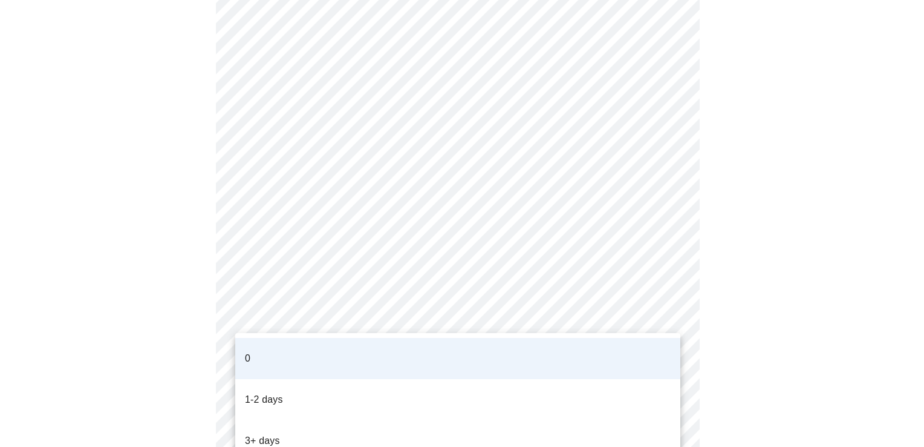
click at [597, 336] on ul "0 1-2 days 3+ days" at bounding box center [457, 399] width 445 height 133
click at [803, 317] on div at bounding box center [462, 223] width 924 height 447
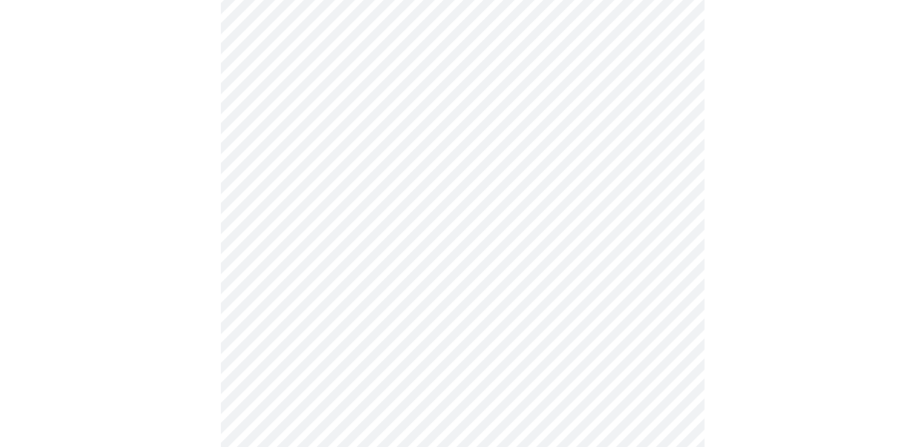
scroll to position [0, 0]
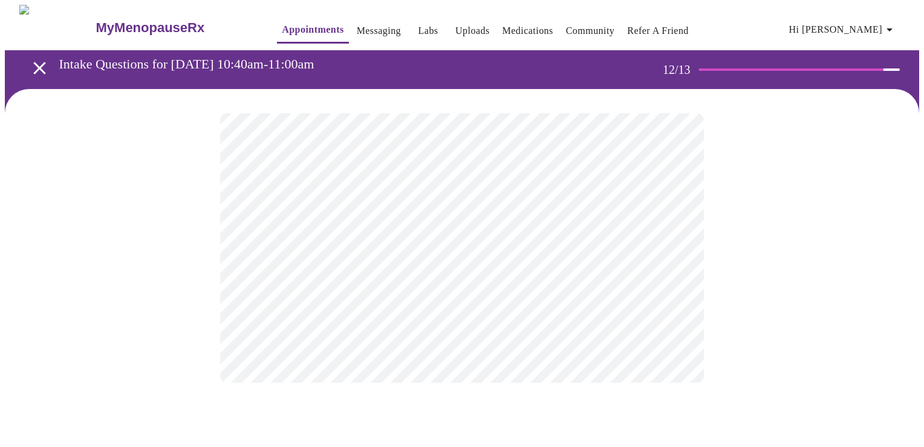
click at [476, 250] on body "MyMenopauseRx Appointments Messaging Labs Uploads Medications Community Refer a…" at bounding box center [462, 206] width 915 height 402
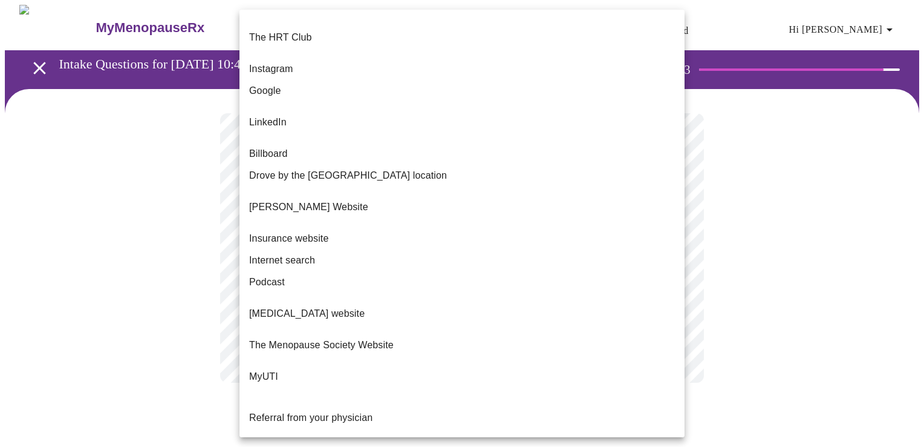
scroll to position [20, 0]
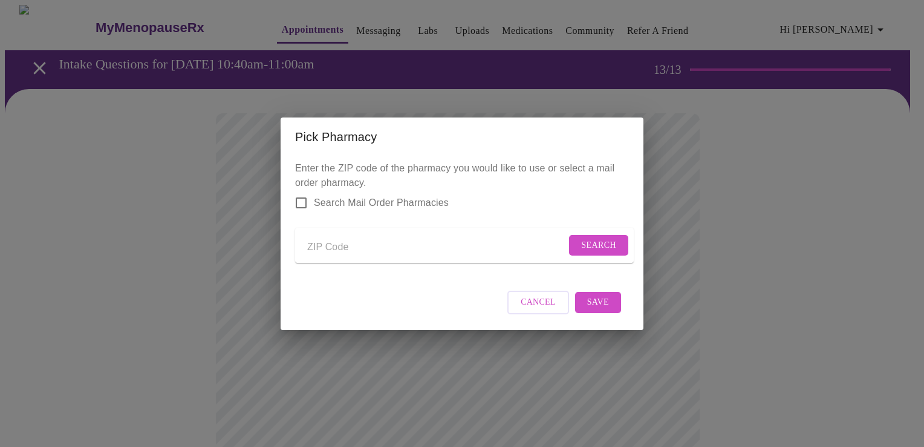
click at [344, 241] on input "Send a message to your care team" at bounding box center [436, 247] width 259 height 19
click at [600, 246] on span "Search" at bounding box center [598, 245] width 35 height 15
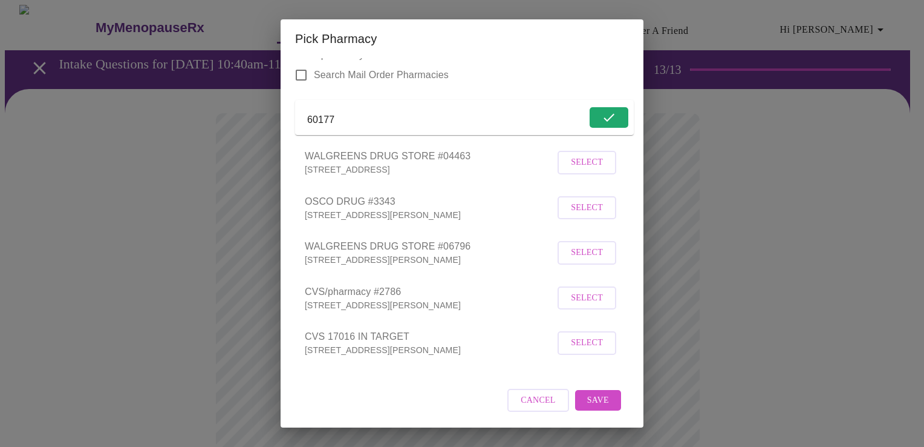
scroll to position [44, 0]
drag, startPoint x: 410, startPoint y: 113, endPoint x: 291, endPoint y: 112, distance: 118.6
click at [291, 112] on div "Enter the ZIP code of the pharmacy you would like to use or select a mail order…" at bounding box center [462, 242] width 363 height 369
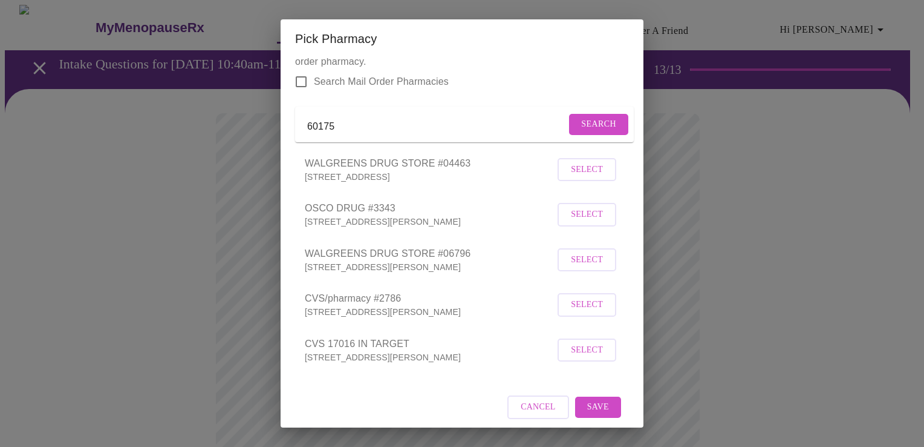
type input "60175"
click at [582, 126] on span "Search" at bounding box center [598, 124] width 35 height 15
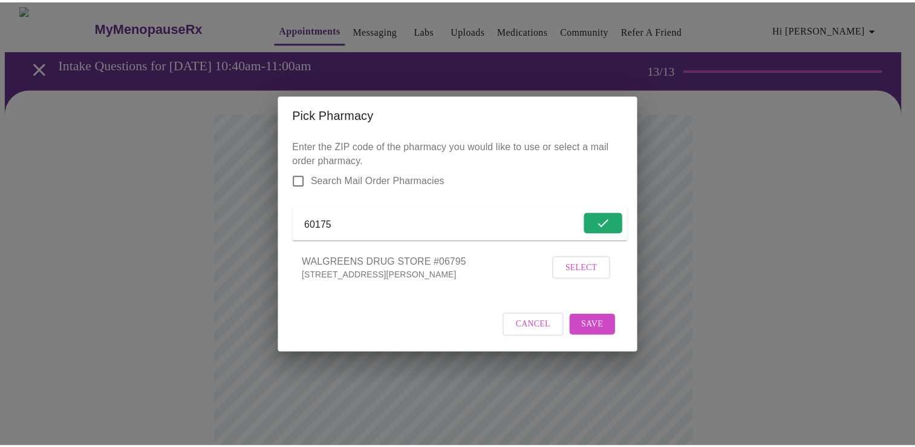
scroll to position [0, 0]
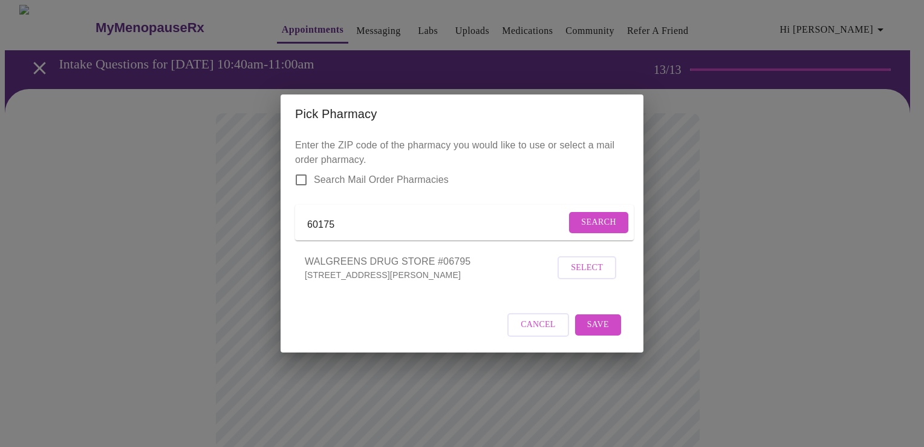
click at [601, 224] on span "Search" at bounding box center [598, 222] width 35 height 15
click at [600, 332] on span "Save" at bounding box center [598, 324] width 22 height 15
click at [554, 332] on span "Cancel" at bounding box center [546, 324] width 35 height 15
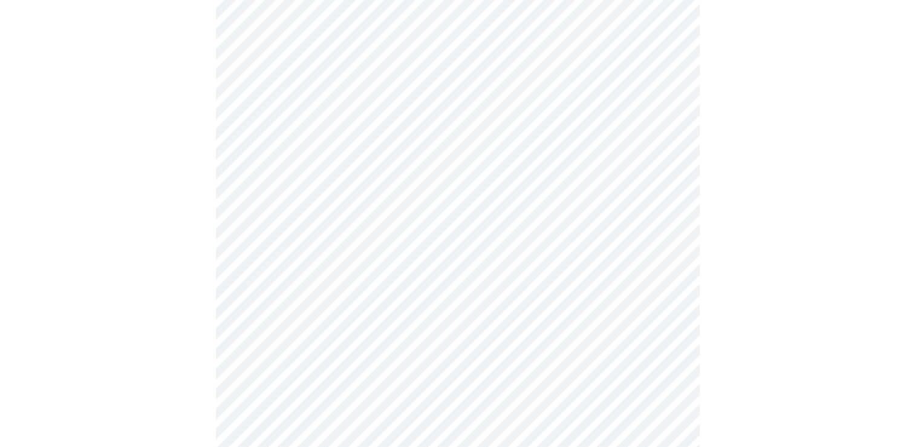
scroll to position [161, 0]
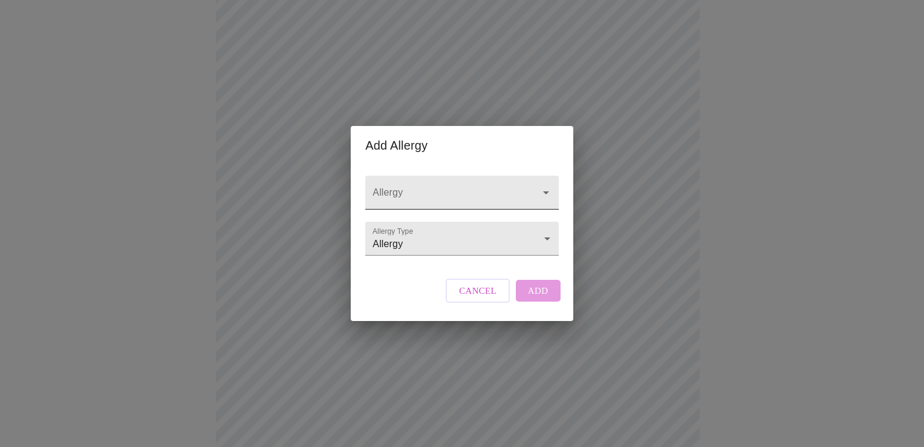
click at [405, 187] on input "Allergy" at bounding box center [444, 198] width 149 height 22
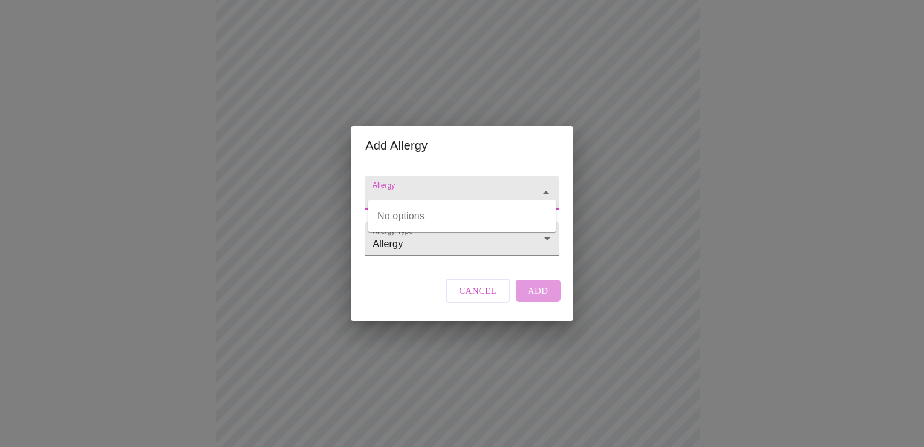
click at [416, 187] on input "Allergy" at bounding box center [444, 198] width 149 height 22
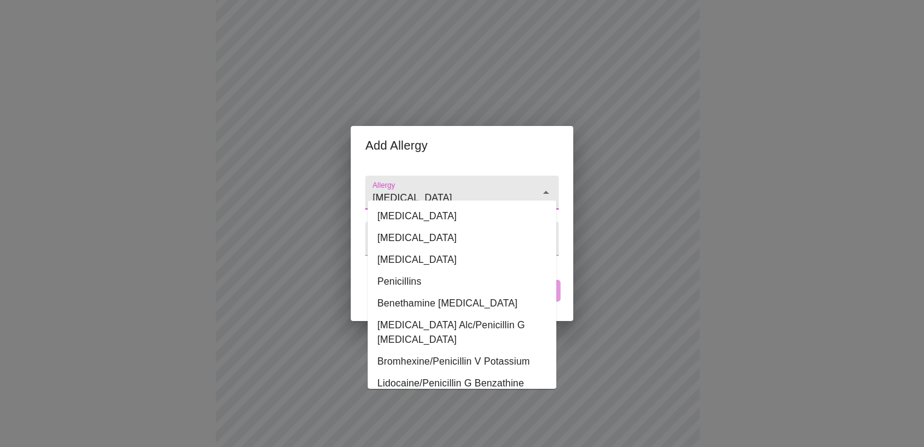
type input "Penicillin"
click at [407, 189] on input "Allergy" at bounding box center [444, 198] width 149 height 22
click at [429, 278] on li "Penicillins" at bounding box center [462, 281] width 189 height 22
type input "Penicillins"
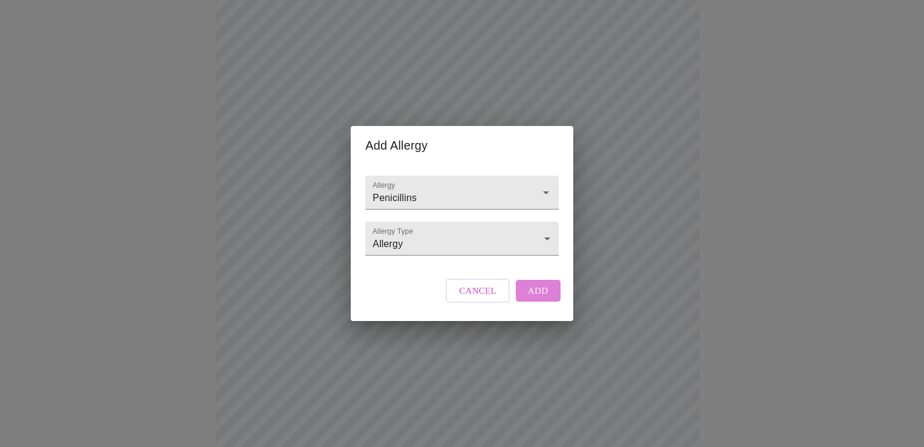
click at [533, 298] on span "Add" at bounding box center [538, 291] width 21 height 16
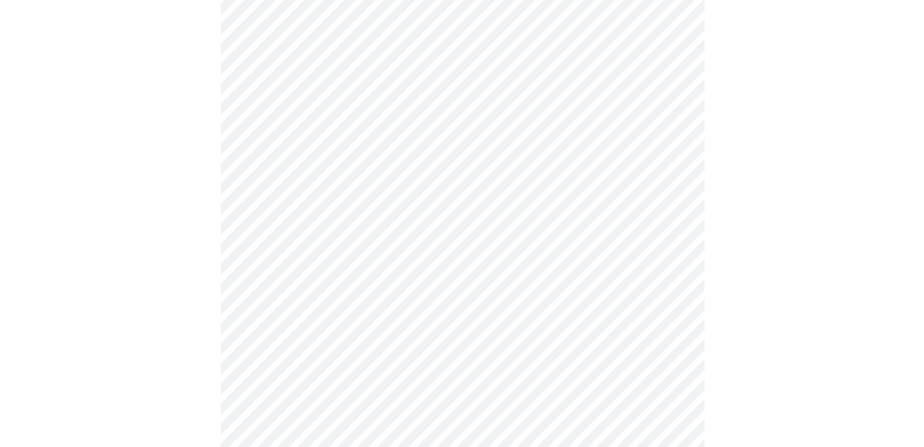
scroll to position [94, 0]
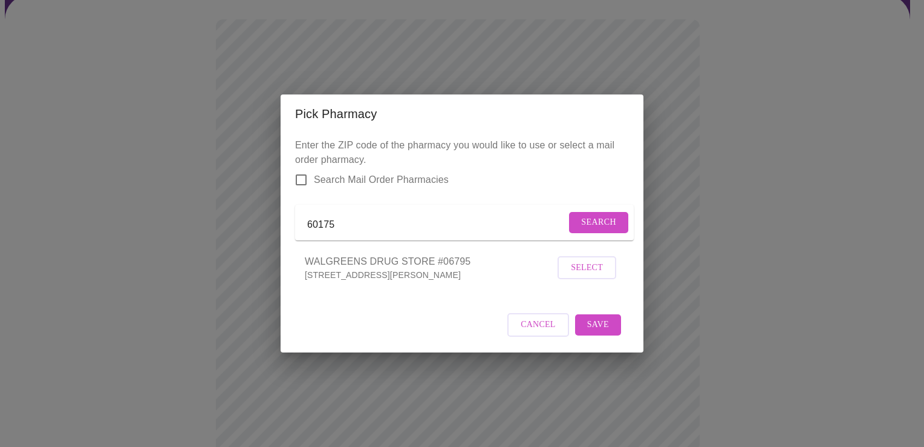
click at [347, 226] on input "60175" at bounding box center [436, 224] width 259 height 19
type input "60177"
click at [605, 222] on span "Search" at bounding box center [598, 222] width 35 height 15
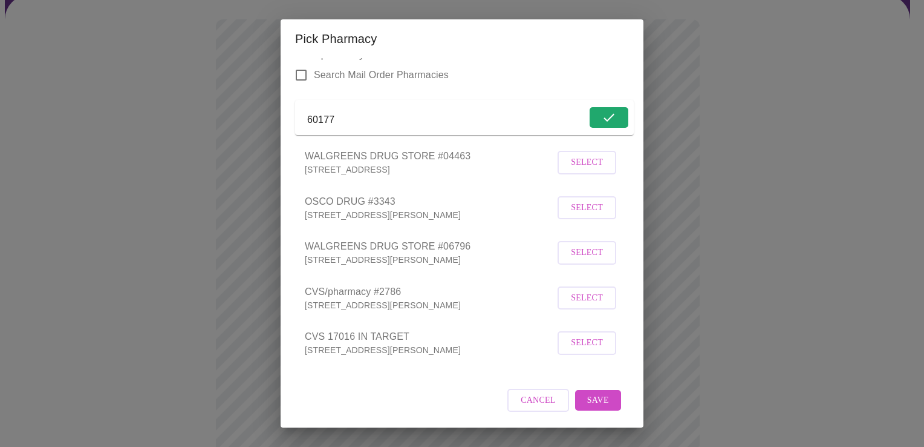
scroll to position [44, 0]
click at [580, 347] on span "Select" at bounding box center [587, 342] width 32 height 15
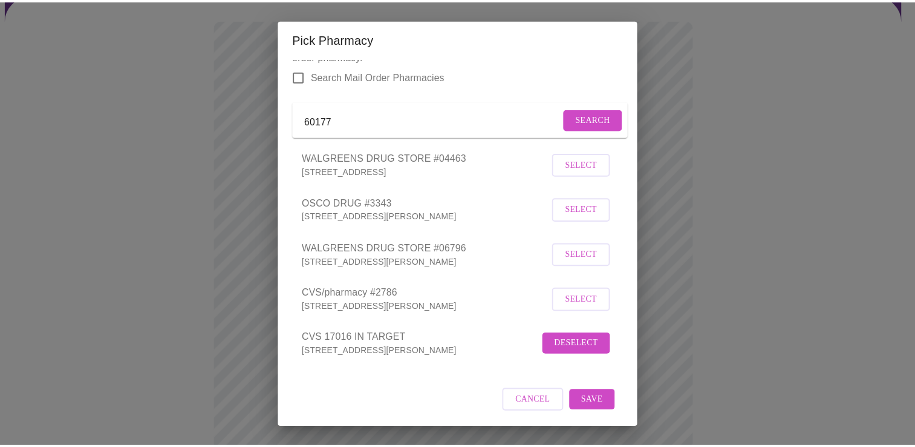
scroll to position [42, 0]
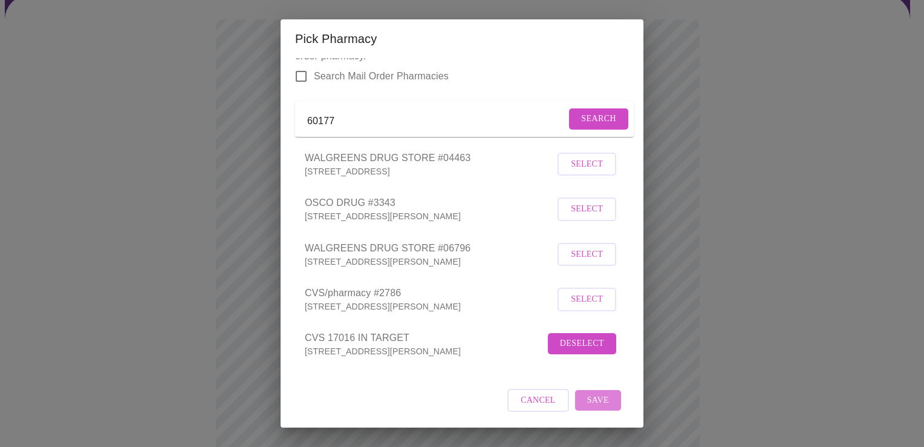
click at [587, 398] on span "Save" at bounding box center [598, 400] width 22 height 15
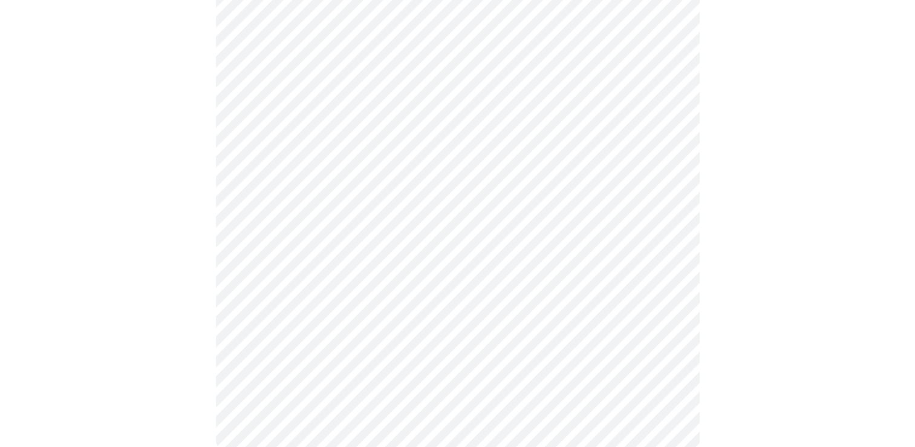
scroll to position [436, 0]
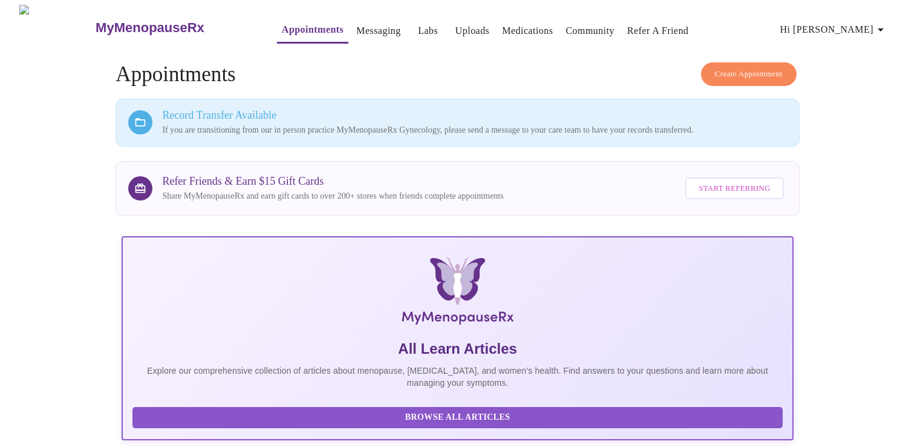
click at [356, 29] on link "Messaging" at bounding box center [378, 30] width 44 height 17
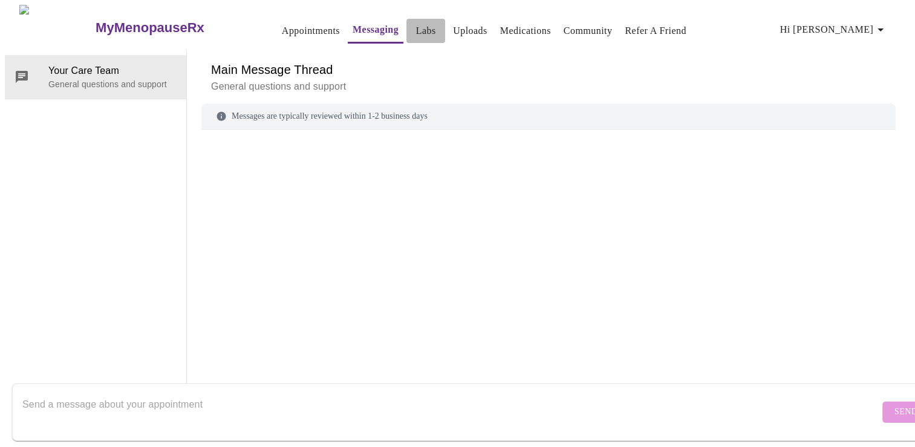
click at [416, 22] on link "Labs" at bounding box center [426, 30] width 20 height 17
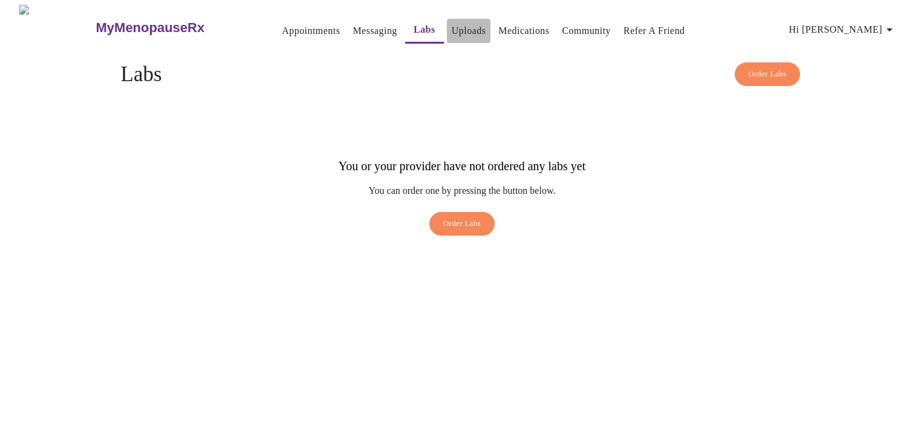
click at [452, 23] on link "Uploads" at bounding box center [469, 30] width 34 height 17
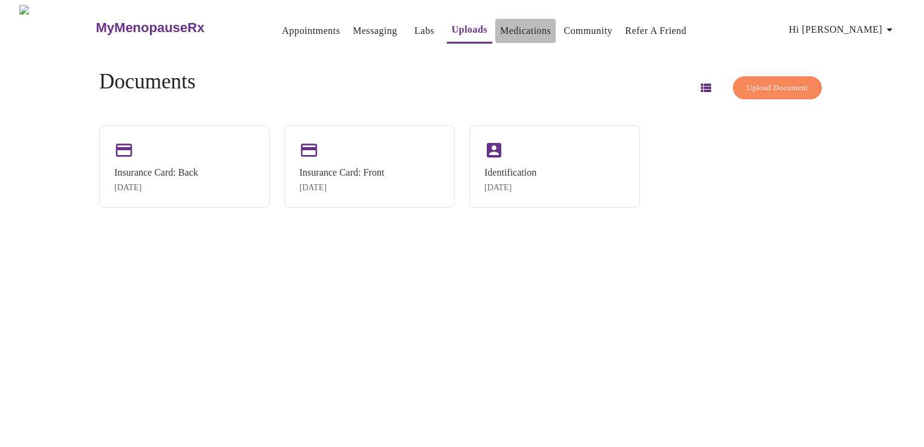
click at [512, 22] on link "Medications" at bounding box center [525, 30] width 51 height 17
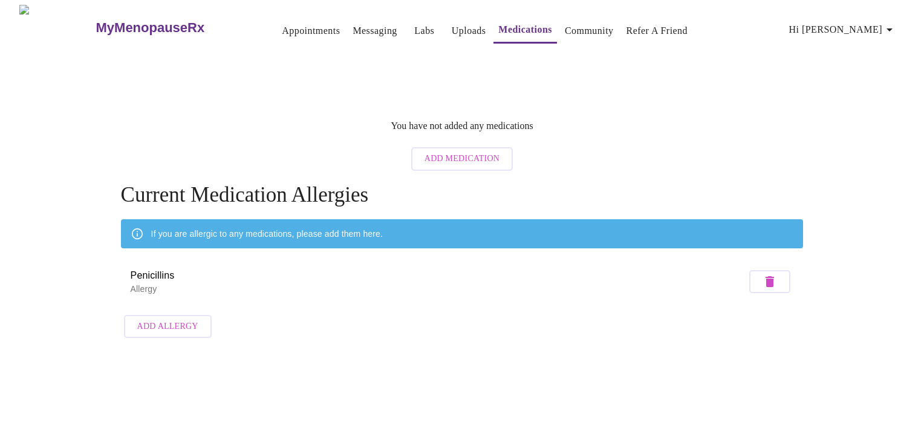
click at [565, 22] on link "Community" at bounding box center [589, 30] width 49 height 17
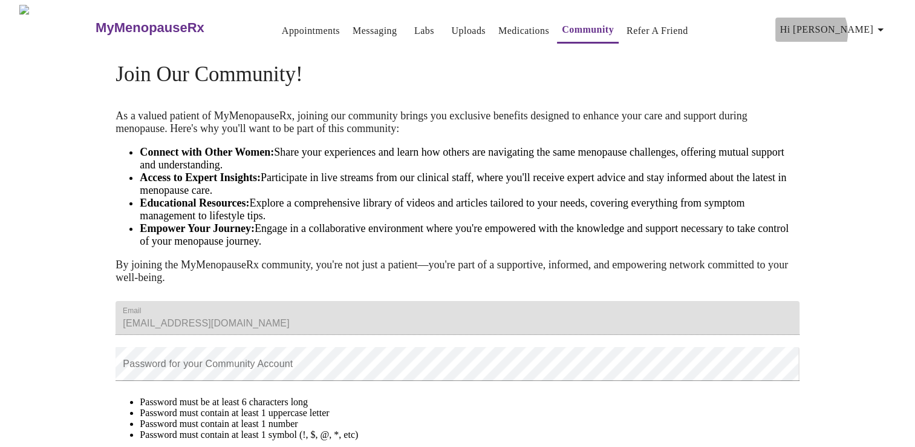
click at [859, 28] on span "Hi [PERSON_NAME]" at bounding box center [834, 29] width 108 height 17
